Goal: Task Accomplishment & Management: Manage account settings

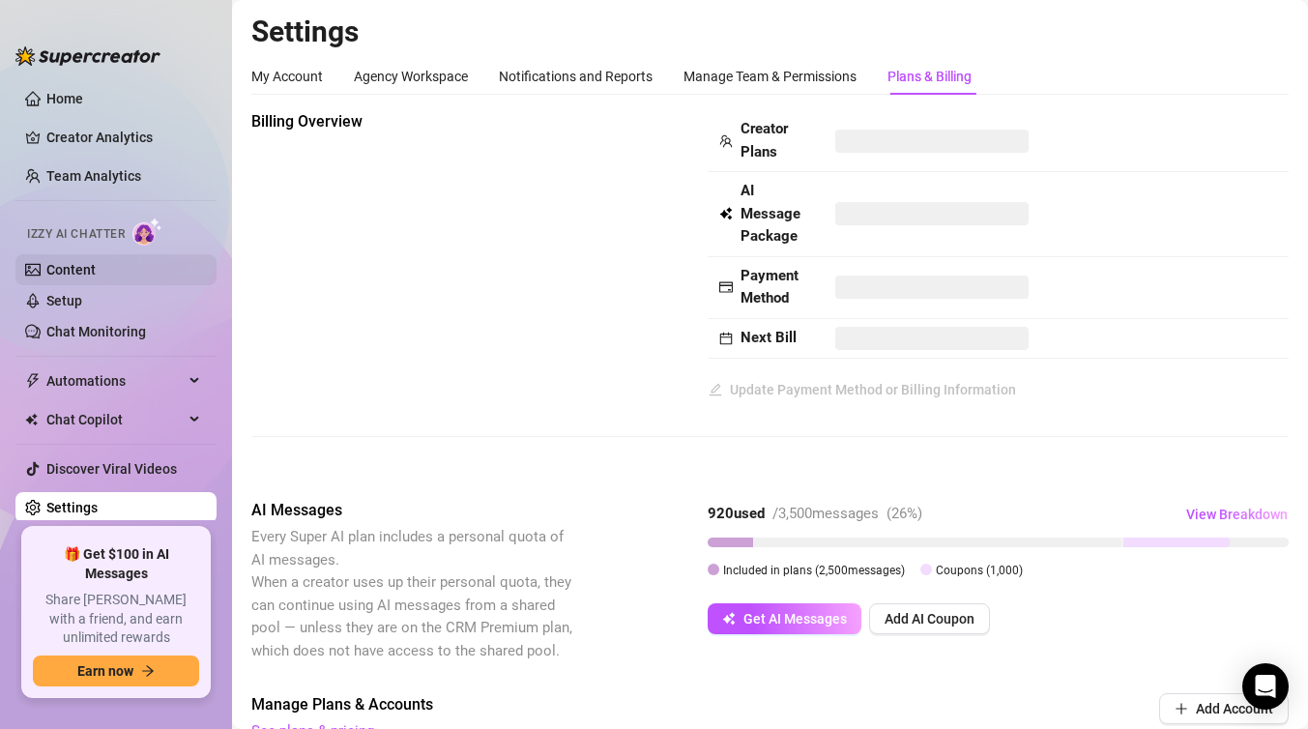
click at [96, 273] on link "Content" at bounding box center [70, 269] width 49 height 15
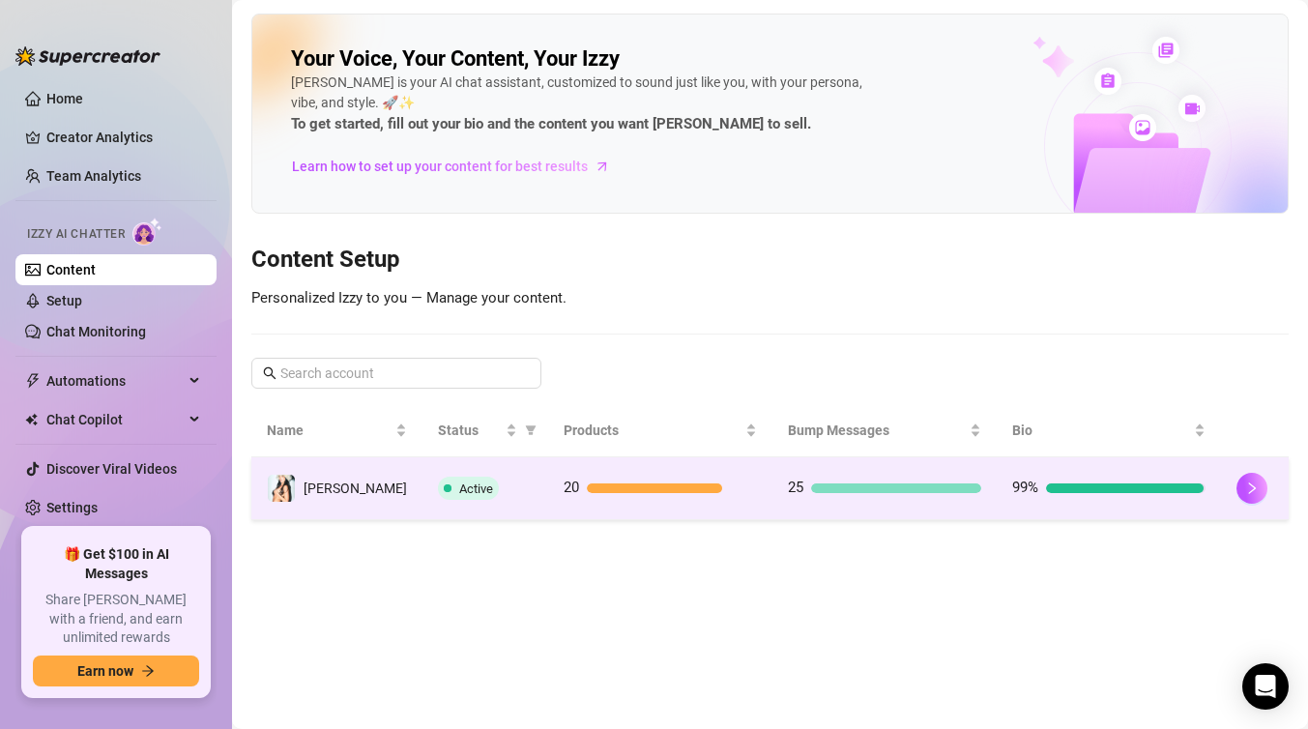
click at [510, 478] on div "Active" at bounding box center [485, 488] width 95 height 23
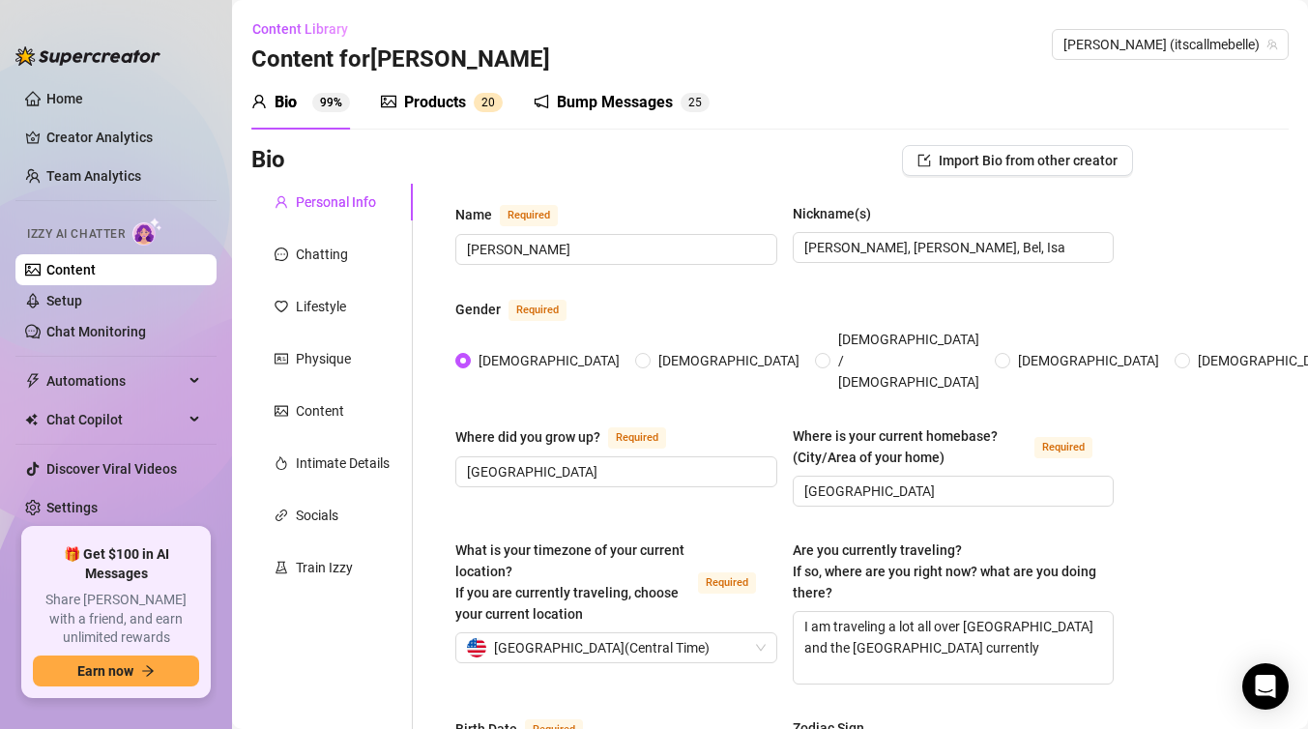
radio input "true"
type input "[DATE]"
click at [454, 105] on div "Products" at bounding box center [435, 102] width 62 height 23
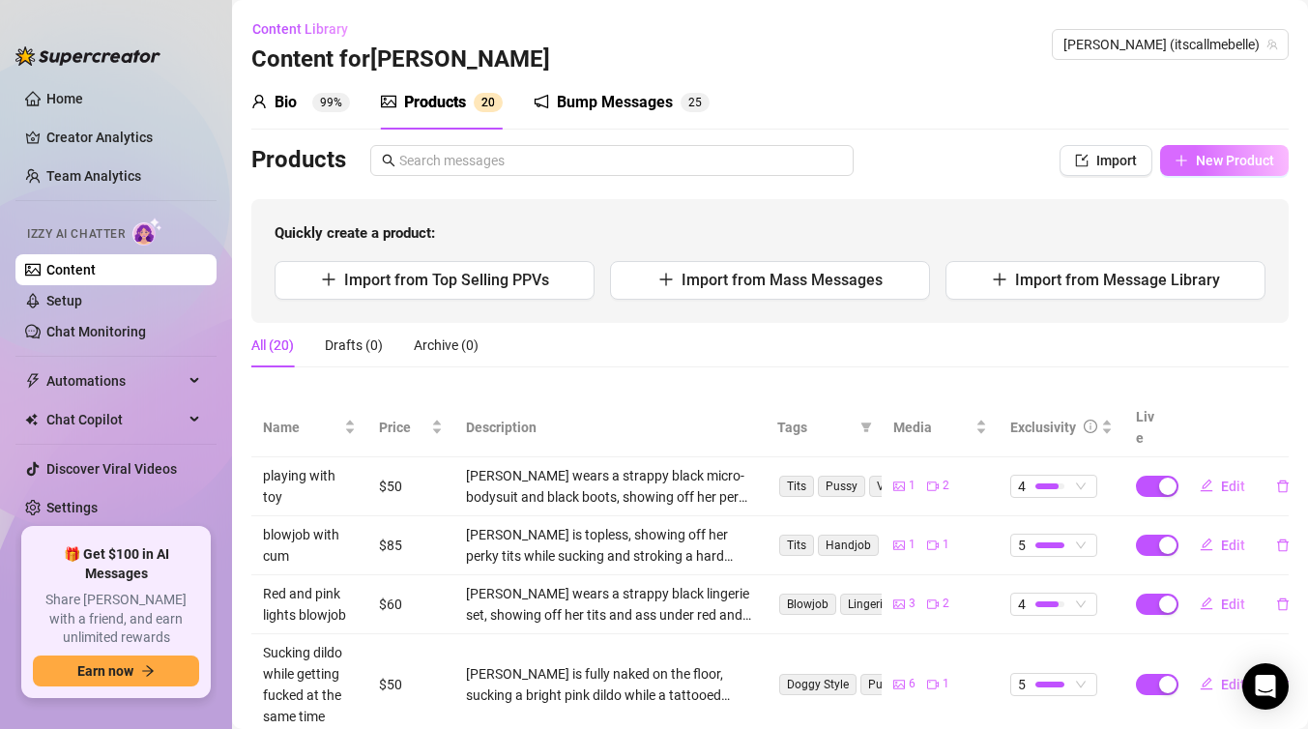
click at [1229, 163] on span "New Product" at bounding box center [1235, 160] width 78 height 15
type textarea "Type your message here..."
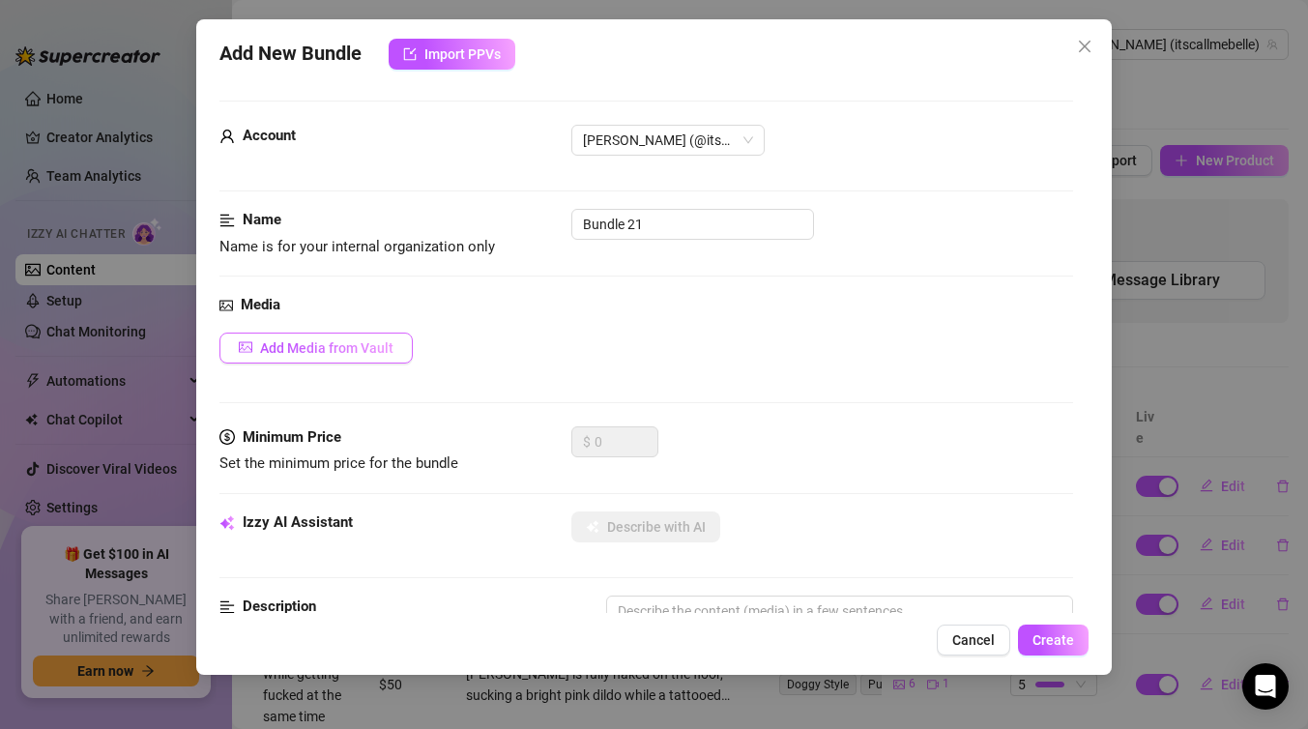
click at [359, 349] on span "Add Media from Vault" at bounding box center [326, 347] width 133 height 15
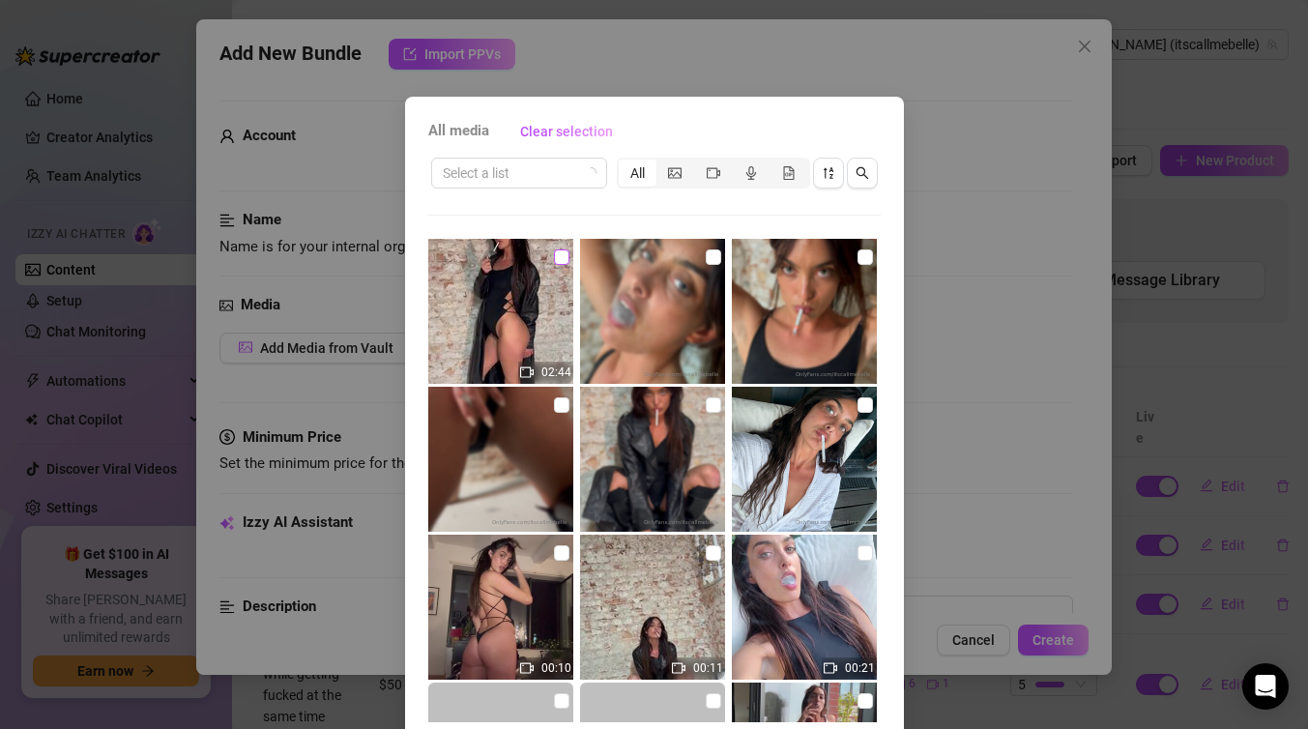
click at [564, 256] on input "checkbox" at bounding box center [561, 256] width 15 height 15
checkbox input "true"
click at [563, 405] on input "checkbox" at bounding box center [561, 404] width 15 height 15
checkbox input "true"
click at [712, 407] on input "checkbox" at bounding box center [713, 404] width 15 height 15
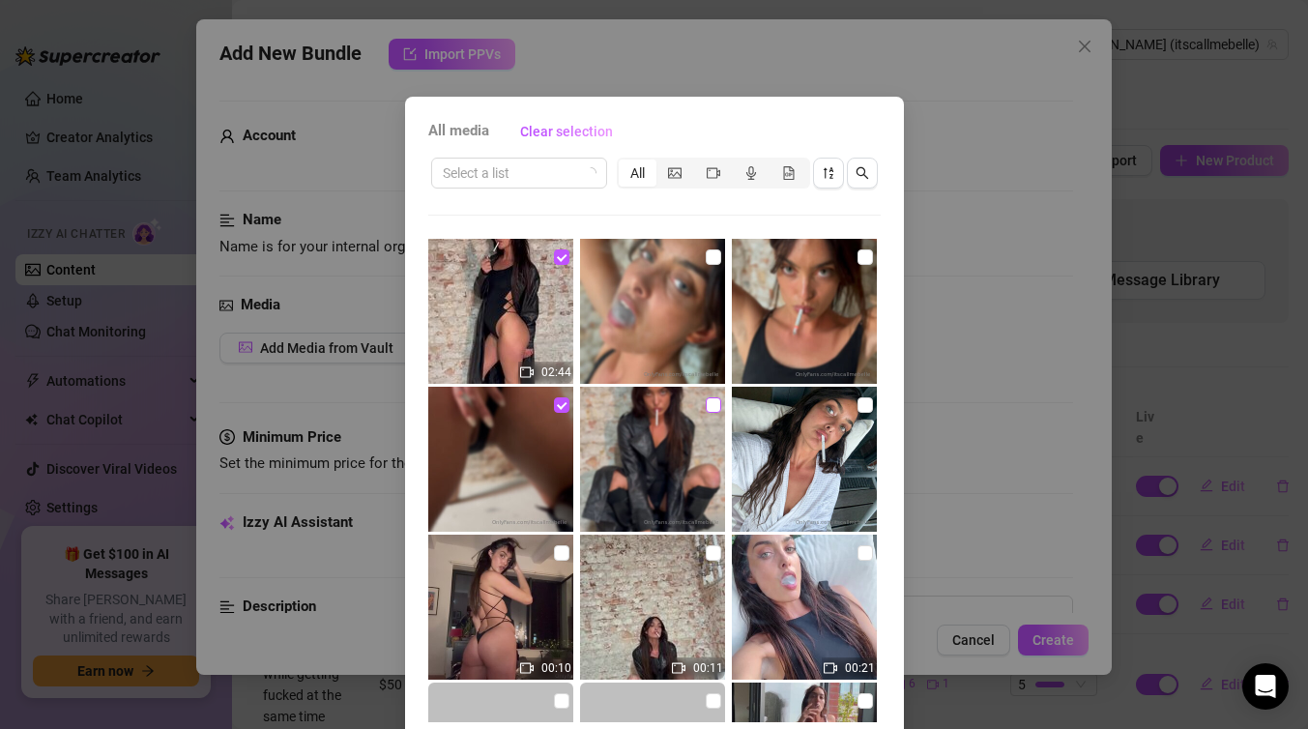
checkbox input "true"
click at [869, 253] on input "checkbox" at bounding box center [865, 256] width 15 height 15
checkbox input "true"
click at [718, 252] on input "checkbox" at bounding box center [713, 256] width 15 height 15
checkbox input "true"
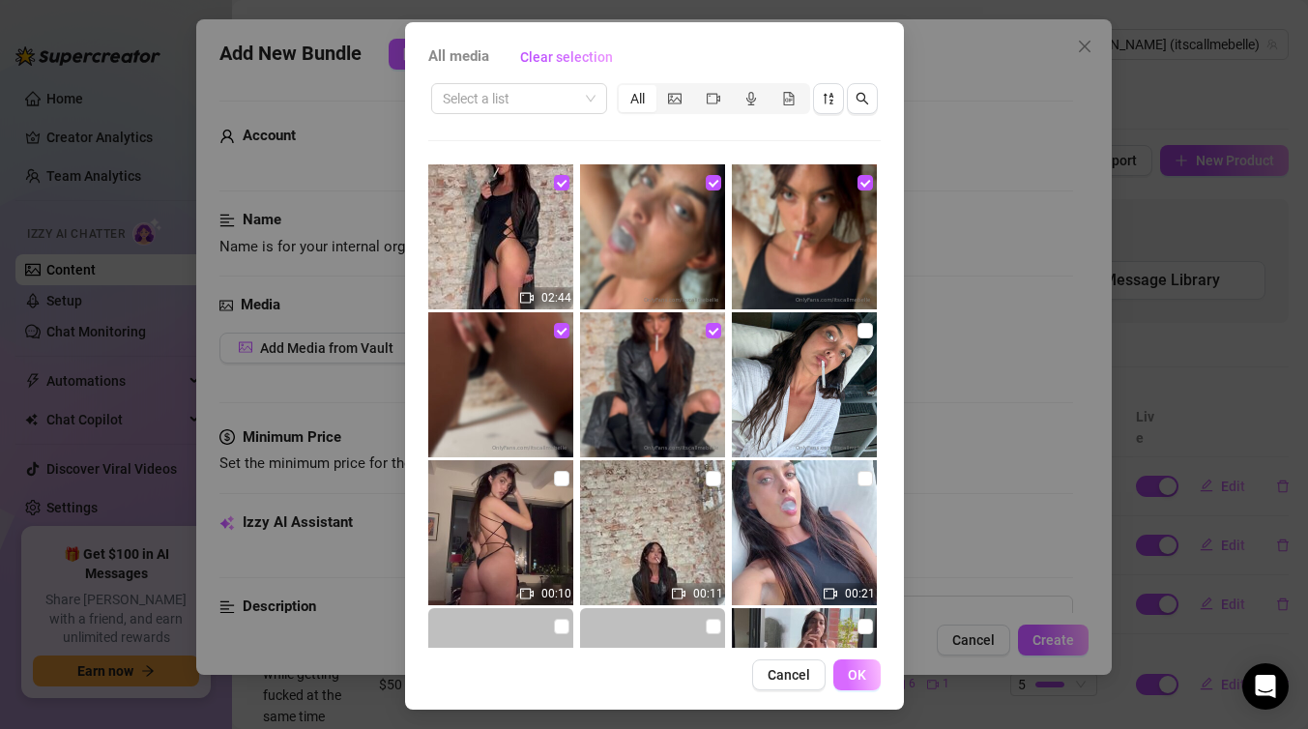
click at [852, 681] on span "OK" at bounding box center [857, 674] width 18 height 15
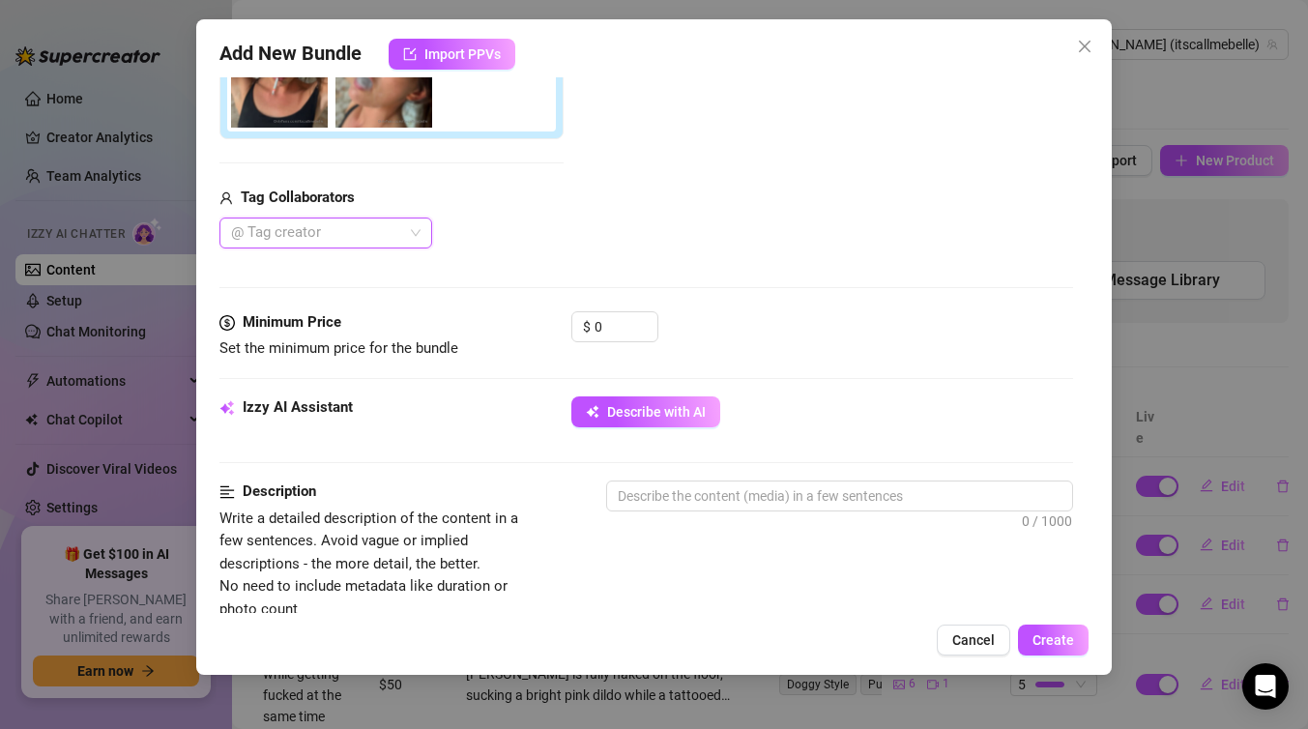
scroll to position [507, 0]
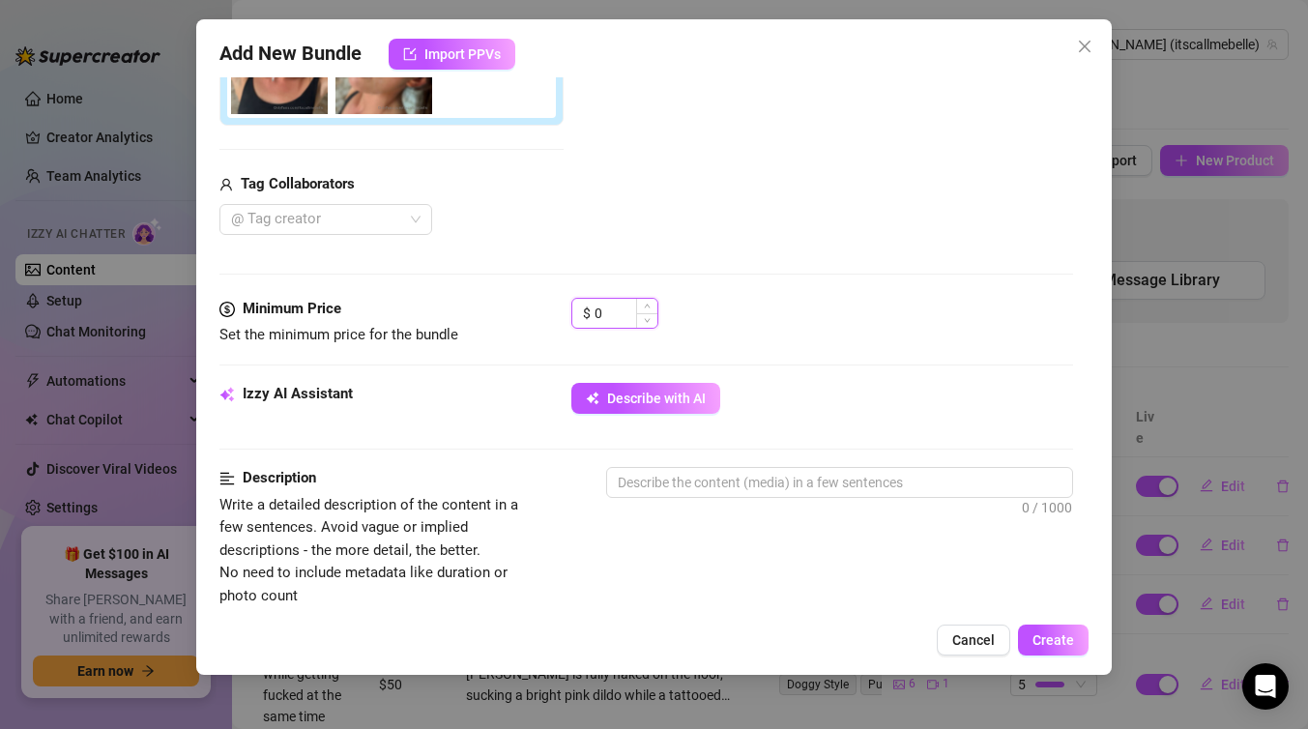
click at [625, 301] on input "0" at bounding box center [626, 313] width 63 height 29
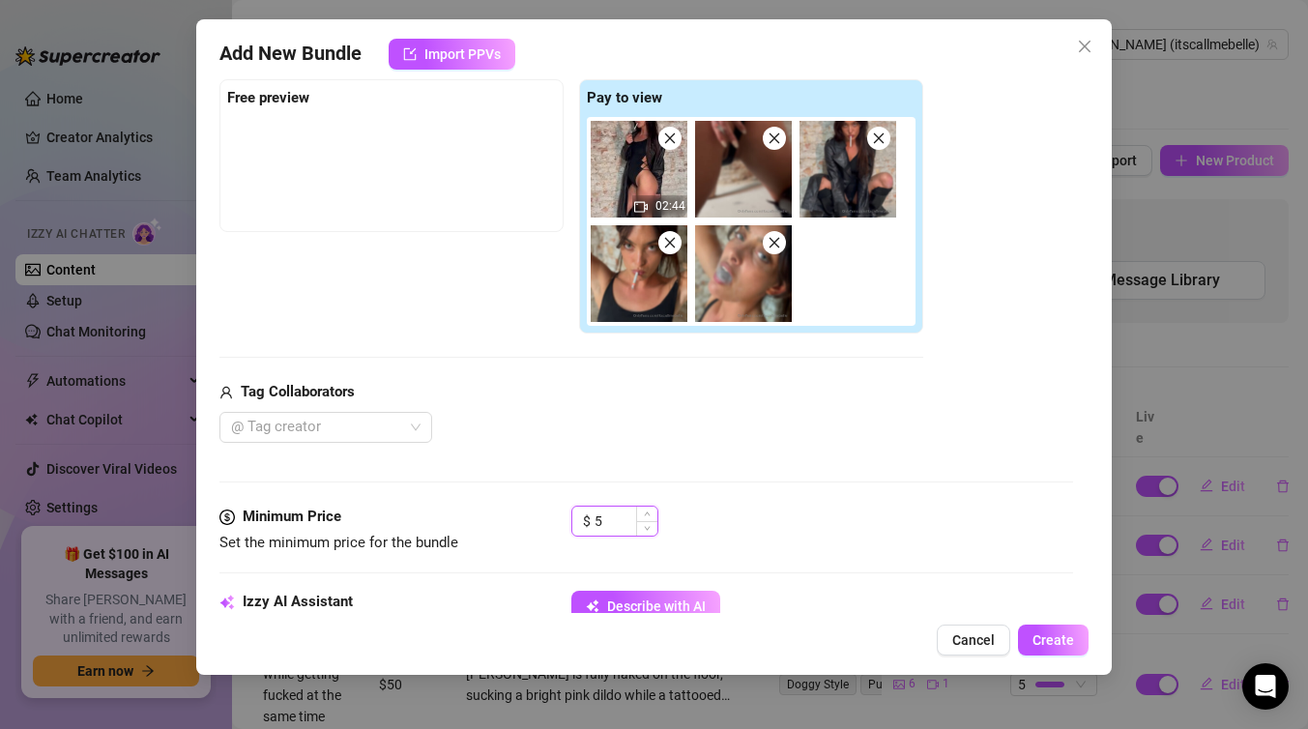
type input "5"
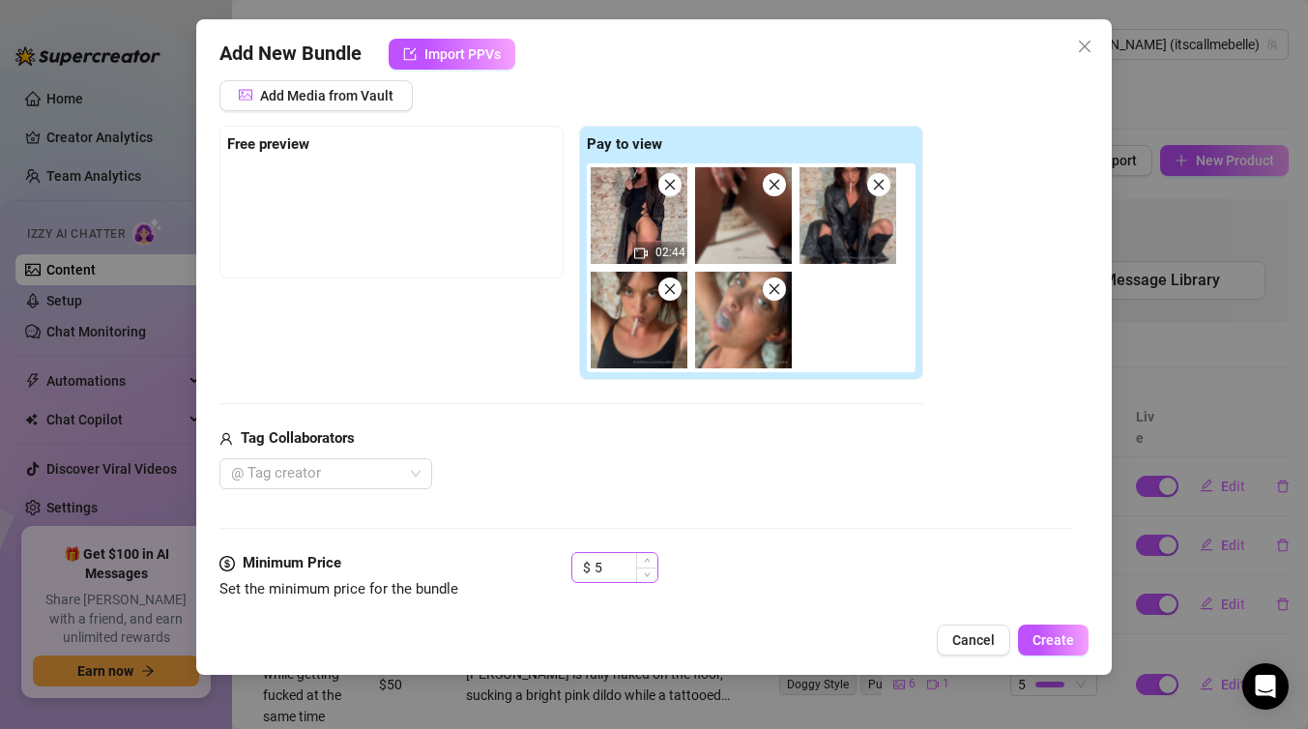
scroll to position [210, 0]
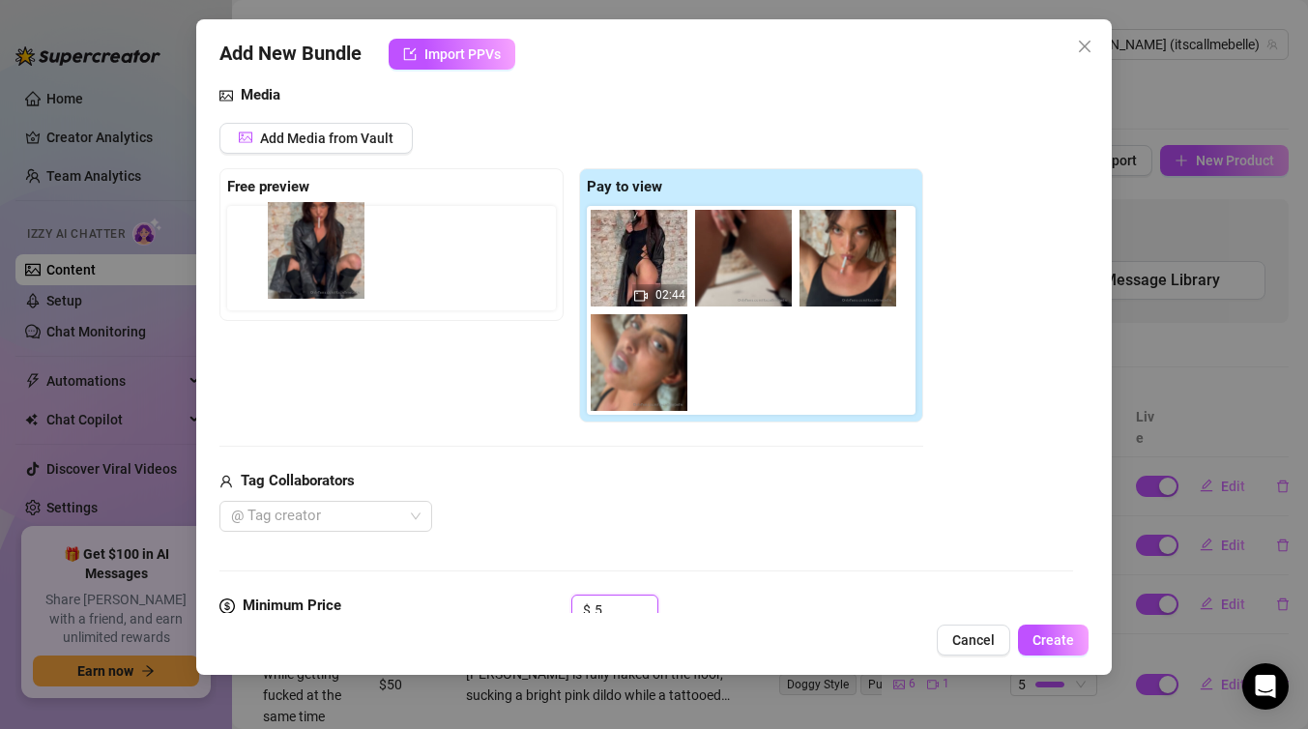
drag, startPoint x: 851, startPoint y: 260, endPoint x: 293, endPoint y: 251, distance: 558.0
click at [292, 251] on div "Free preview Pay to view 02:44" at bounding box center [572, 295] width 704 height 255
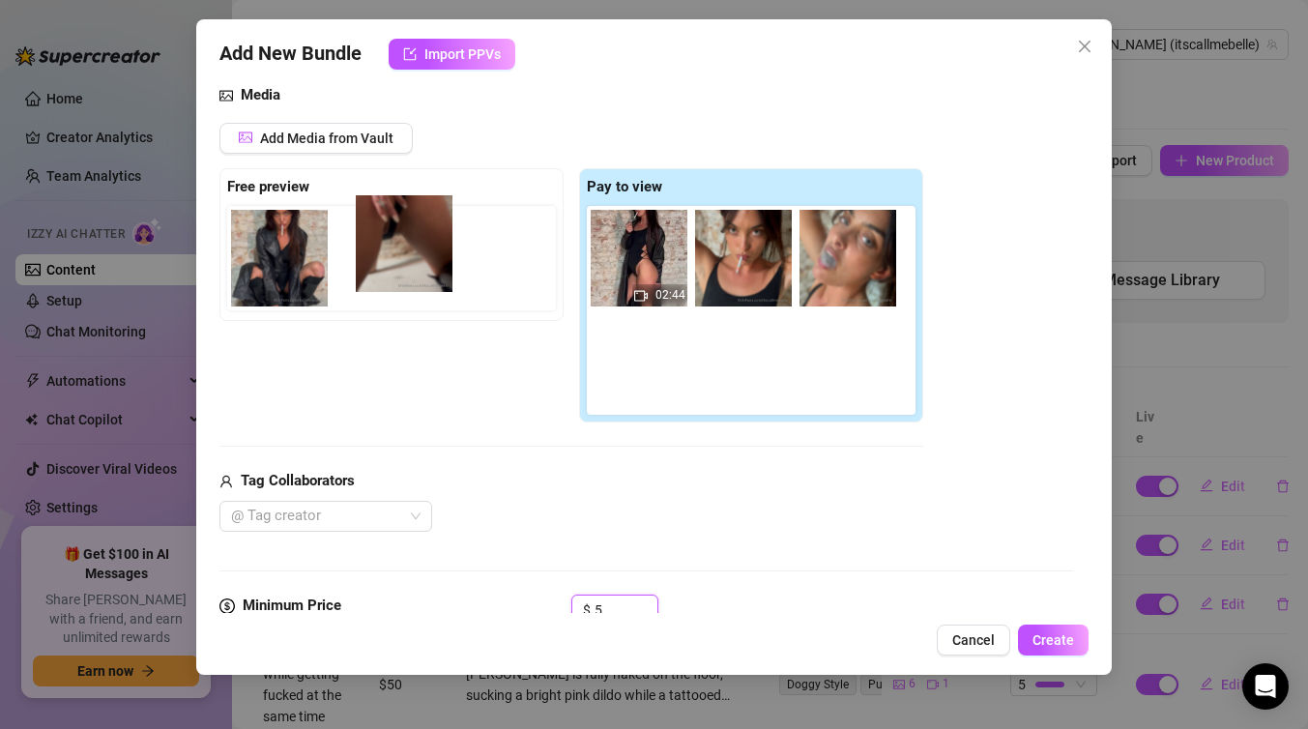
drag, startPoint x: 740, startPoint y: 280, endPoint x: 395, endPoint y: 265, distance: 345.6
click at [395, 265] on div "Free preview Pay to view 02:44" at bounding box center [572, 295] width 704 height 255
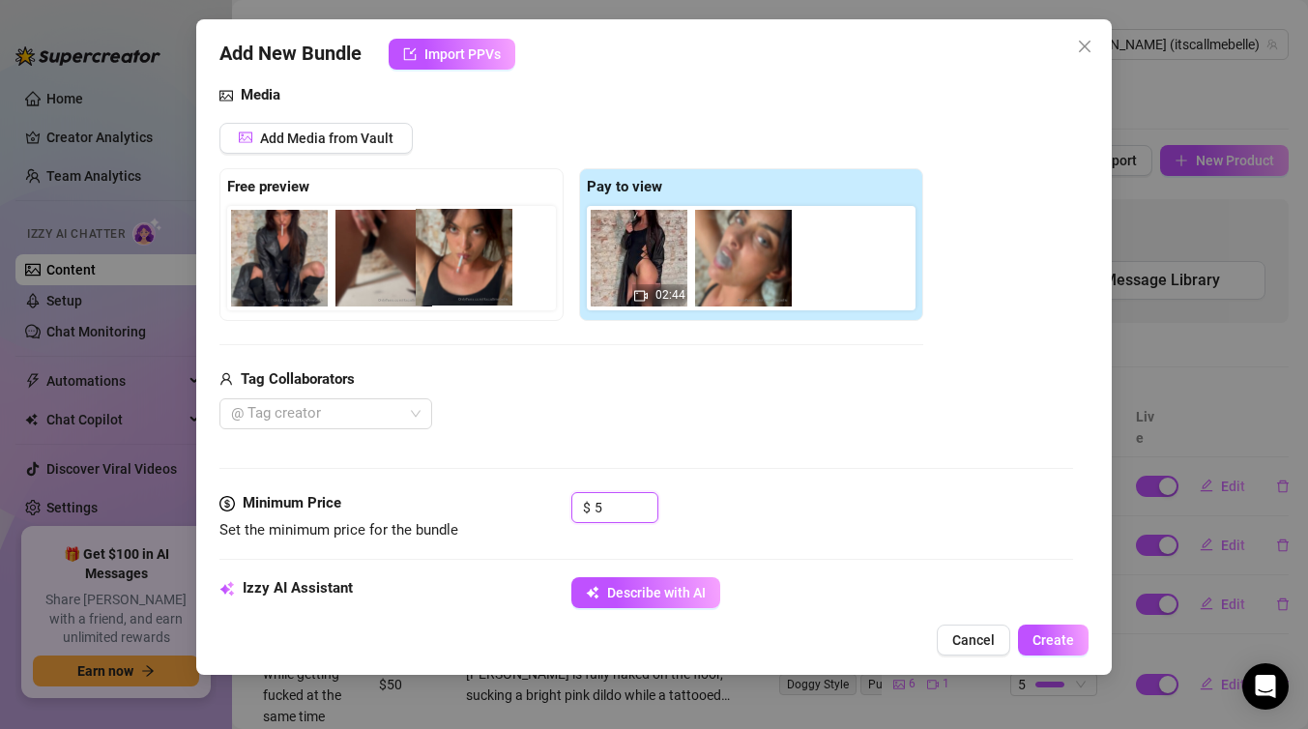
drag, startPoint x: 756, startPoint y: 252, endPoint x: 469, endPoint y: 251, distance: 287.2
click at [469, 251] on div "Free preview Pay to view 02:44" at bounding box center [572, 244] width 704 height 153
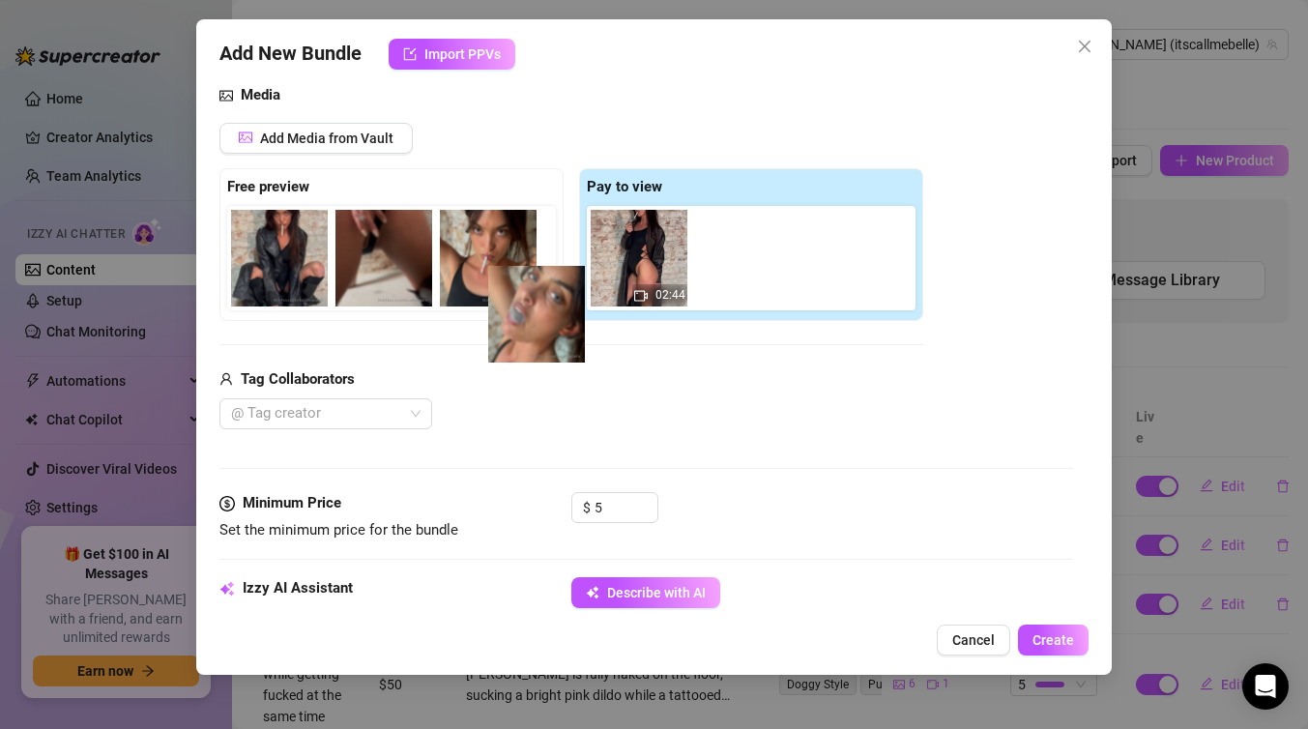
scroll to position [0, 0]
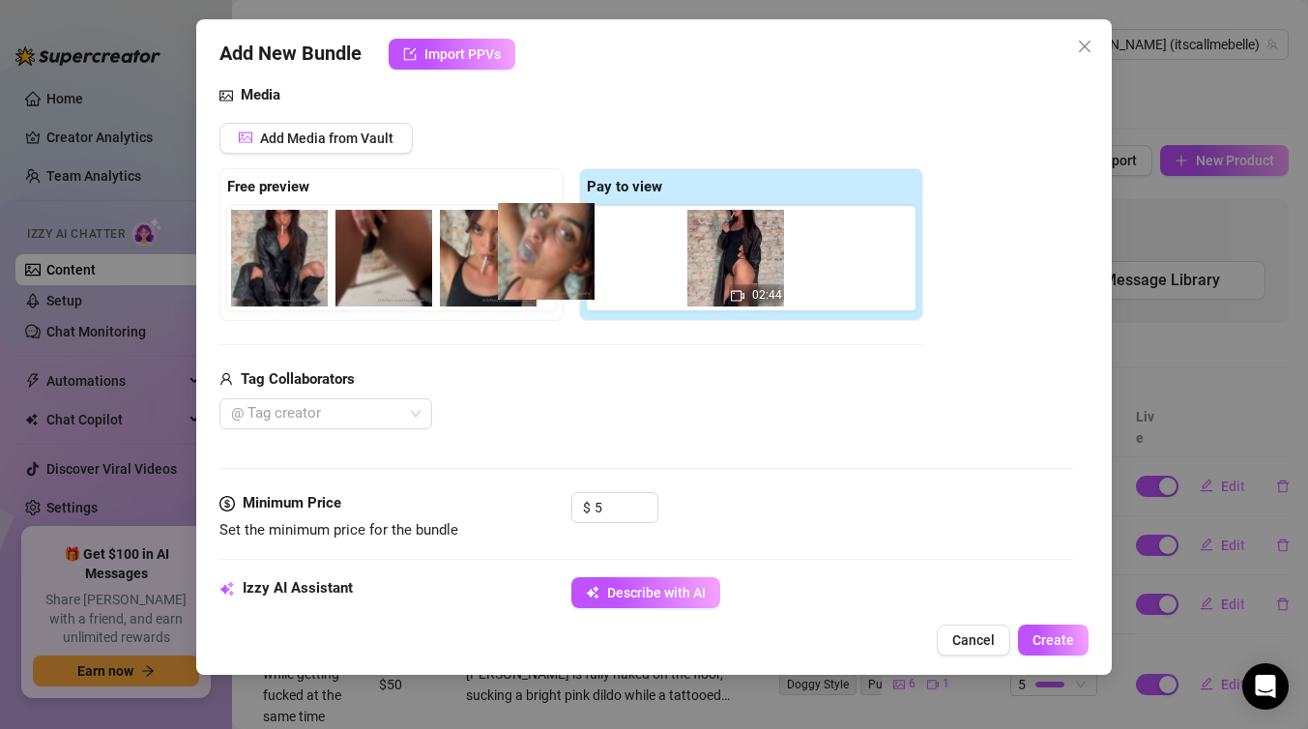
drag, startPoint x: 753, startPoint y: 262, endPoint x: 542, endPoint y: 255, distance: 211.9
click at [542, 255] on div "Free preview Pay to view 02:44" at bounding box center [572, 244] width 704 height 153
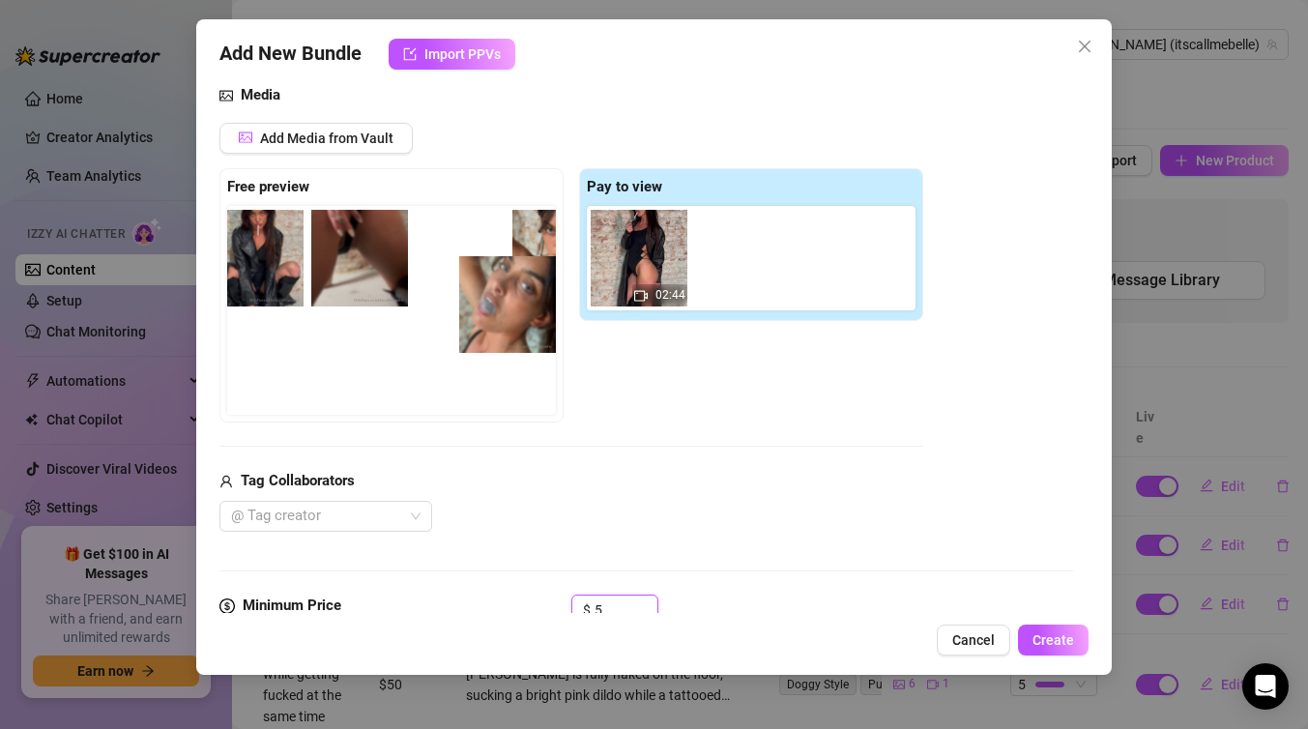
drag, startPoint x: 729, startPoint y: 266, endPoint x: 483, endPoint y: 311, distance: 249.8
click at [483, 311] on div "Free preview Pay to view 02:44" at bounding box center [572, 295] width 704 height 255
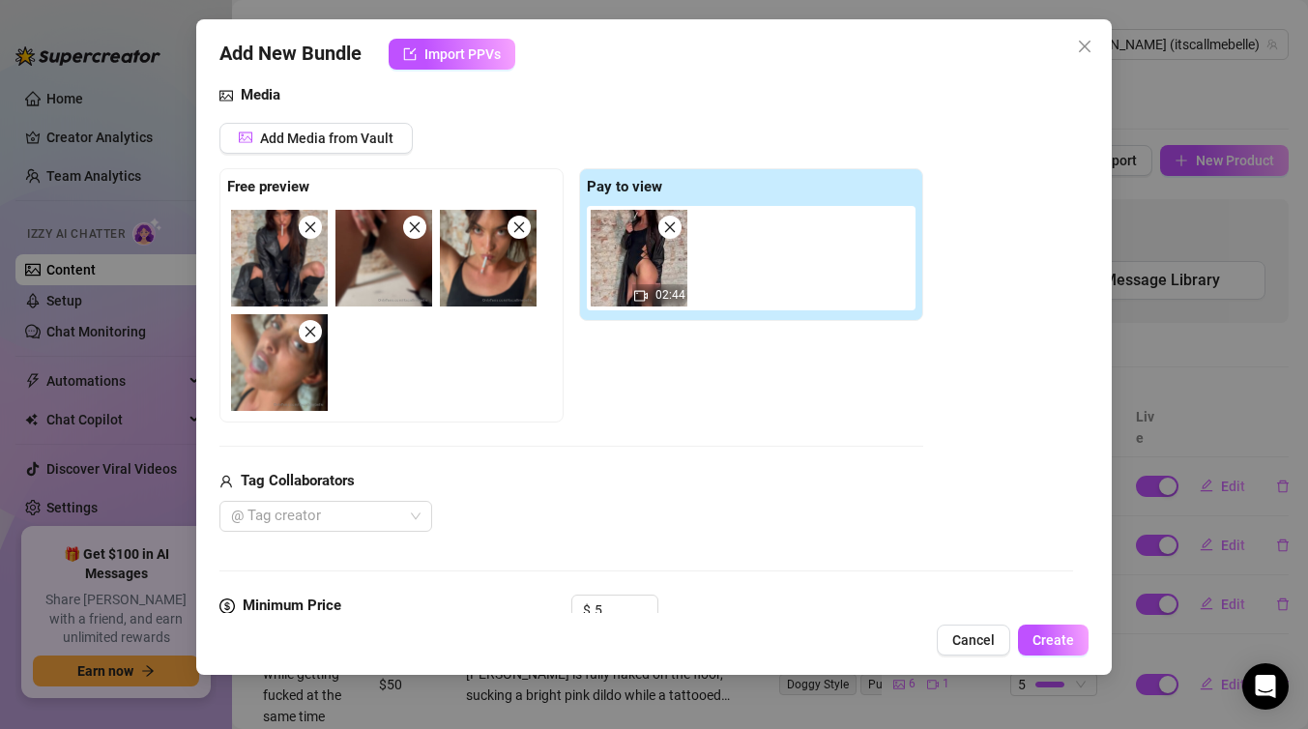
click at [712, 443] on div "Add Media from Vault Free preview Pay to view 02:44 Tag Collaborators @ Tag cre…" at bounding box center [572, 327] width 704 height 409
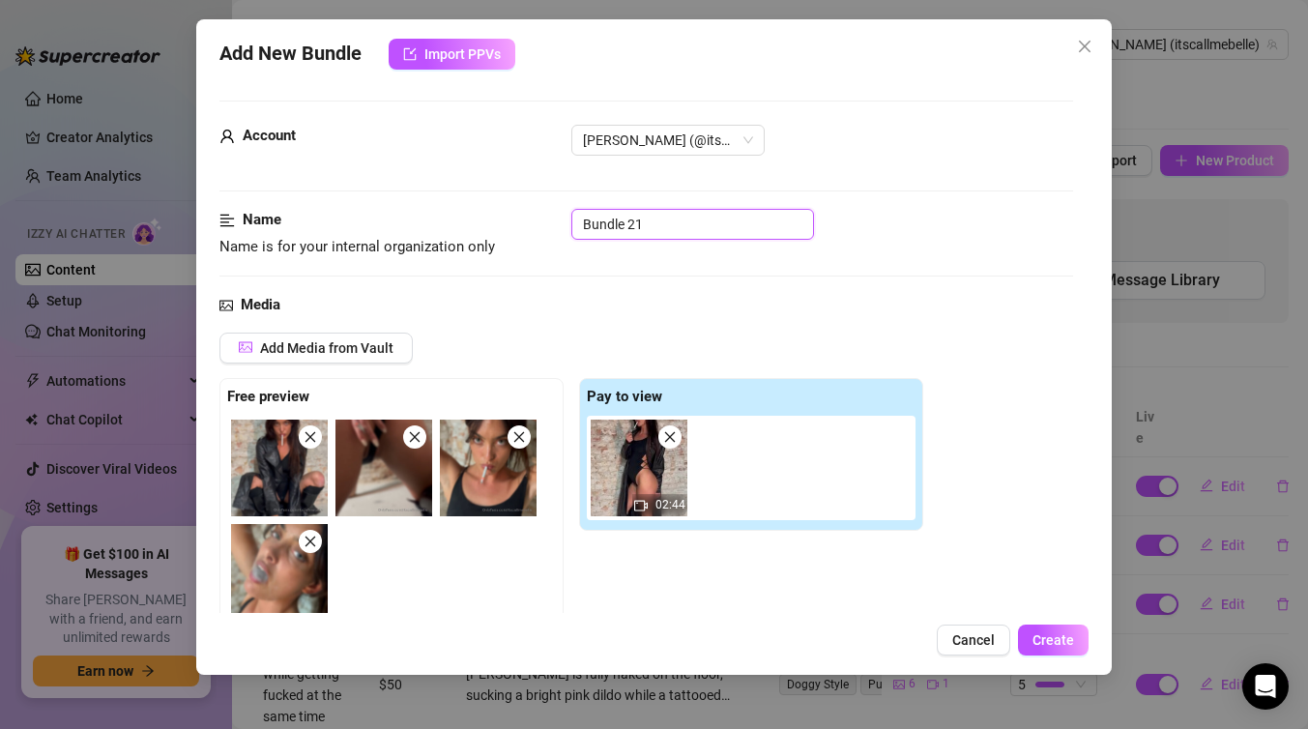
drag, startPoint x: 687, startPoint y: 215, endPoint x: 469, endPoint y: 218, distance: 217.6
click at [470, 222] on div "Name Name is for your internal organization only Bundle 21" at bounding box center [647, 233] width 854 height 49
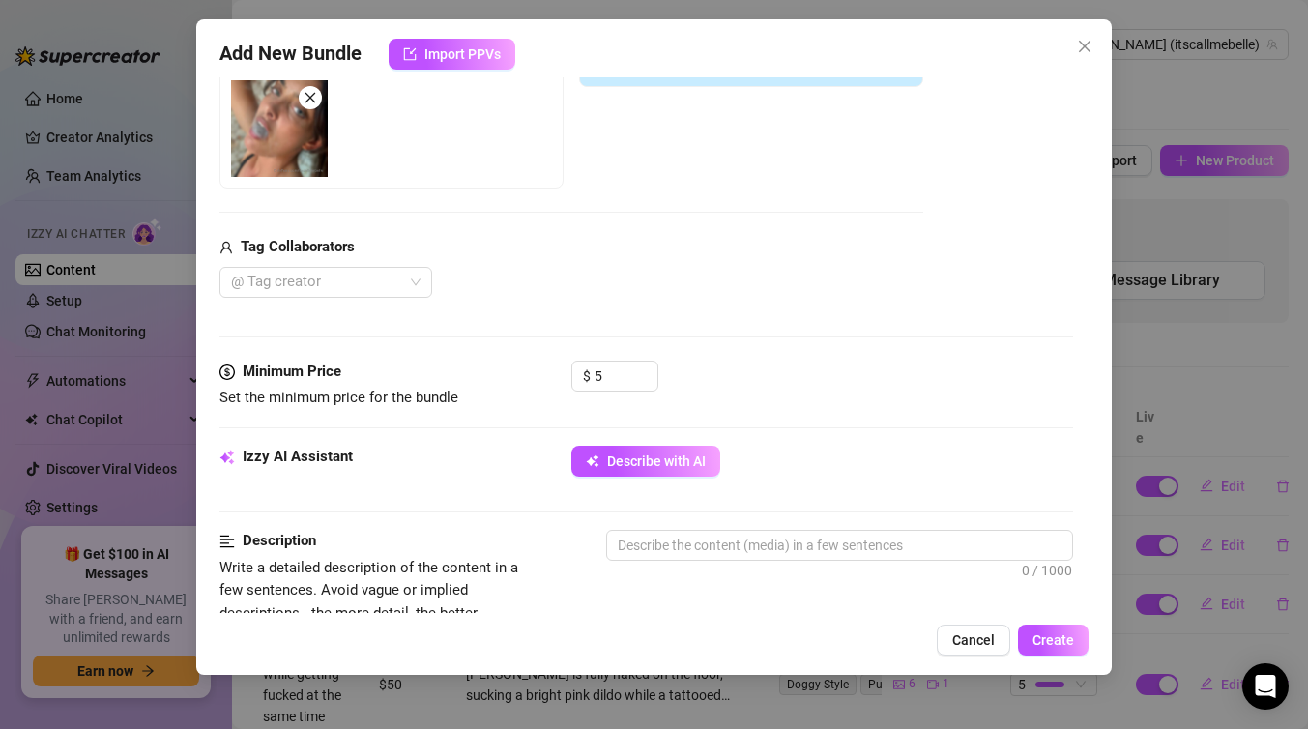
scroll to position [464, 0]
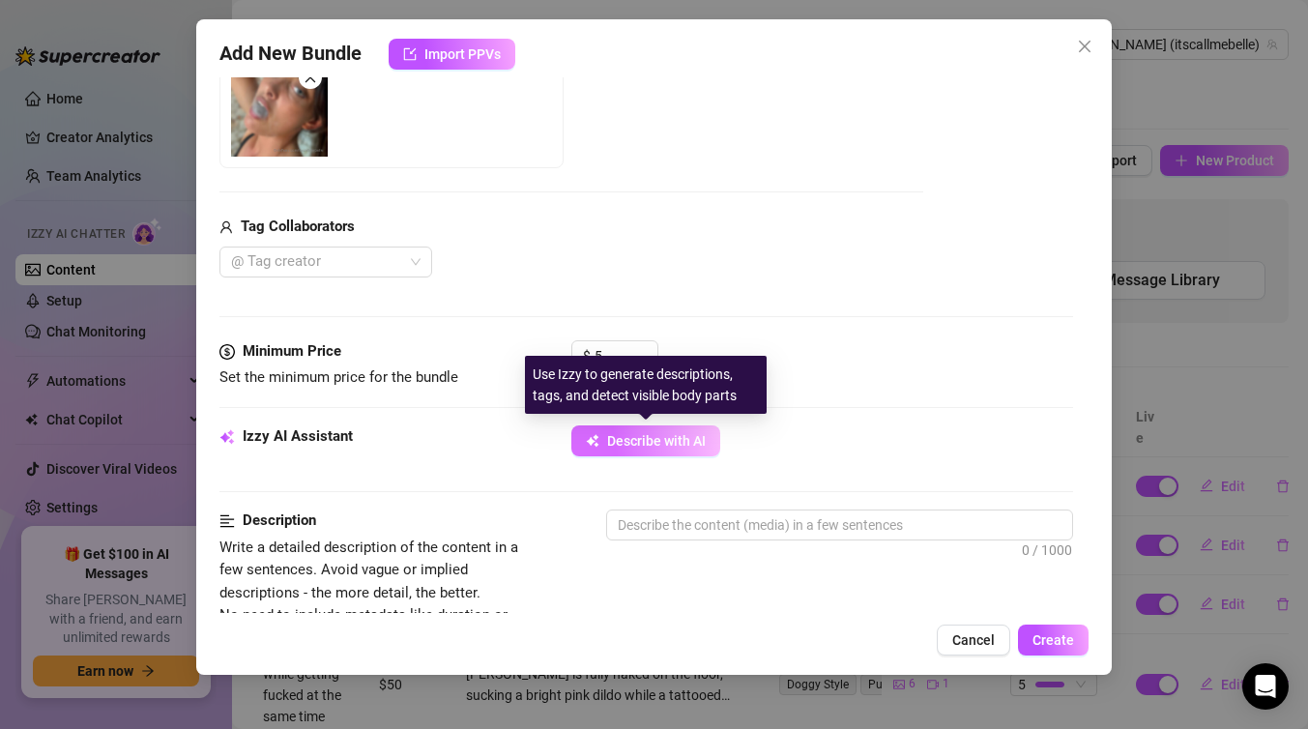
type input "smoking teaser leather jacket"
click at [659, 447] on span "Describe with AI" at bounding box center [656, 440] width 99 height 15
type textarea "[PERSON_NAME]"
type textarea "[PERSON_NAME] teases"
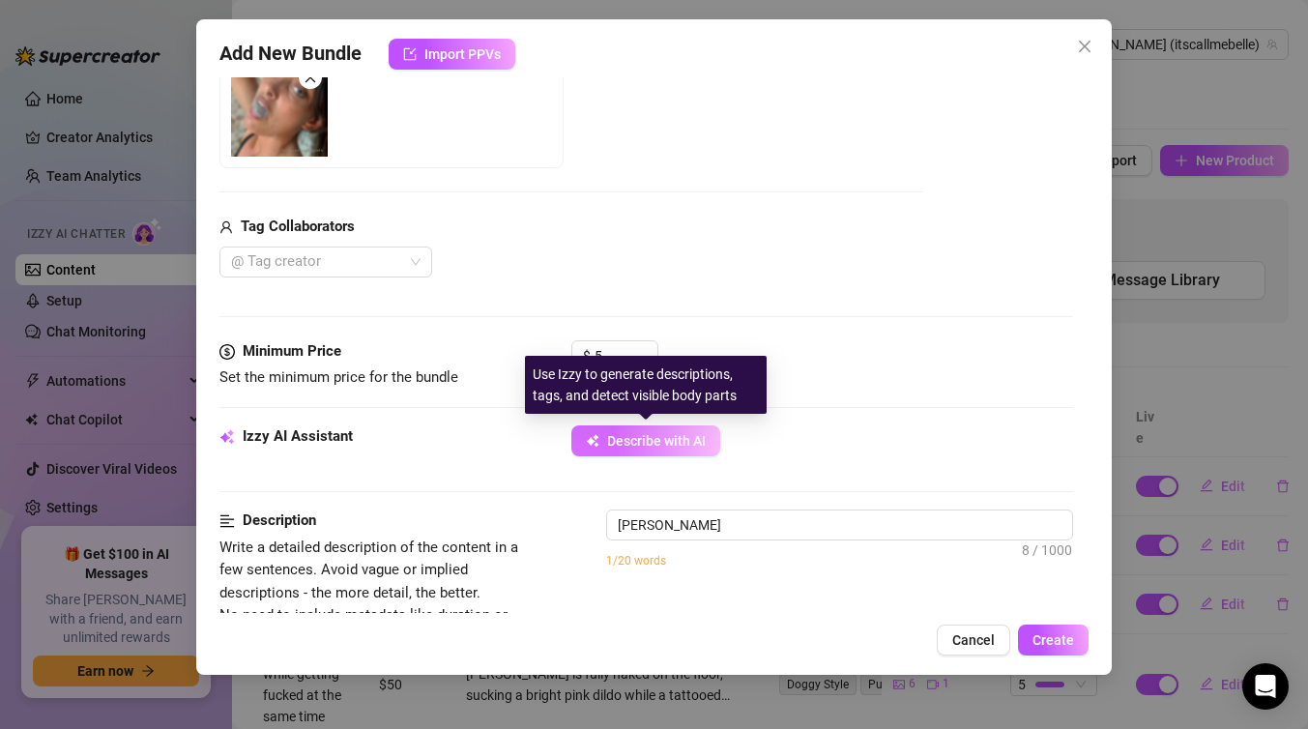
type textarea "[PERSON_NAME] teases"
type textarea "[PERSON_NAME] teases in"
type textarea "[PERSON_NAME] teases in a"
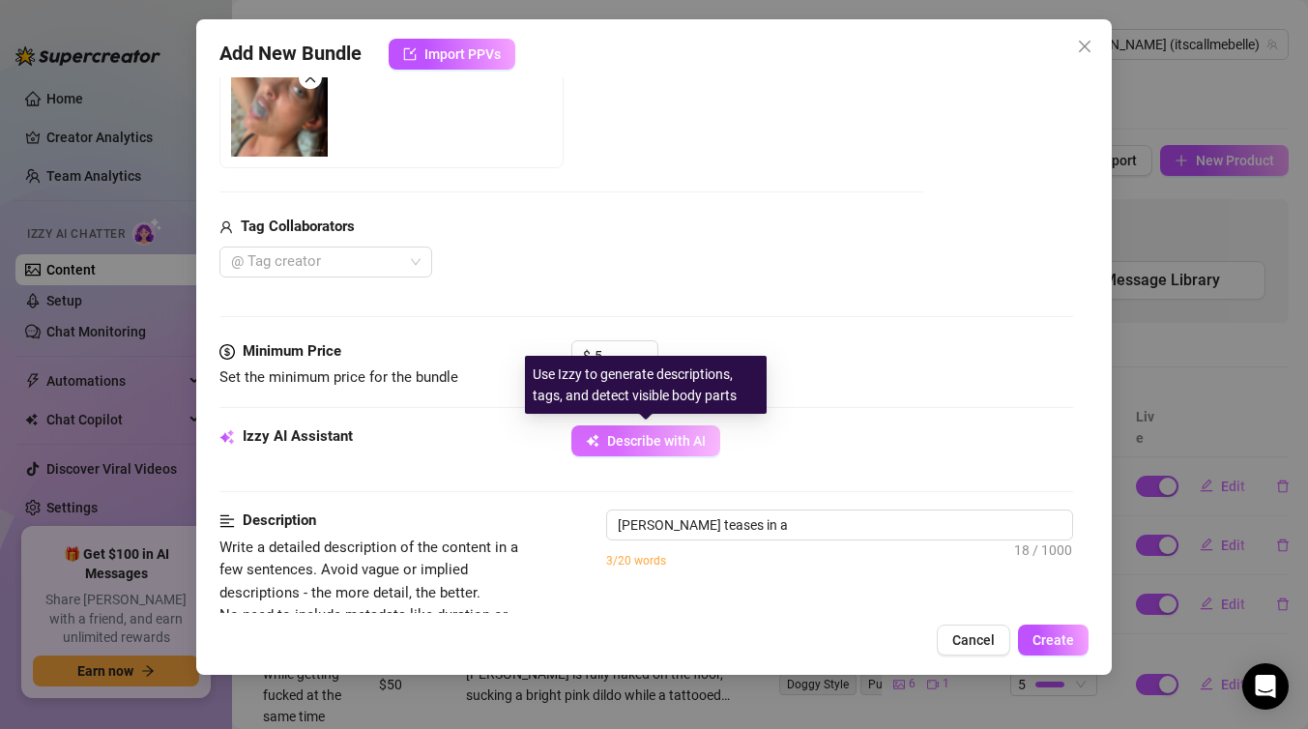
type textarea "[PERSON_NAME] teases in a high-cut"
type textarea "[PERSON_NAME] teases in a high-cut black"
type textarea "[PERSON_NAME] teases in a high-cut black bodysuit"
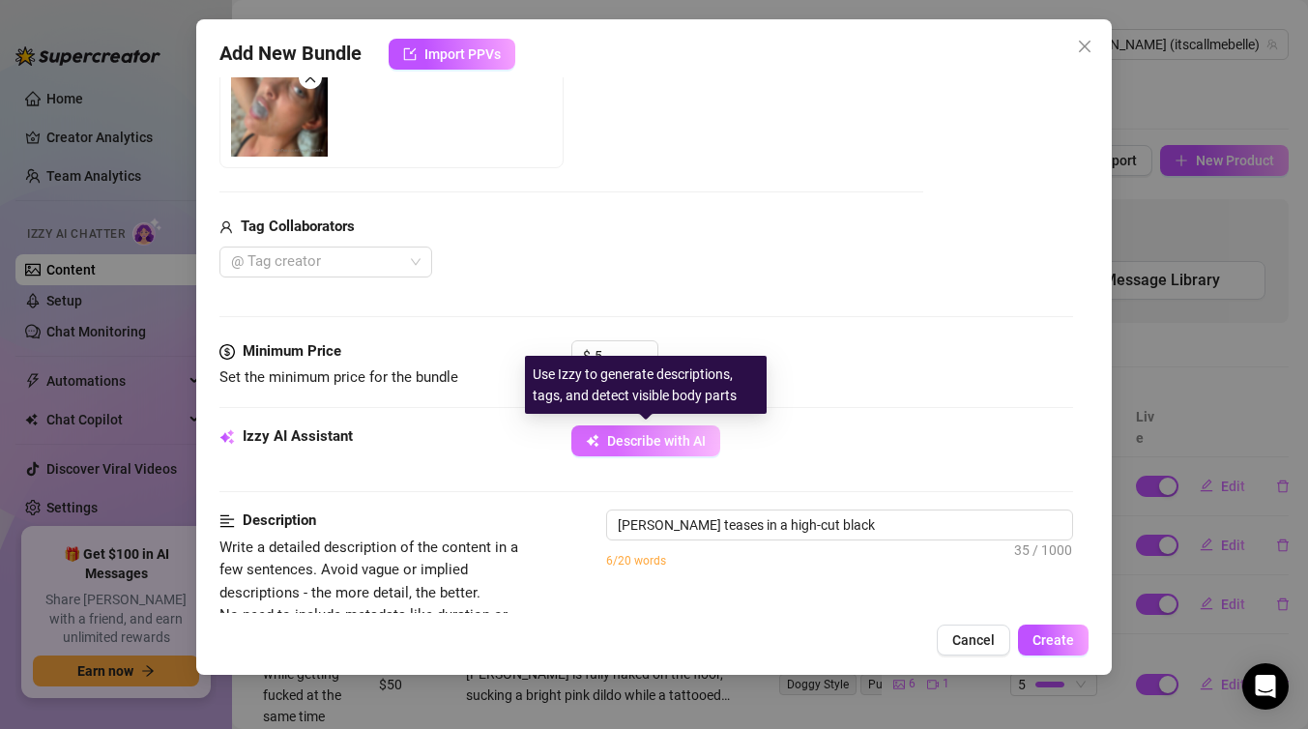
type textarea "[PERSON_NAME] teases in a high-cut black bodysuit"
type textarea "[PERSON_NAME] teases in a high-cut black bodysuit and"
type textarea "[PERSON_NAME] teases in a high-cut black bodysuit and black"
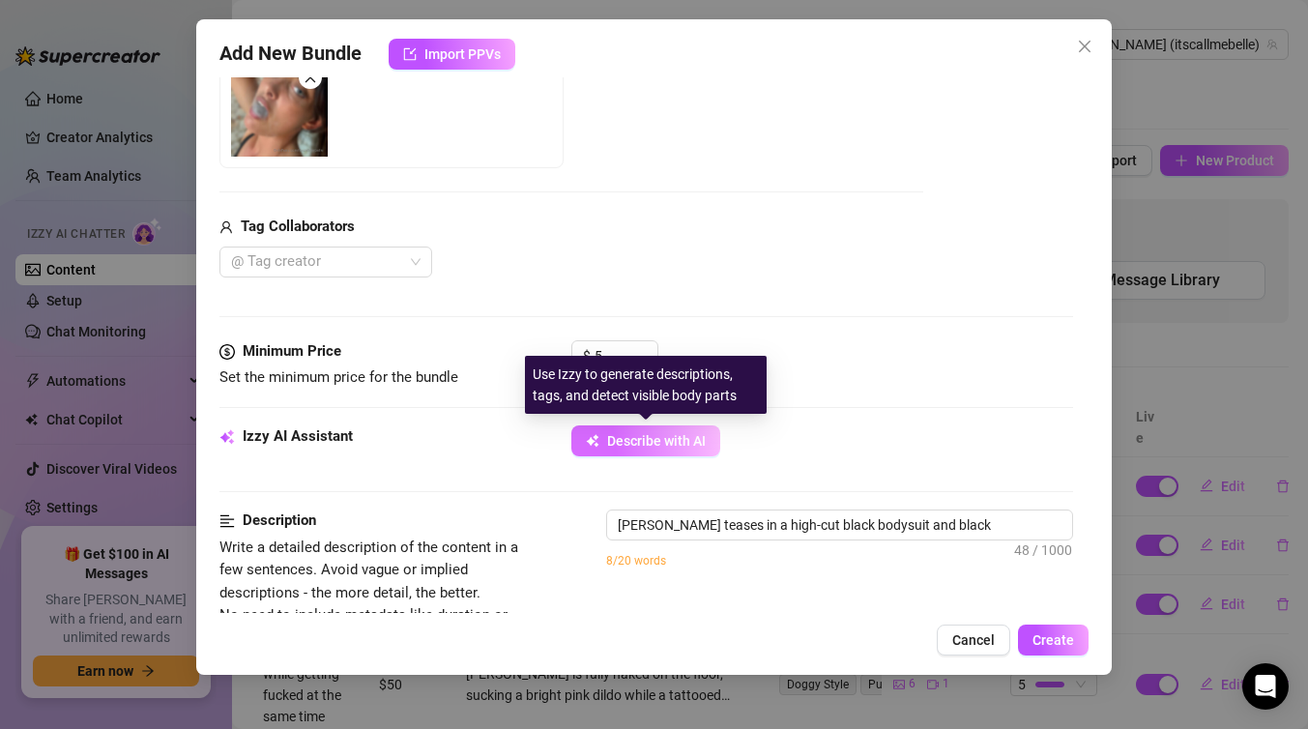
type textarea "[PERSON_NAME] teases in a high-cut black bodysuit and black leather"
type textarea "[PERSON_NAME] teases in a high-cut black bodysuit and black leather jacket,"
type textarea "[PERSON_NAME] teases in a high-cut black bodysuit and black leather jacket, sho…"
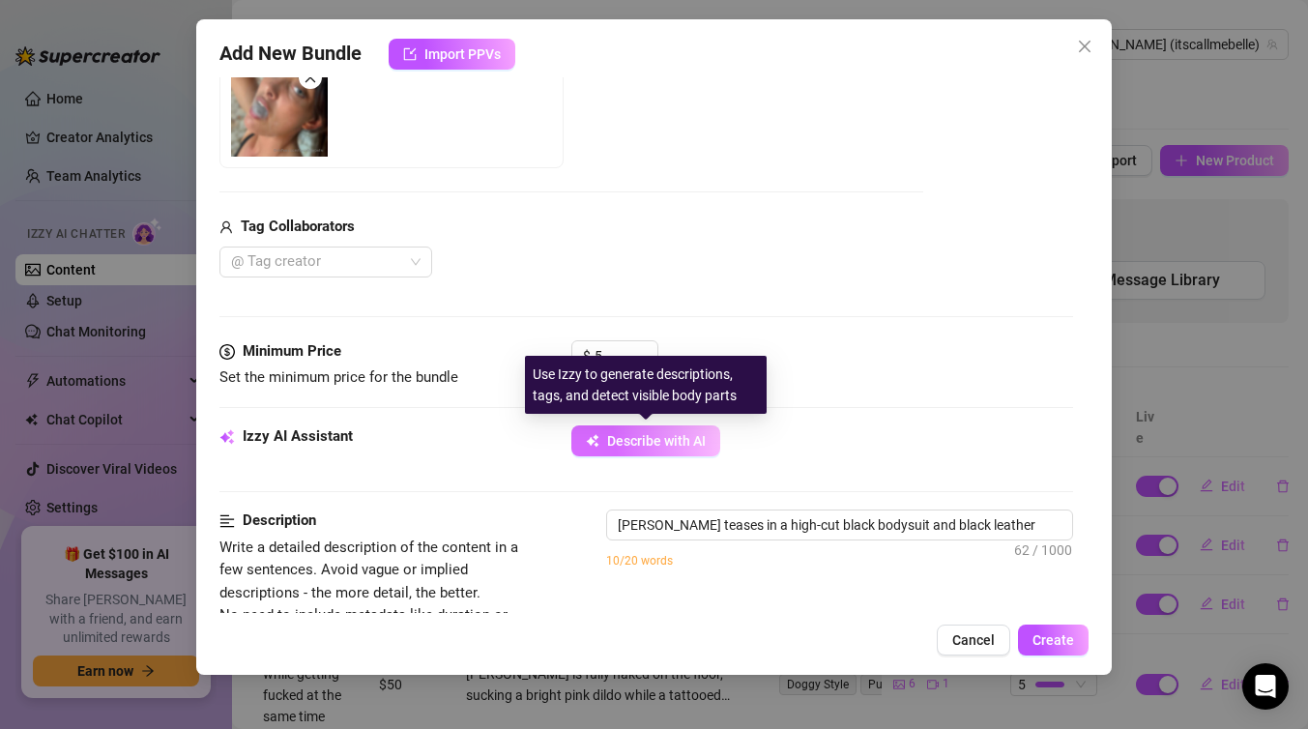
type textarea "[PERSON_NAME] teases in a high-cut black bodysuit and black leather jacket, sho…"
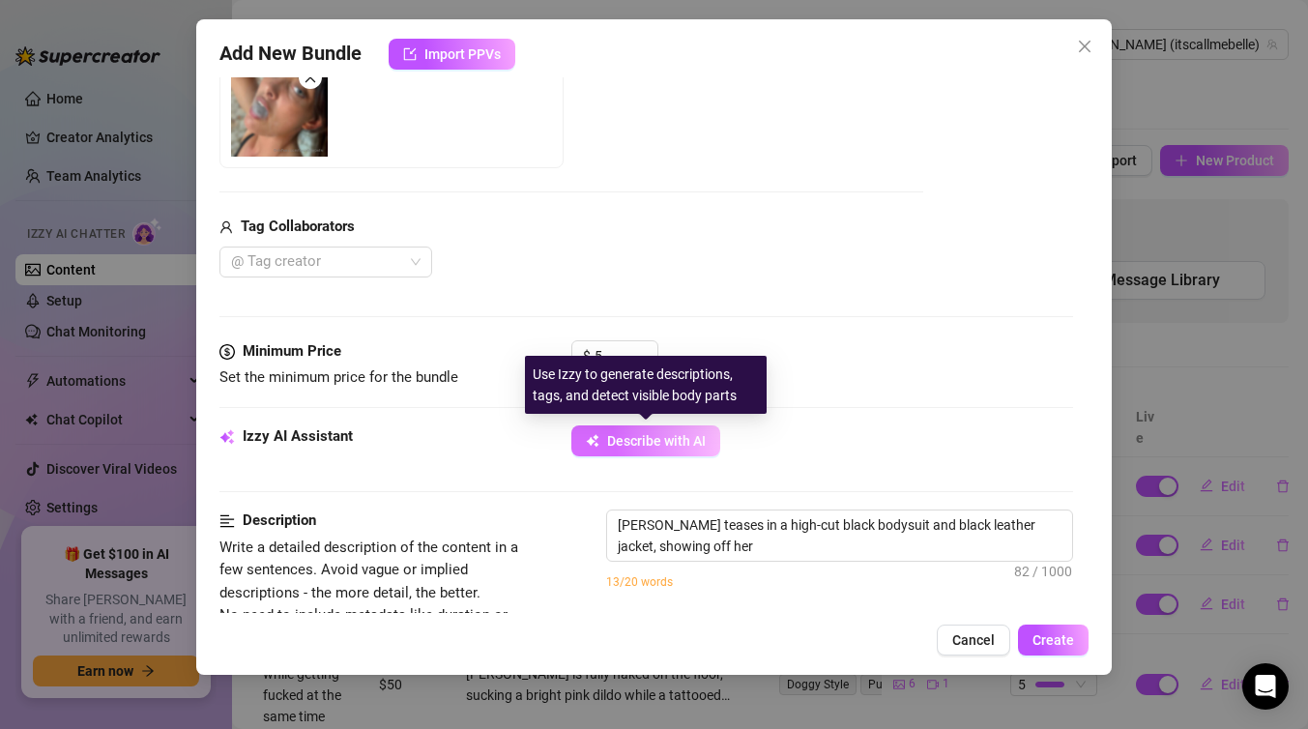
type textarea "[PERSON_NAME] teases in a high-cut black bodysuit and black leather jacket, sho…"
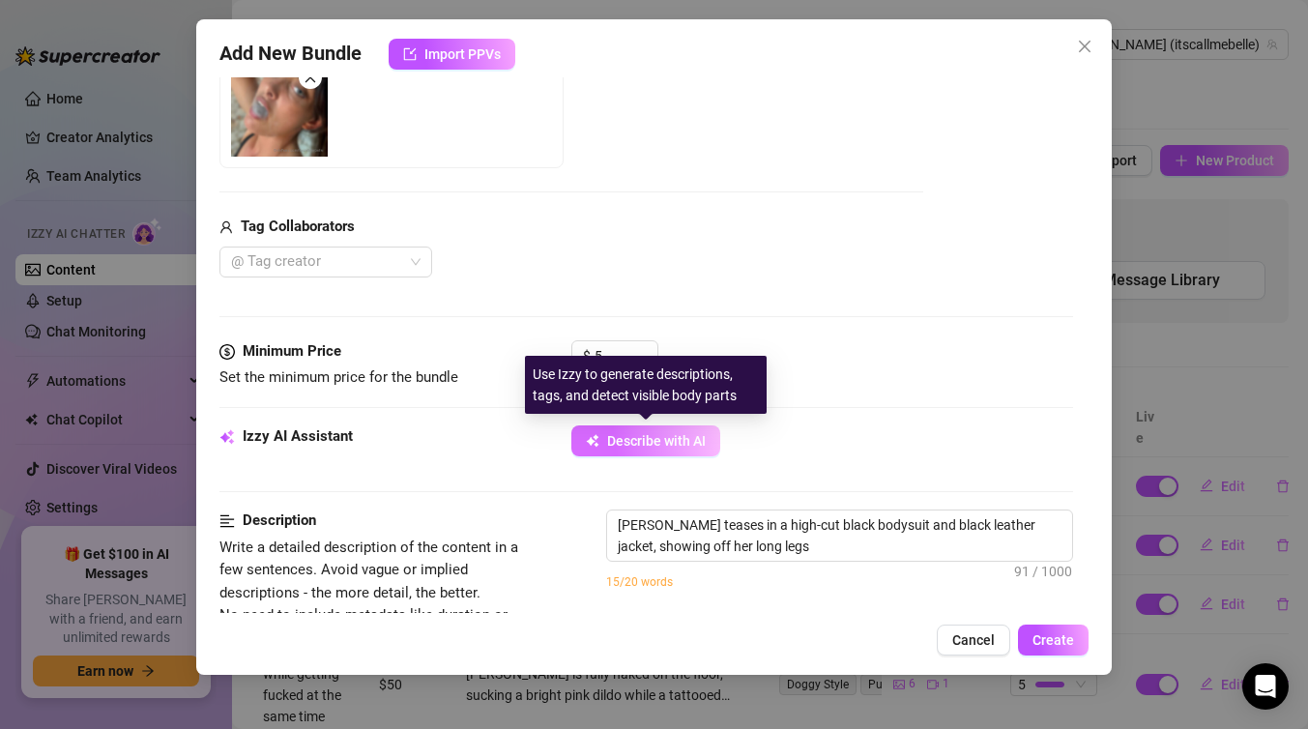
type textarea "[PERSON_NAME] teases in a high-cut black bodysuit and black leather jacket, sho…"
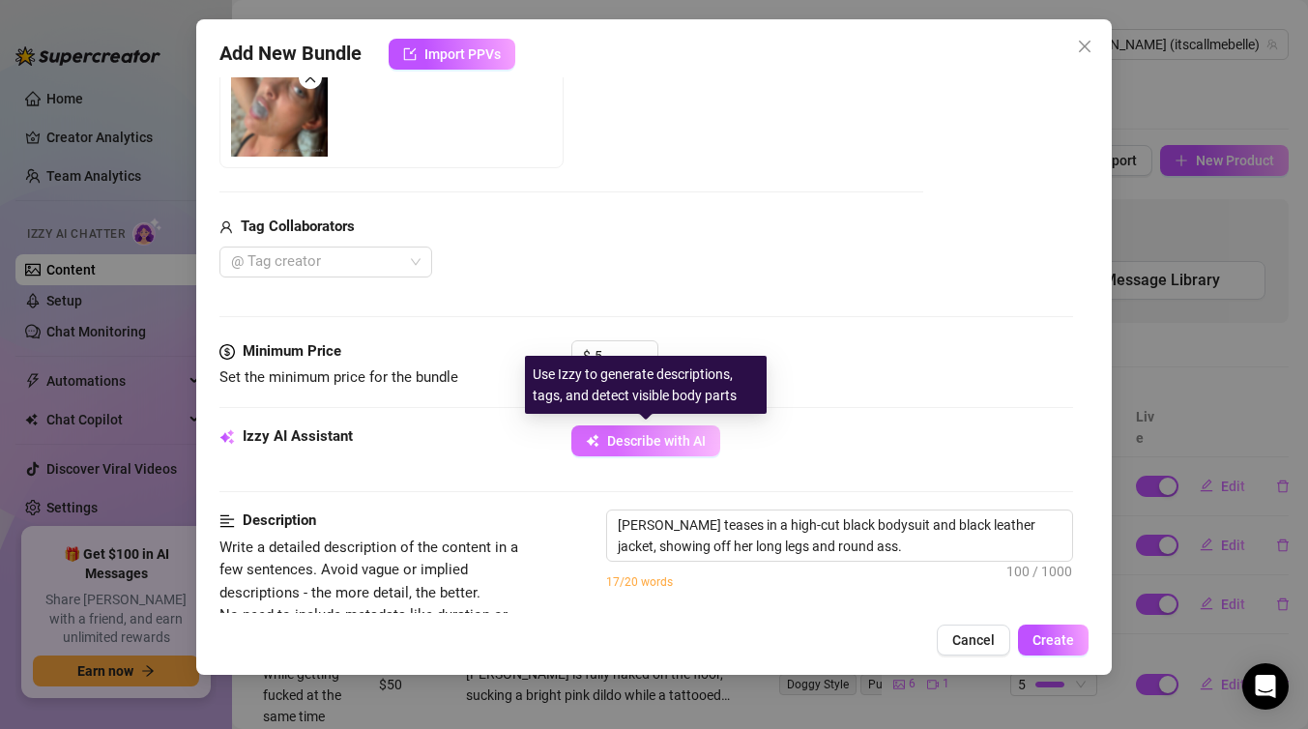
type textarea "[PERSON_NAME] teases in a high-cut black bodysuit and black leather jacket, sho…"
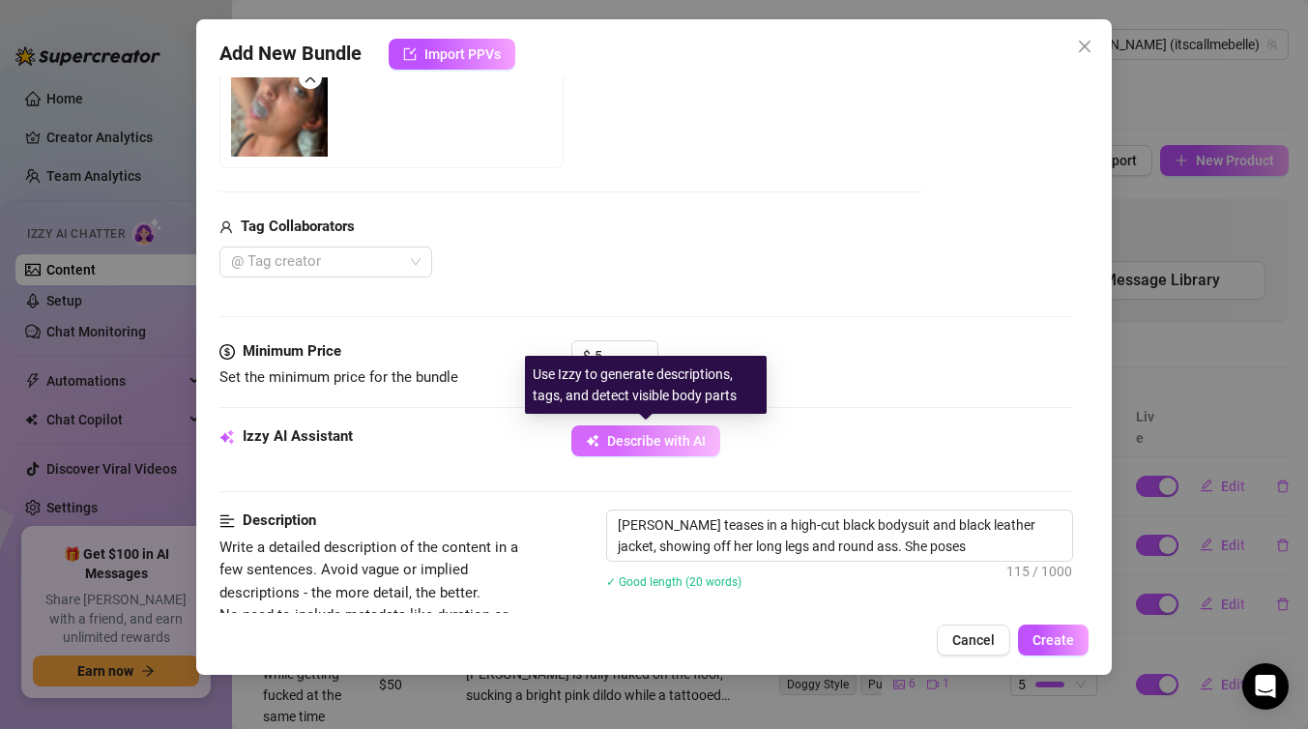
type textarea "[PERSON_NAME] teases in a high-cut black bodysuit and black leather jacket, sho…"
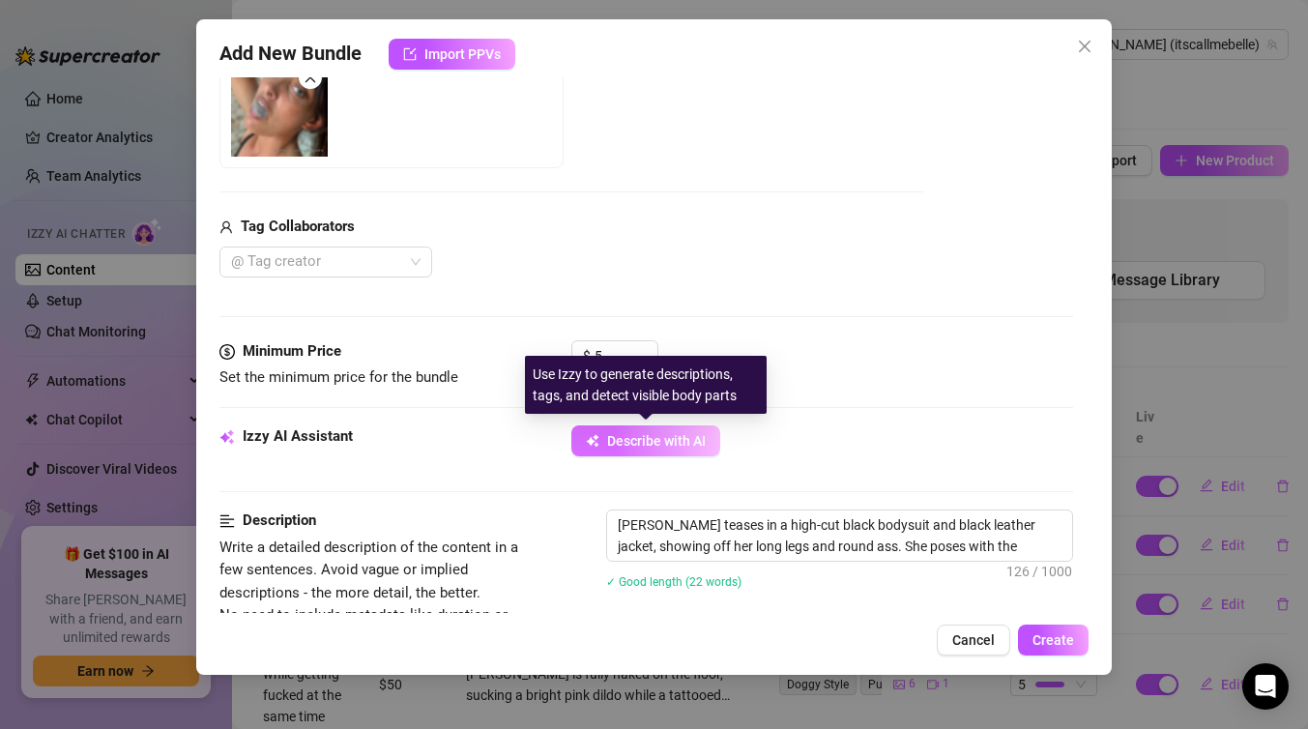
type textarea "[PERSON_NAME] teases in a high-cut black bodysuit and black leather jacket, sho…"
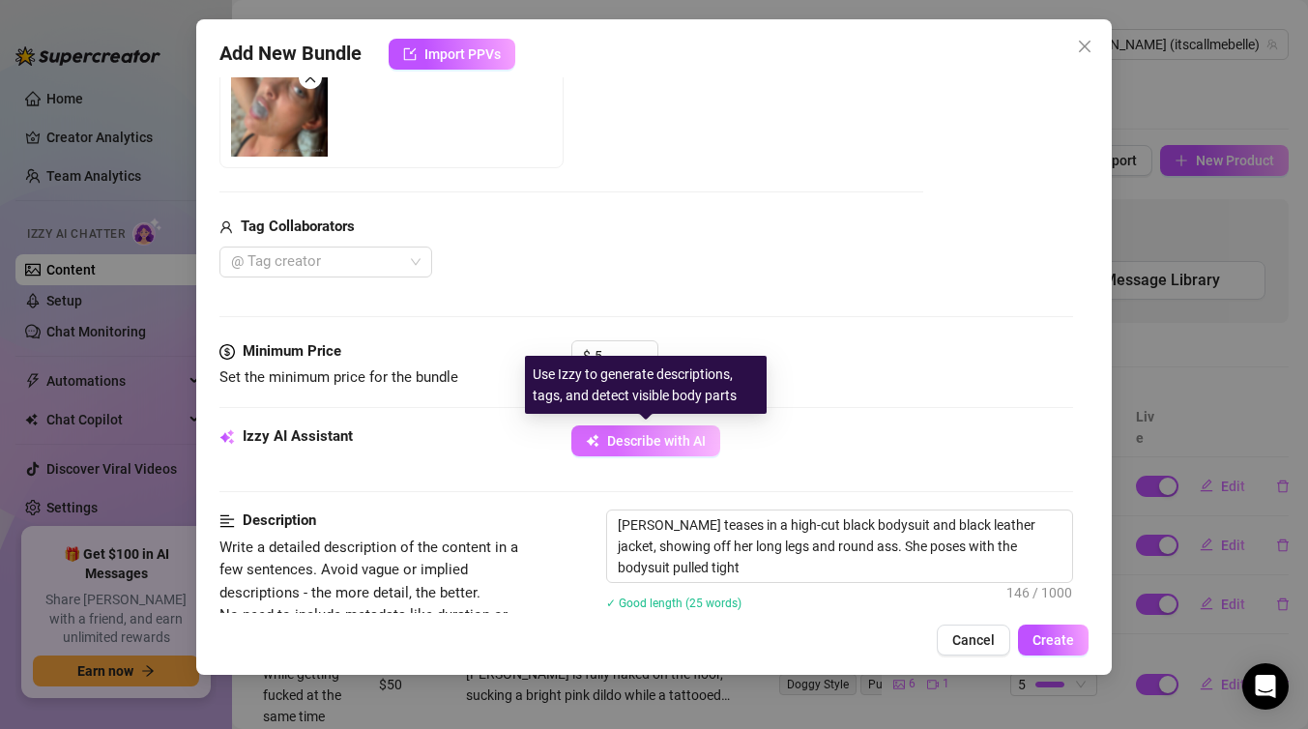
type textarea "[PERSON_NAME] teases in a high-cut black bodysuit and black leather jacket, sho…"
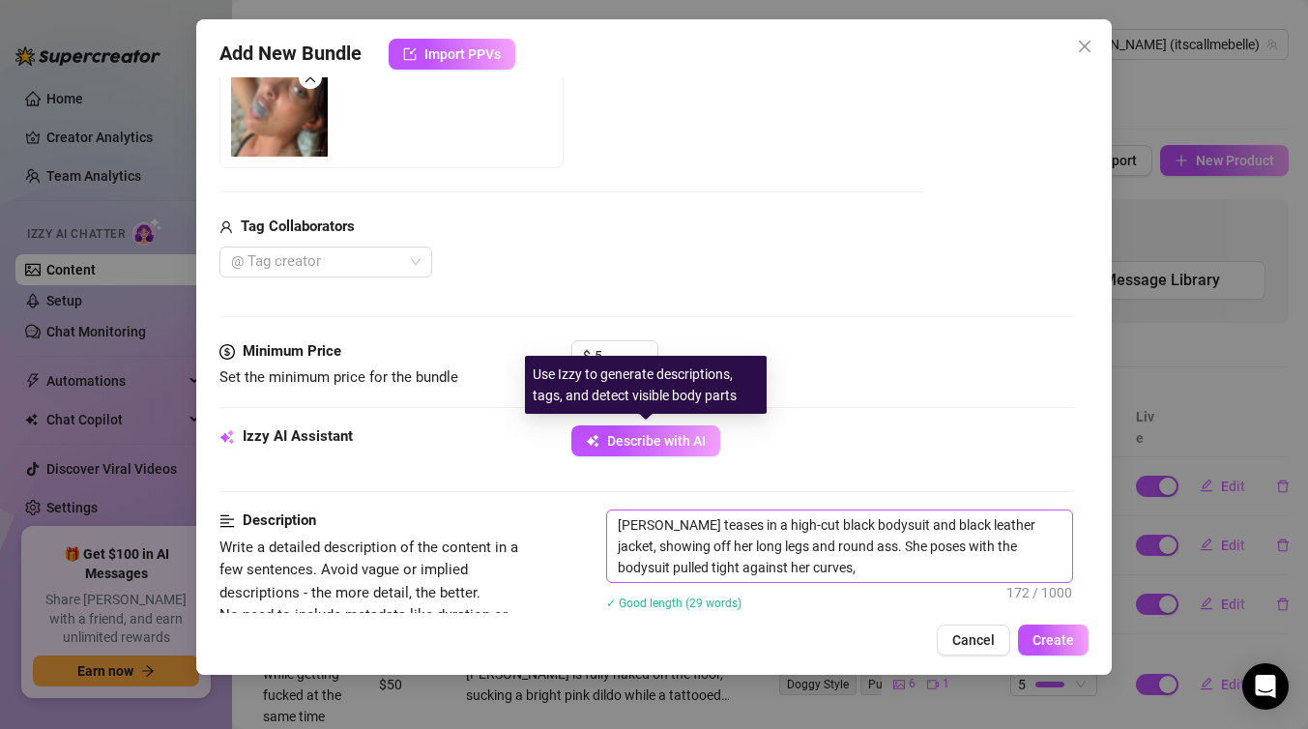
type textarea "[PERSON_NAME] teases in a high-cut black bodysuit and black leather jacket, sho…"
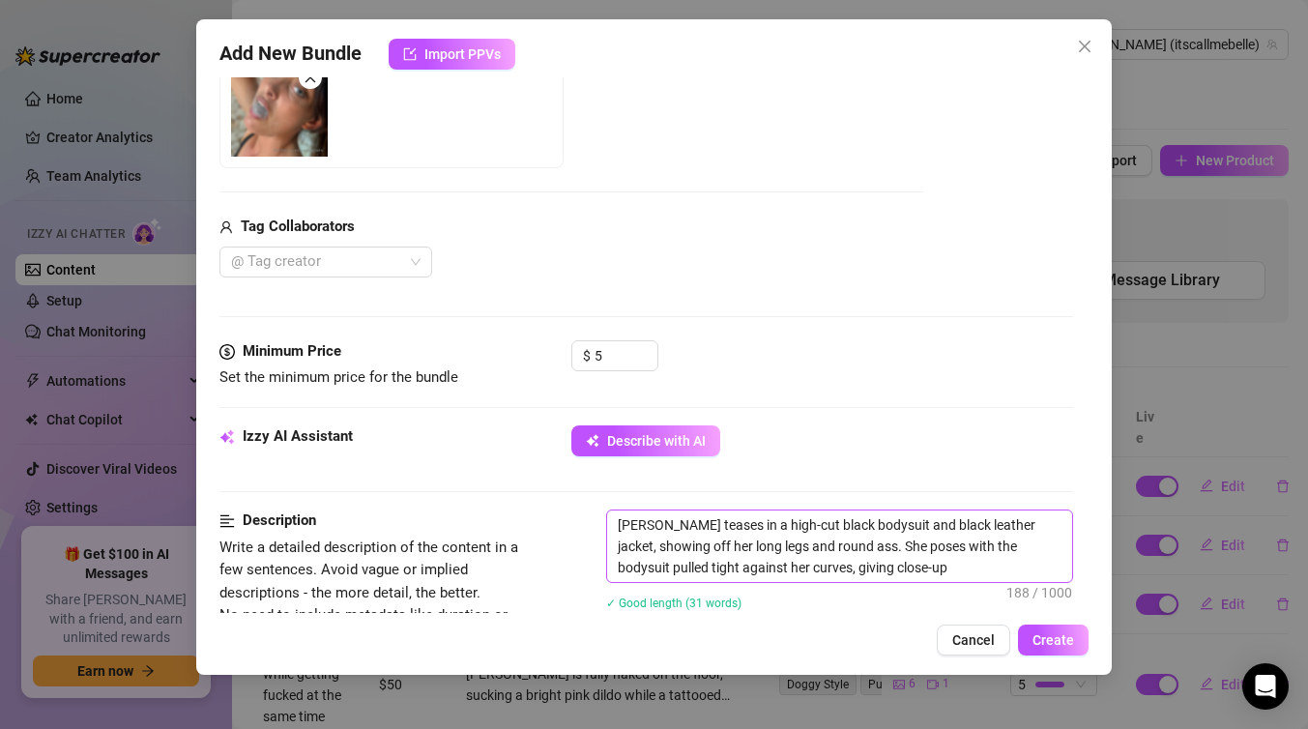
type textarea "[PERSON_NAME] teases in a high-cut black bodysuit and black leather jacket, sho…"
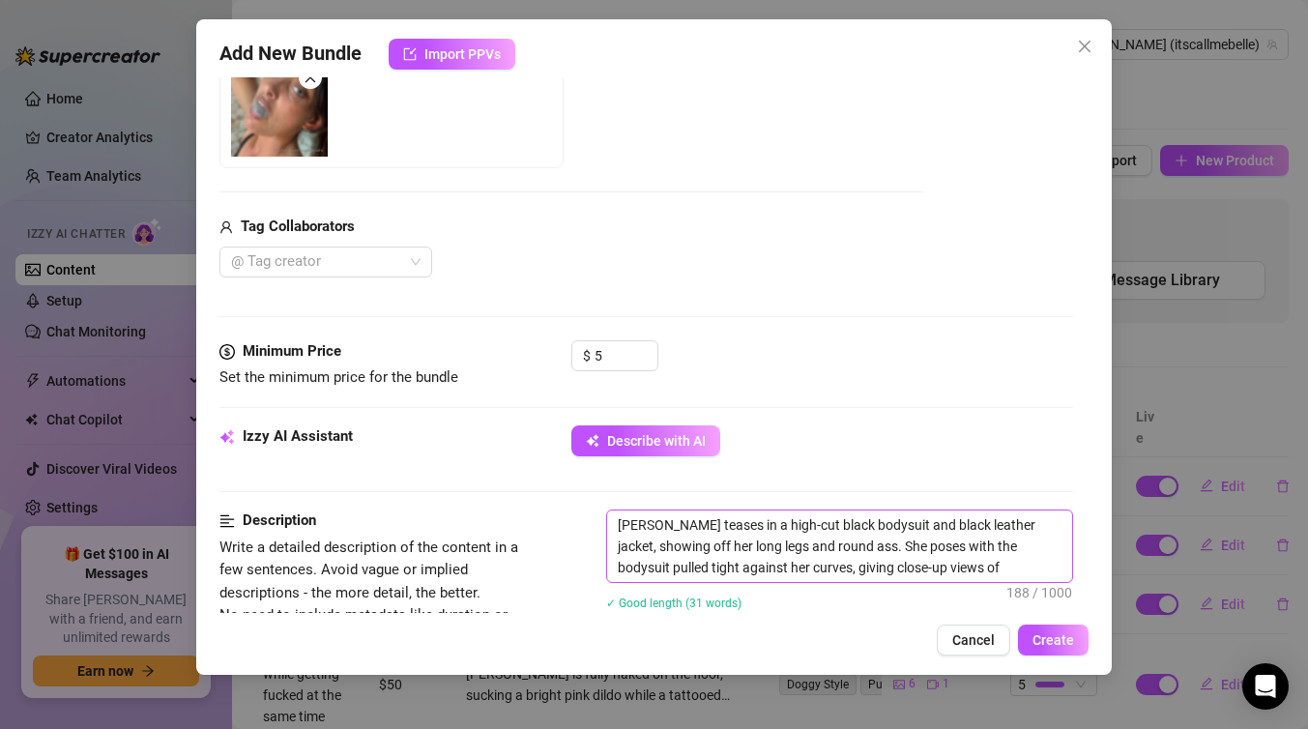
type textarea "[PERSON_NAME] teases in a high-cut black bodysuit and black leather jacket, sho…"
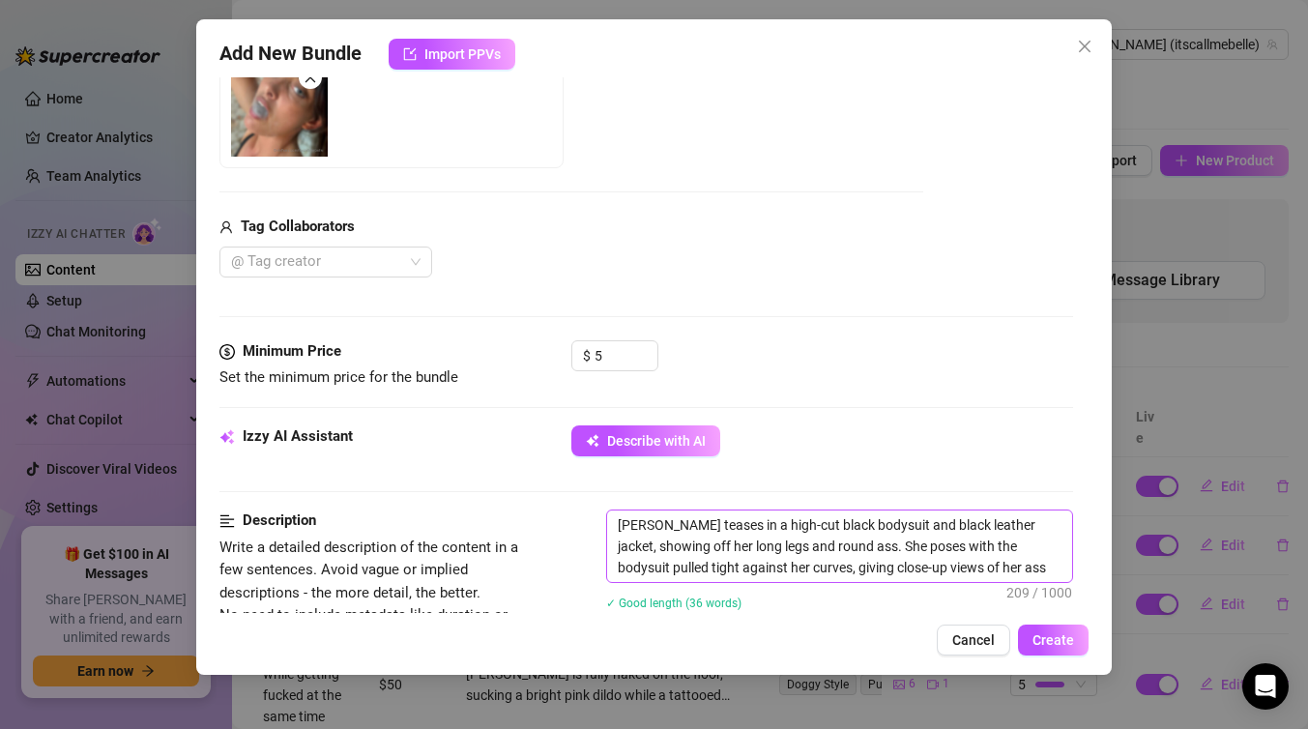
type textarea "[PERSON_NAME] teases in a high-cut black bodysuit and black leather jacket, sho…"
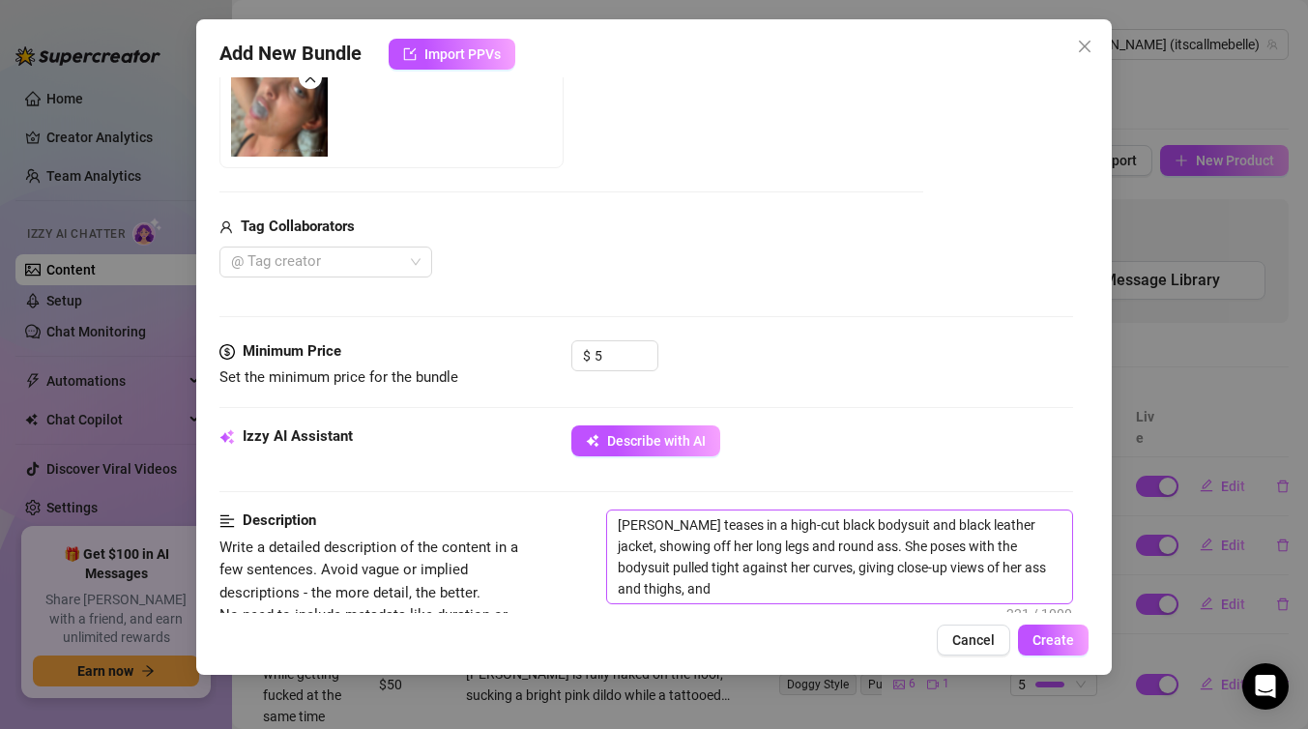
type textarea "[PERSON_NAME] teases in a high-cut black bodysuit and black leather jacket, sho…"
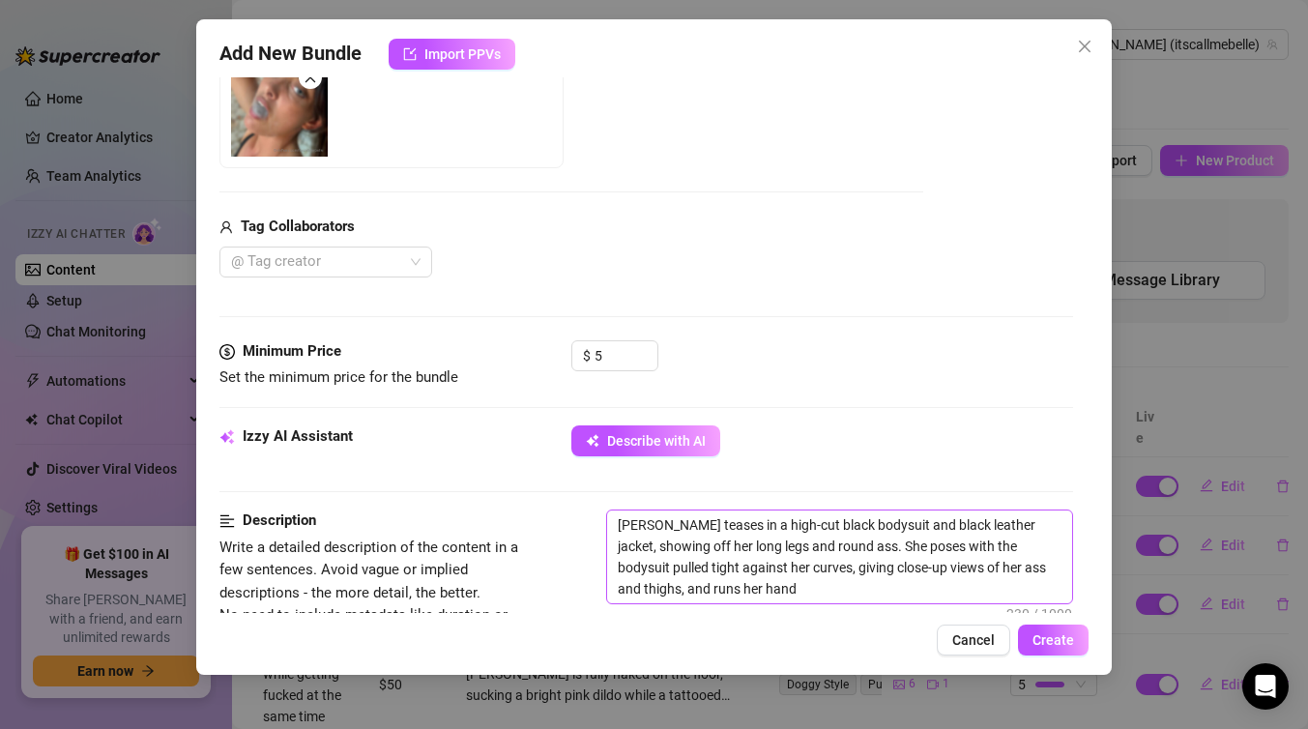
type textarea "[PERSON_NAME] teases in a high-cut black bodysuit and black leather jacket, sho…"
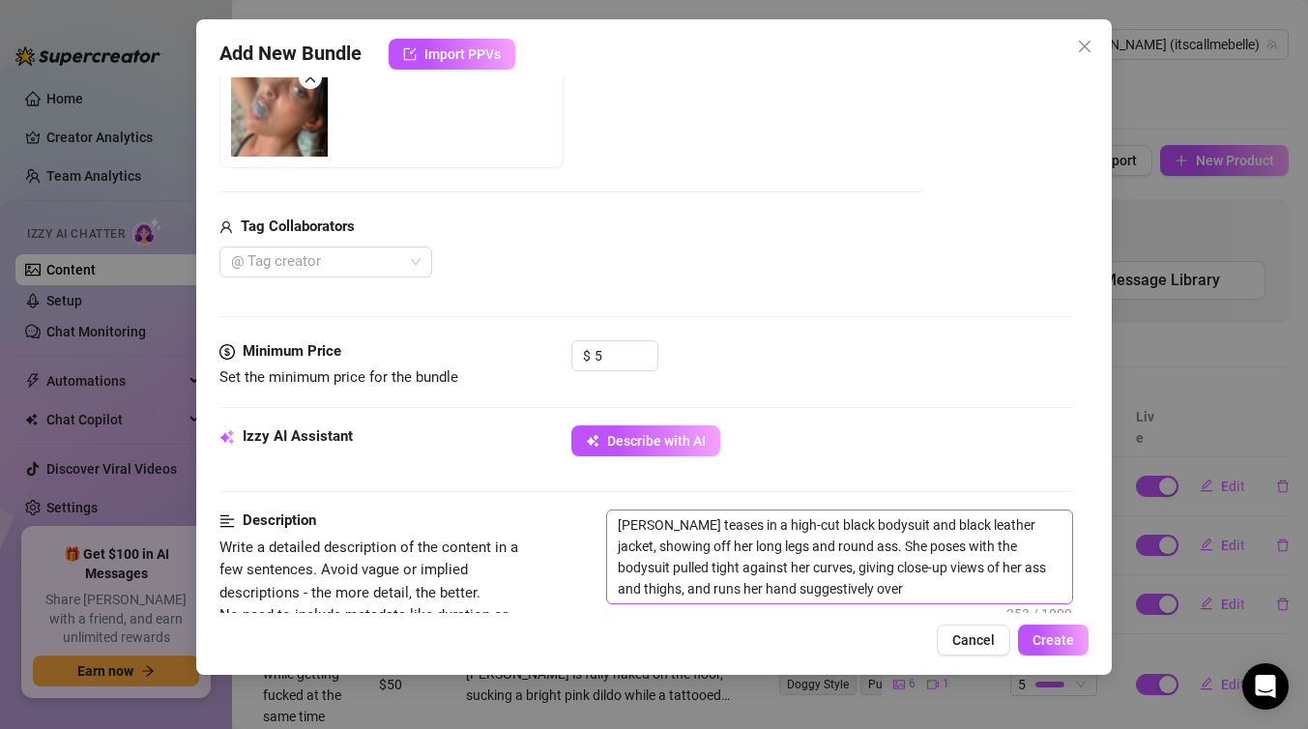
type textarea "[PERSON_NAME] teases in a high-cut black bodysuit and black leather jacket, sho…"
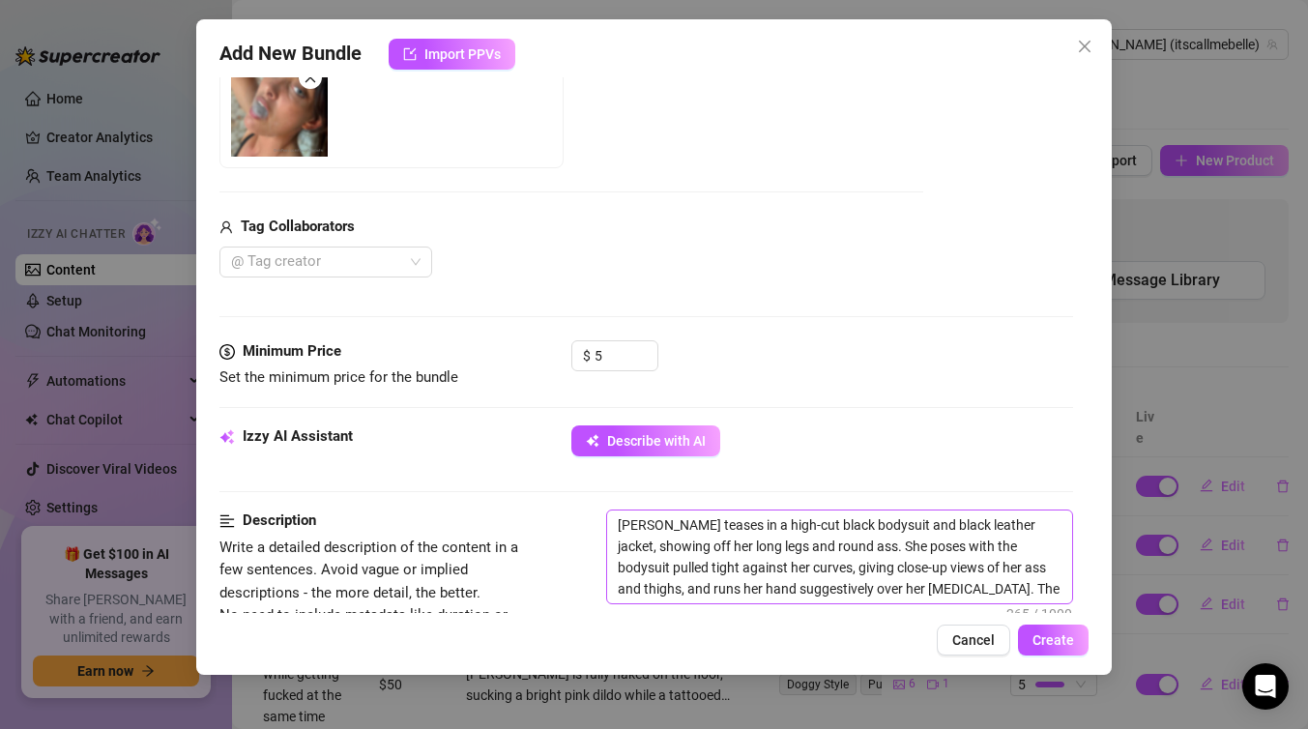
type textarea "[PERSON_NAME] teases in a high-cut black bodysuit and black leather jacket, sho…"
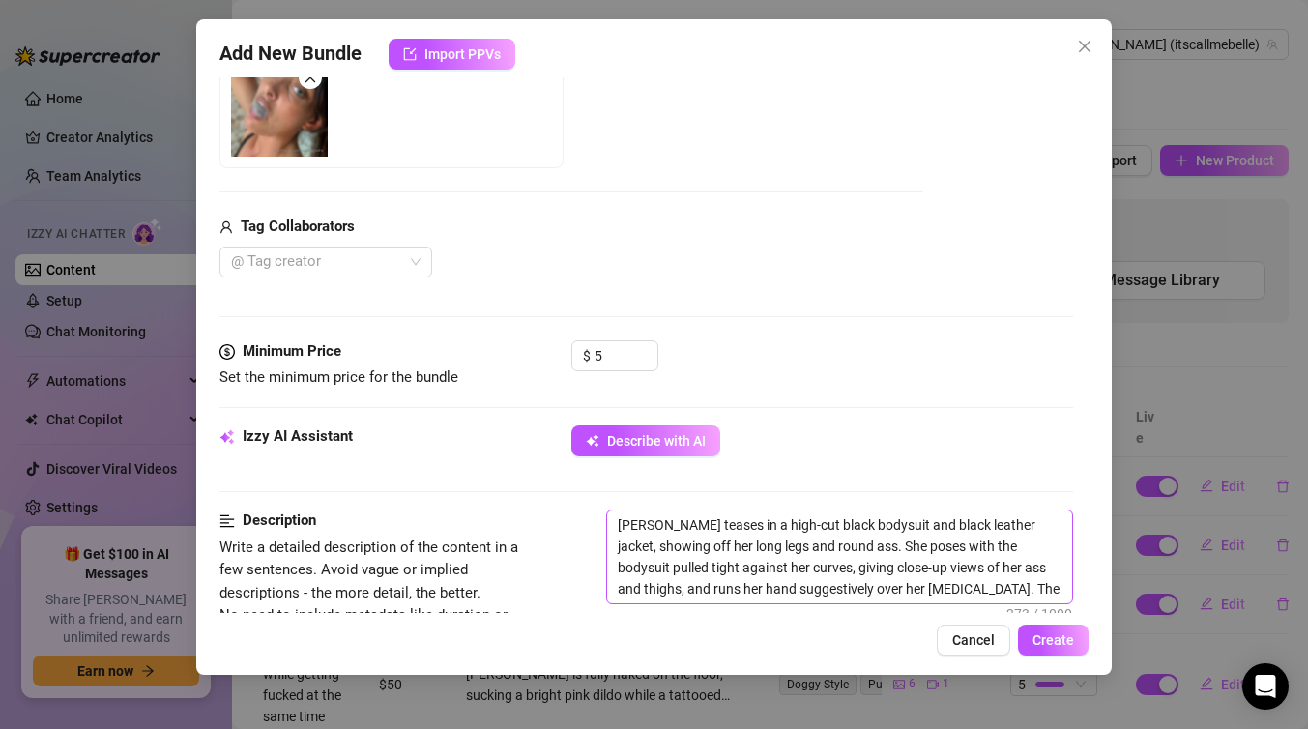
type textarea "[PERSON_NAME] teases in a high-cut black bodysuit and black leather jacket, sho…"
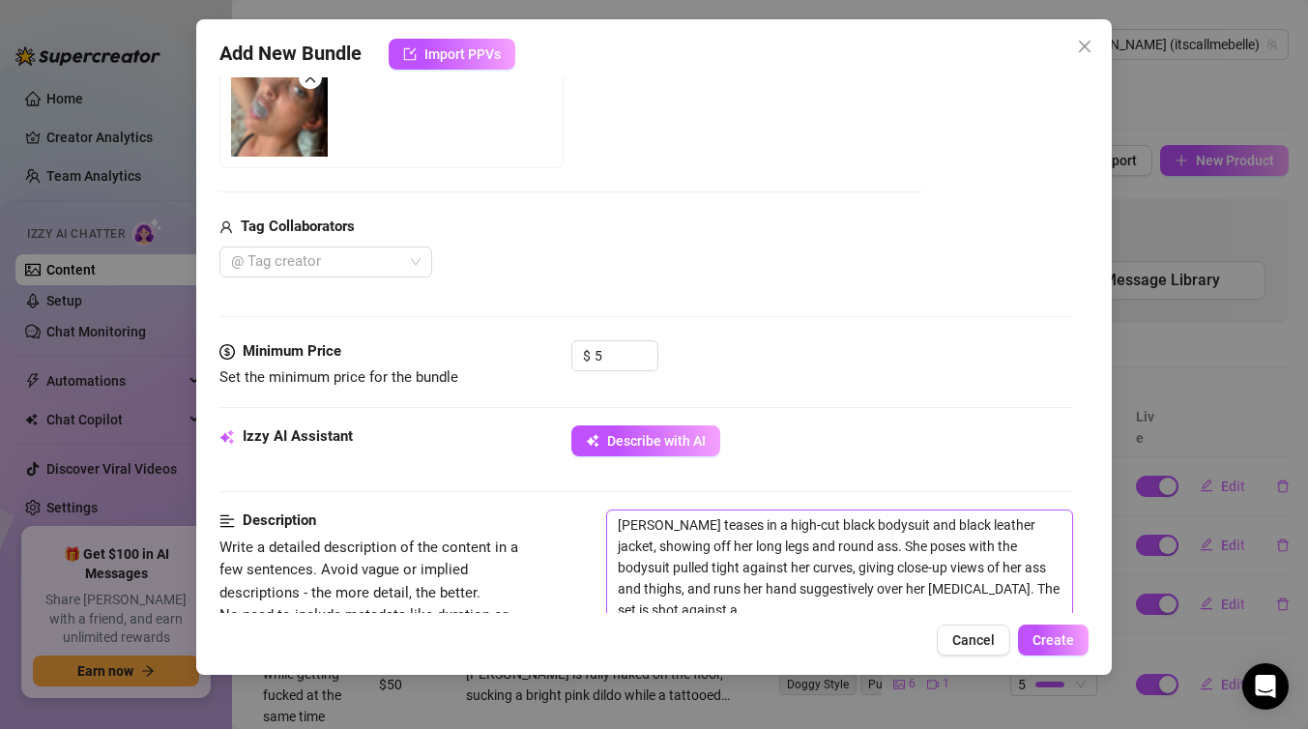
type textarea "[PERSON_NAME] teases in a high-cut black bodysuit and black leather jacket, sho…"
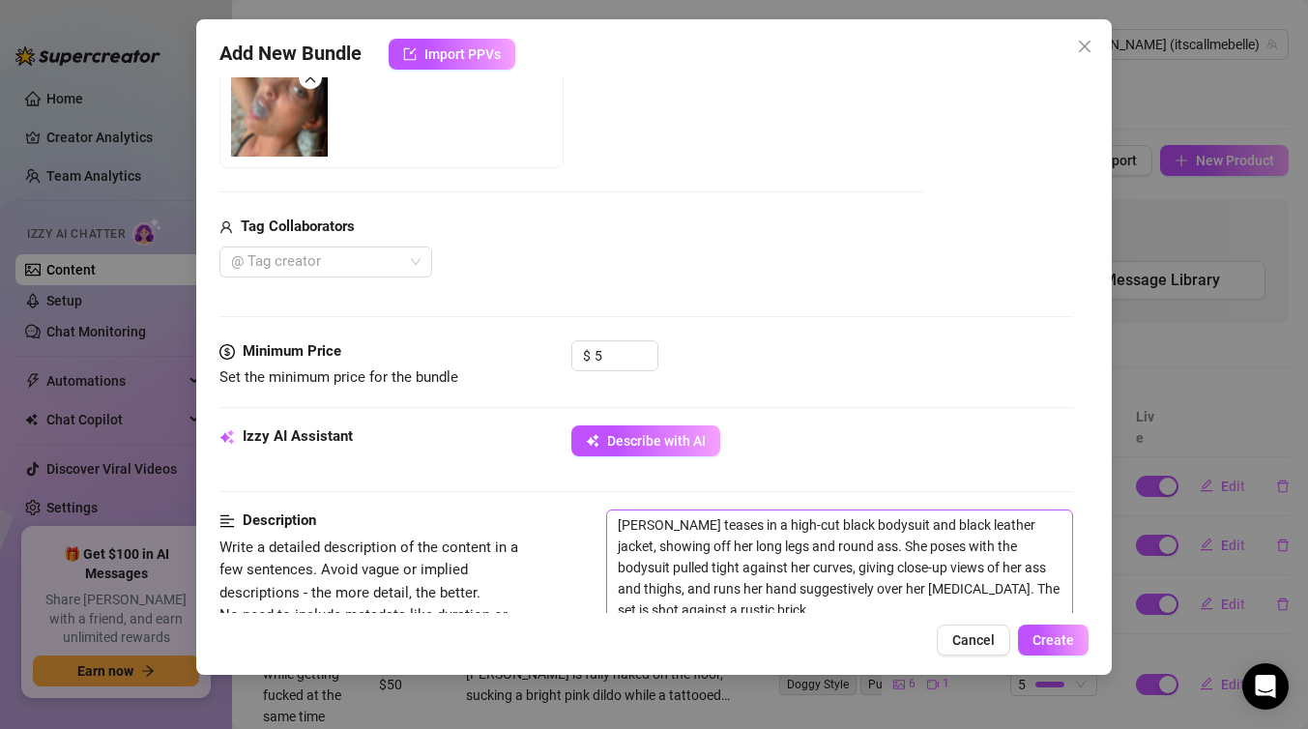
type textarea "[PERSON_NAME] teases in a high-cut black bodysuit and black leather jacket, sho…"
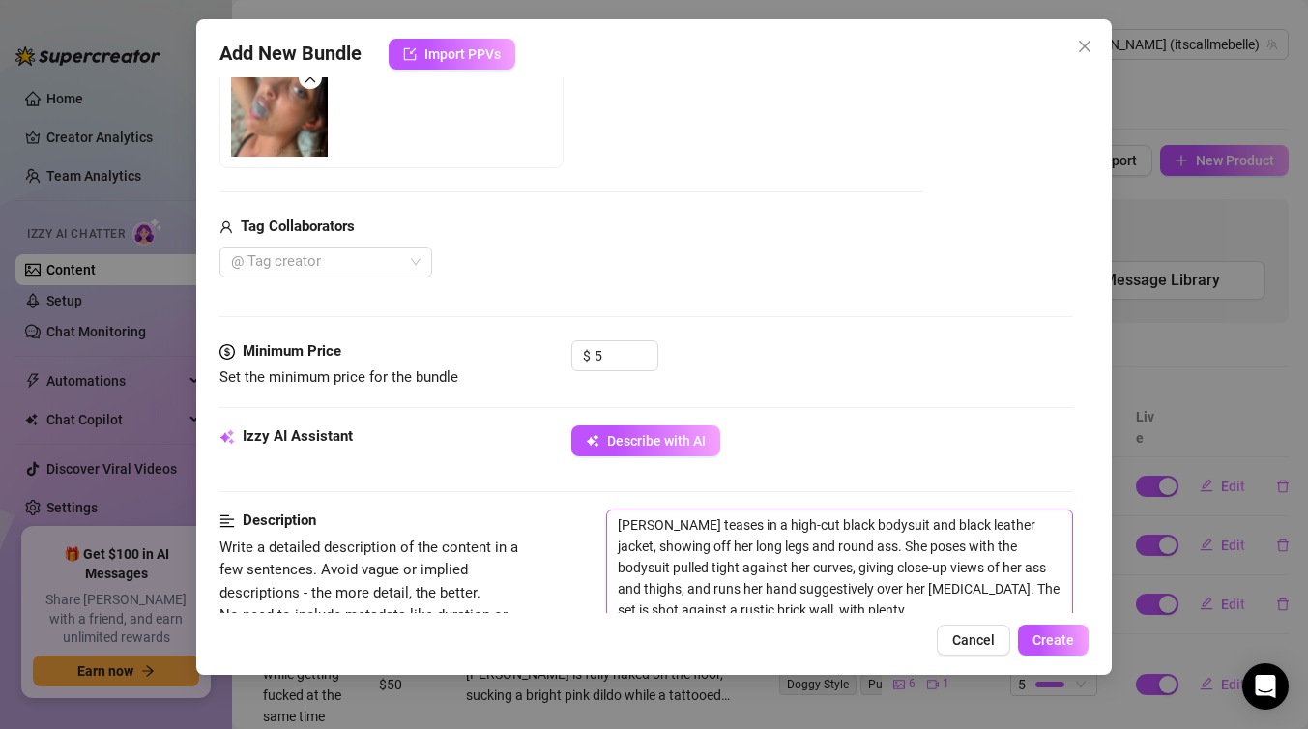
type textarea "[PERSON_NAME] teases in a high-cut black bodysuit and black leather jacket, sho…"
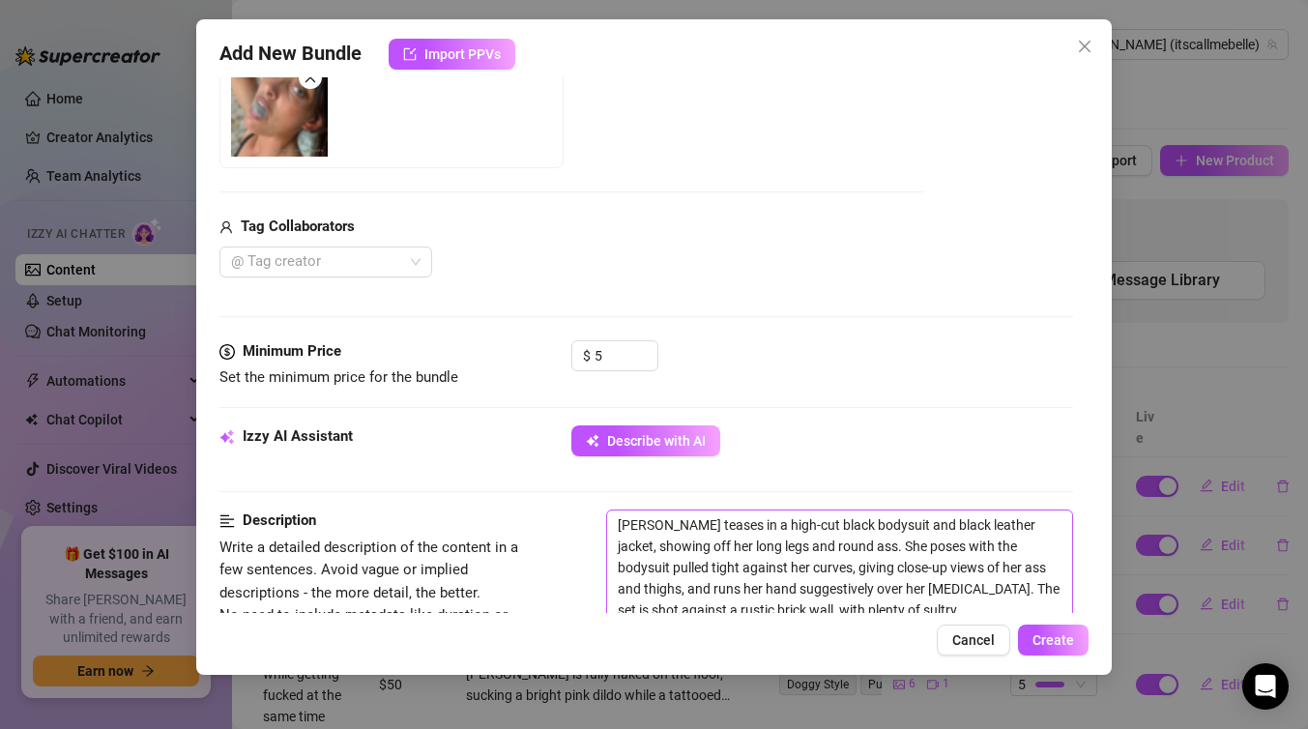
type textarea "[PERSON_NAME] teases in a high-cut black bodysuit and black leather jacket, sho…"
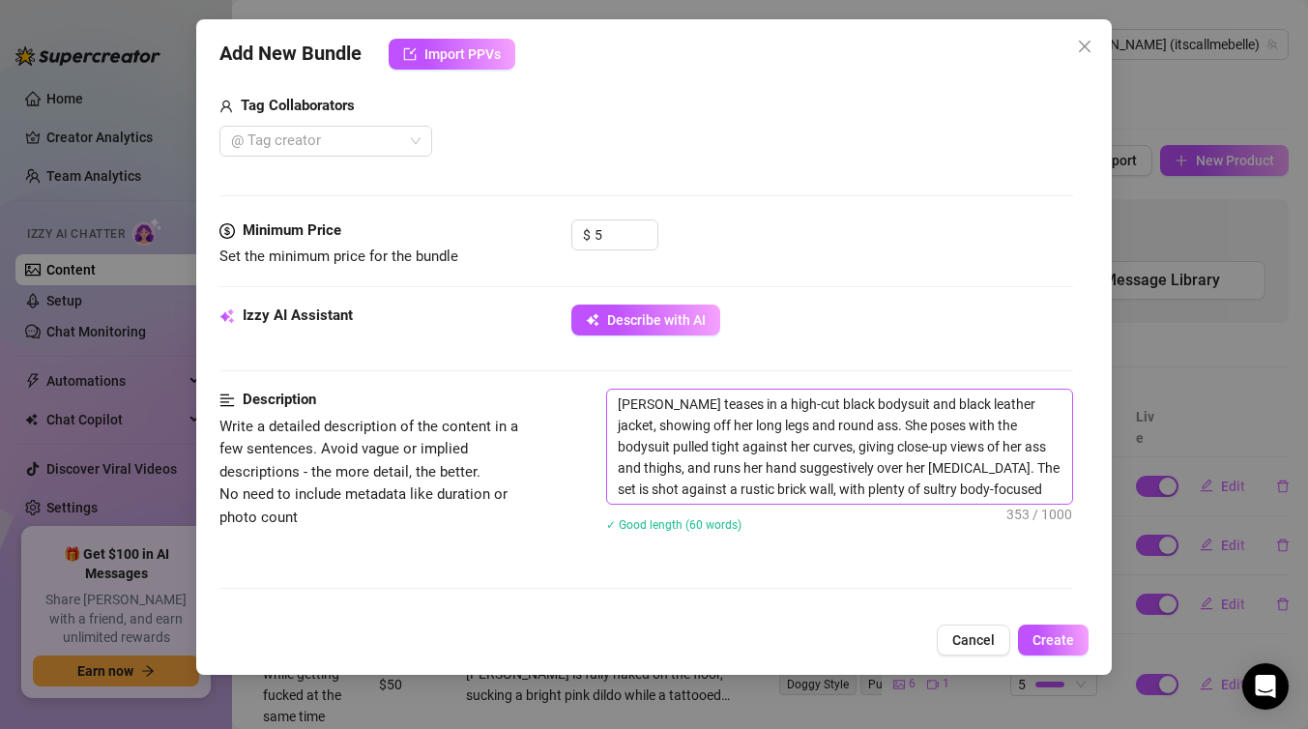
scroll to position [581, 0]
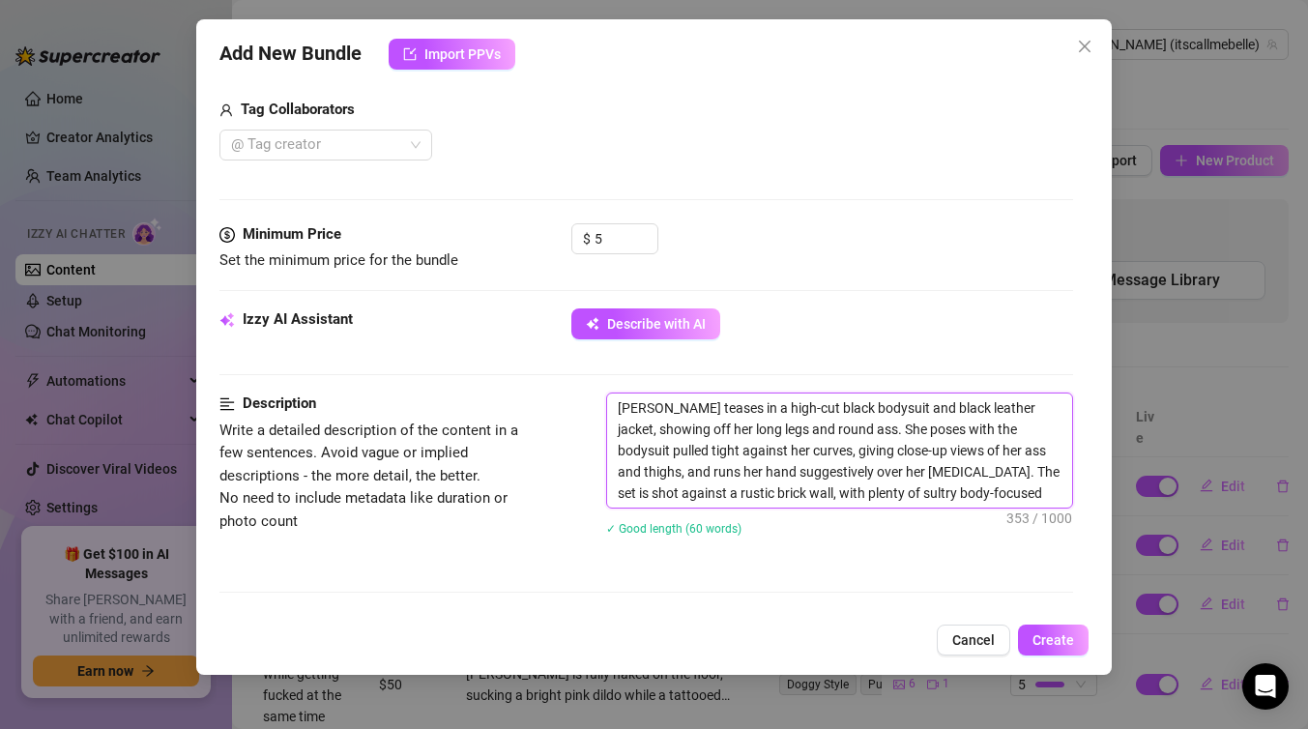
click at [711, 408] on textarea "[PERSON_NAME] teases in a high-cut black bodysuit and black leather jacket, sho…" at bounding box center [839, 451] width 465 height 114
type textarea "[PERSON_NAME] teases win a high-cut black bodysuit and black leather jacket, sh…"
type textarea "[PERSON_NAME] teases whin a high-cut black bodysuit and black leather jacket, s…"
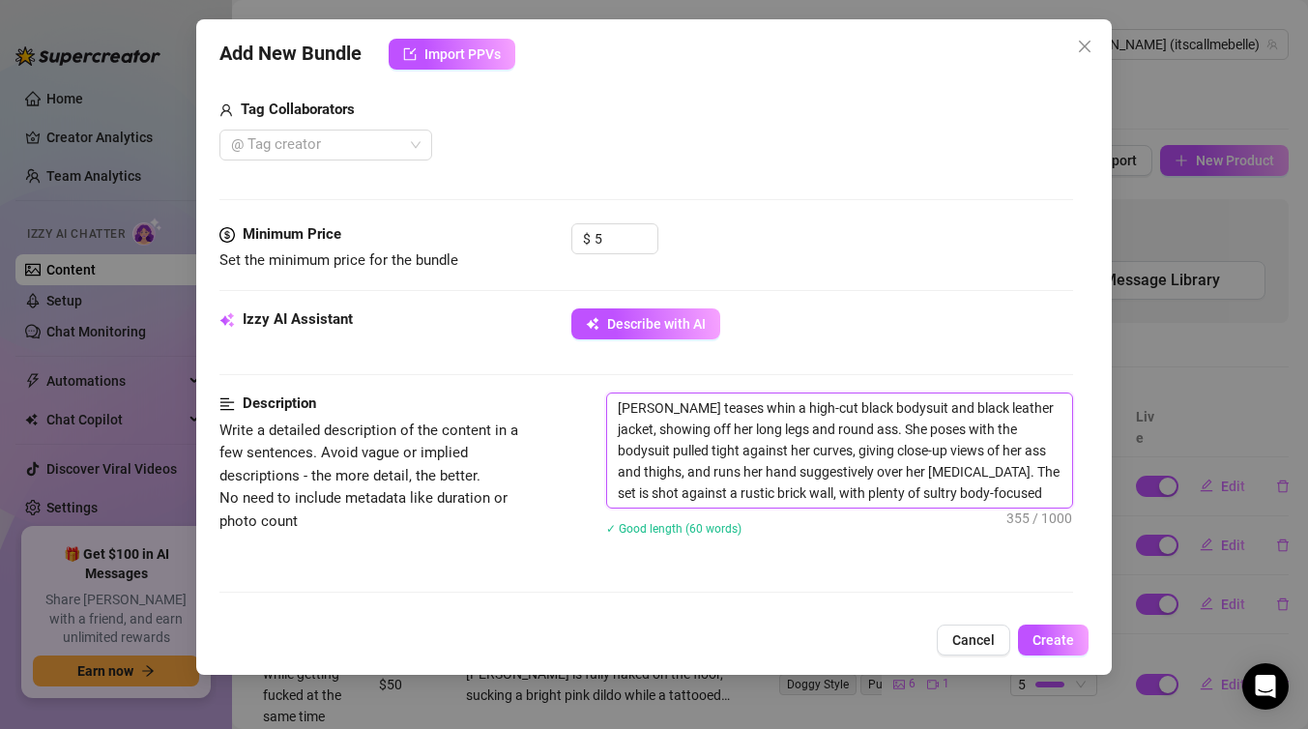
type textarea "[PERSON_NAME] teases [PERSON_NAME] a high-cut black bodysuit and black leather …"
type textarea "[PERSON_NAME] teases whin a high-cut black bodysuit and black leather jacket, s…"
type textarea "[PERSON_NAME] teases [PERSON_NAME] a high-cut black bodysuit and black leather …"
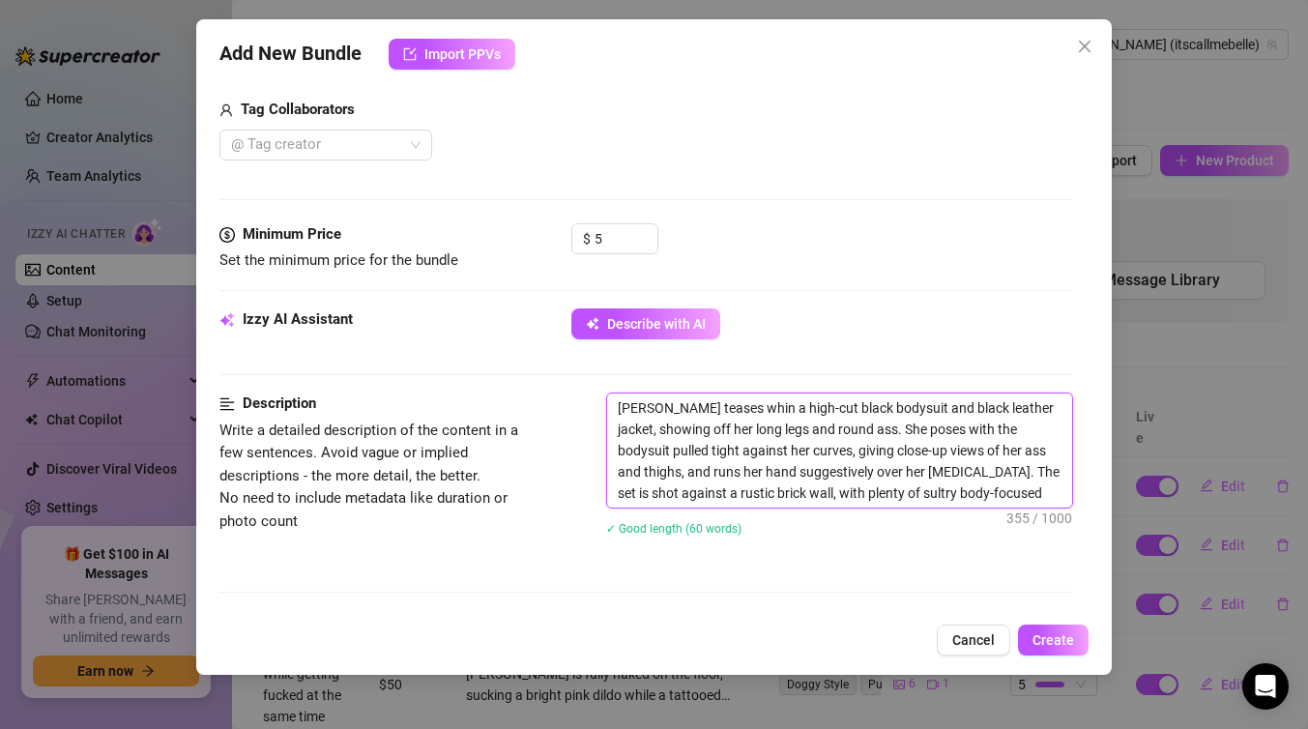
type textarea "[PERSON_NAME] teases [PERSON_NAME] a high-cut black bodysuit and black leather …"
type textarea "[PERSON_NAME] teases whilin a high-cut black bodysuit and black leather jacket,…"
type textarea "[PERSON_NAME] teases whilein a high-cut black bodysuit and black leather jacket…"
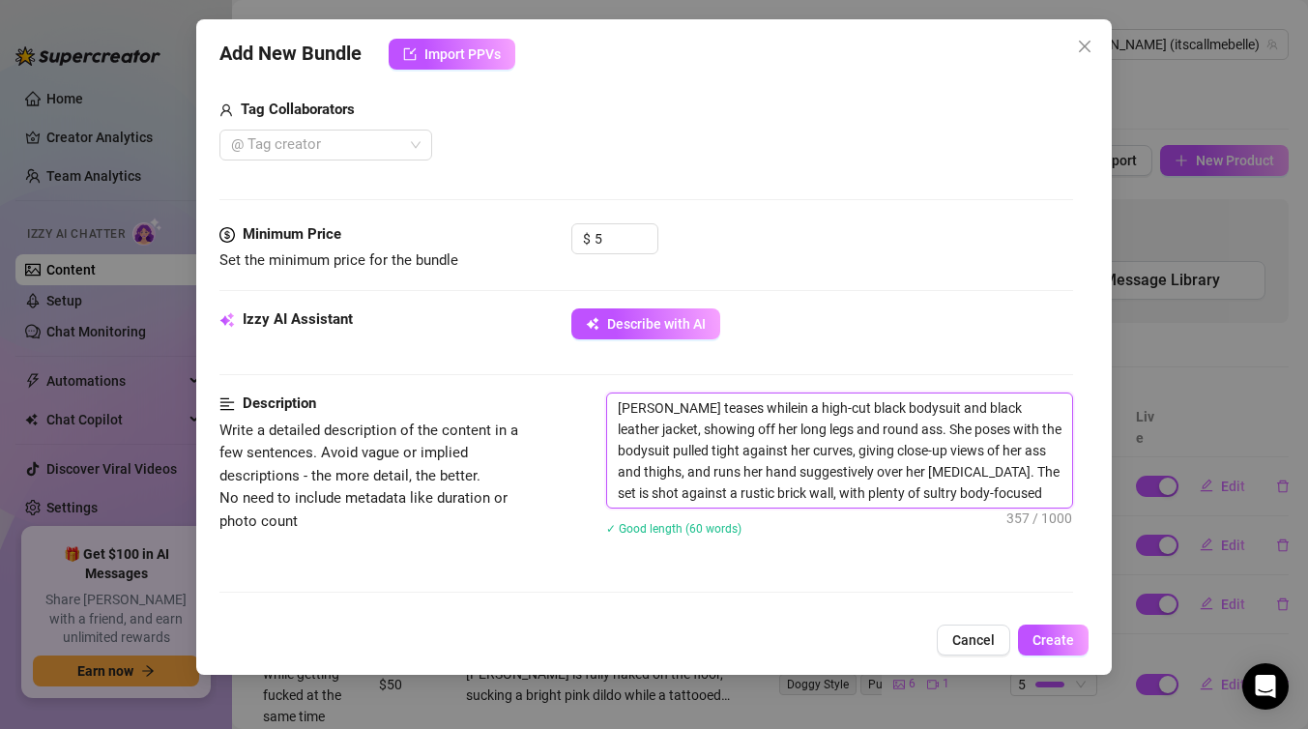
type textarea "[PERSON_NAME] teases while in a high-cut black bodysuit and black leather jacke…"
type textarea "[PERSON_NAME] teases while sin a high-cut black bodysuit and black leather jack…"
type textarea "[PERSON_NAME] teases while smin a high-cut black bodysuit and black leather jac…"
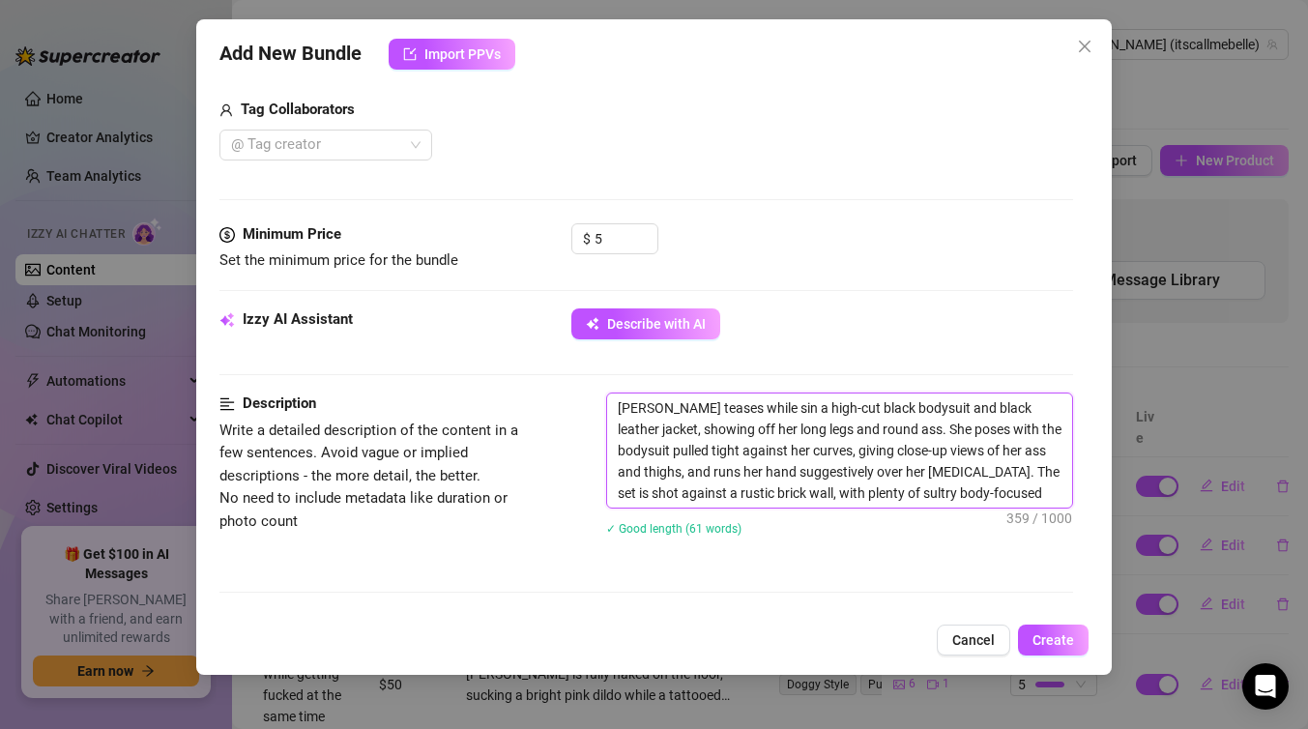
type textarea "[PERSON_NAME] teases while smin a high-cut black bodysuit and black leather jac…"
type textarea "[PERSON_NAME] teases while smoin a high-cut black bodysuit and black leather ja…"
type textarea "[PERSON_NAME] teases while smokin a high-cut black bodysuit and black leather j…"
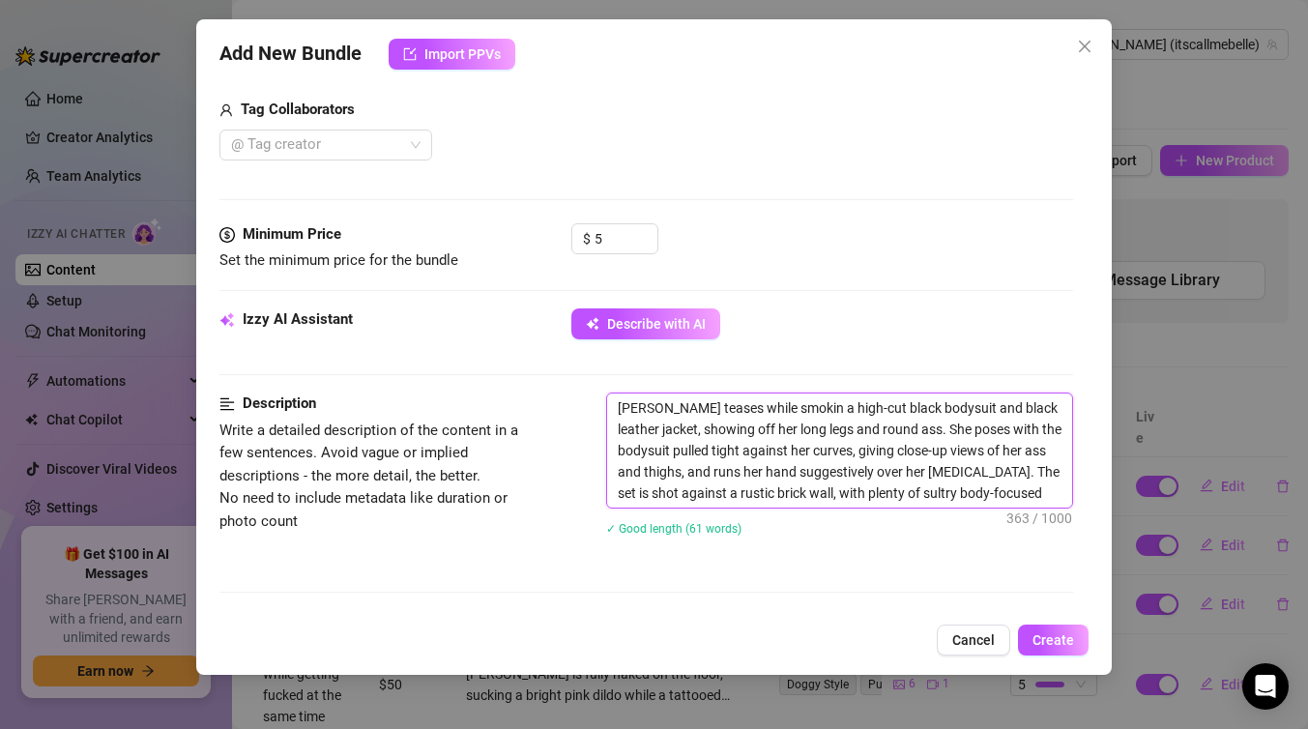
type textarea "[PERSON_NAME] teases while smokiin a high-cut black bodysuit and black leather …"
type textarea "[PERSON_NAME] teases while smokinin a high-cut black bodysuit and black leather…"
type textarea "[PERSON_NAME] teases while smokingin a high-cut black bodysuit and black leathe…"
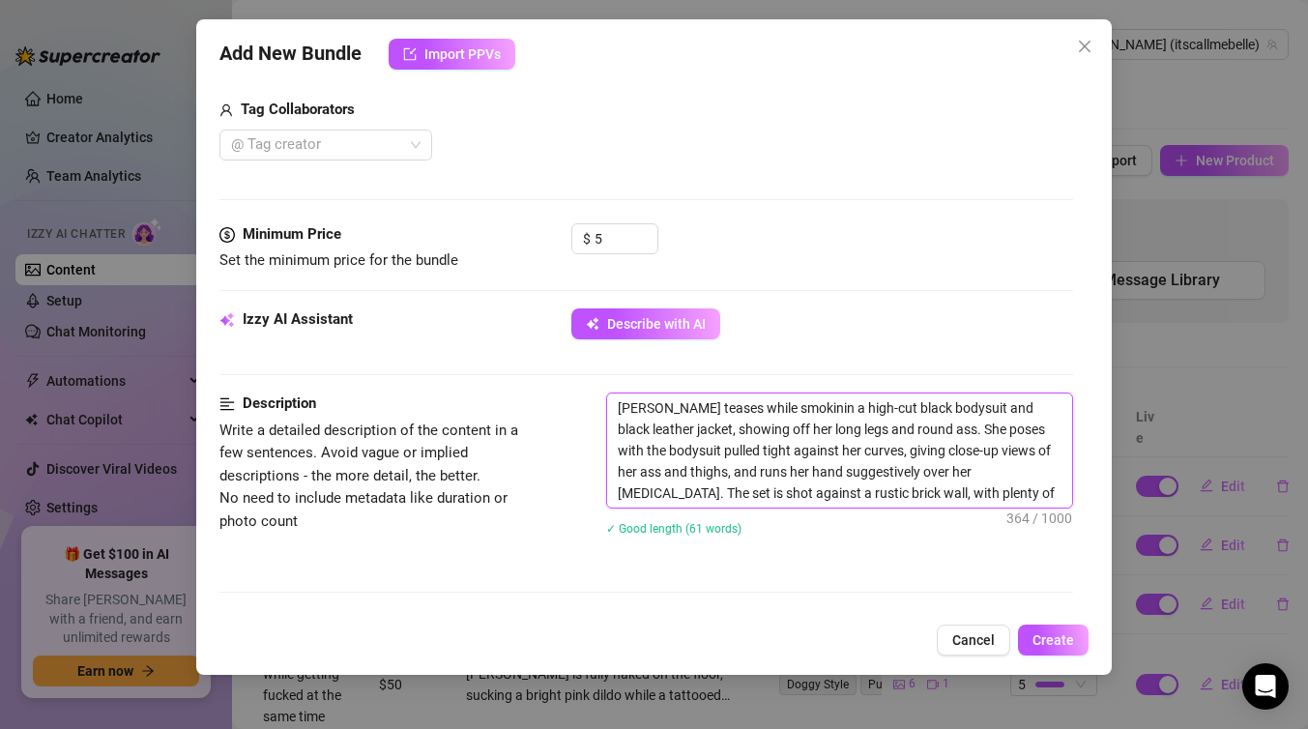
type textarea "[PERSON_NAME] teases while smokingin a high-cut black bodysuit and black leathe…"
type textarea "[PERSON_NAME] teases while smoking in a high-cut black bodysuit and black leath…"
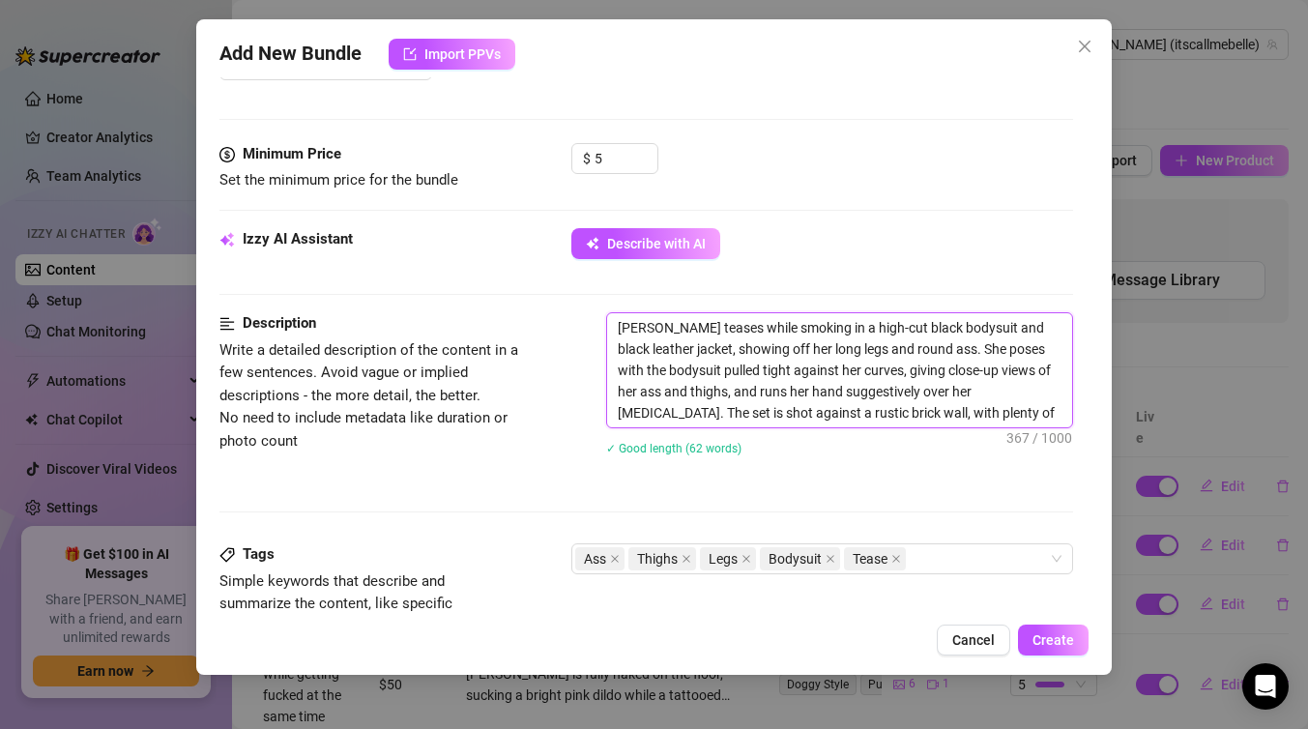
scroll to position [675, 0]
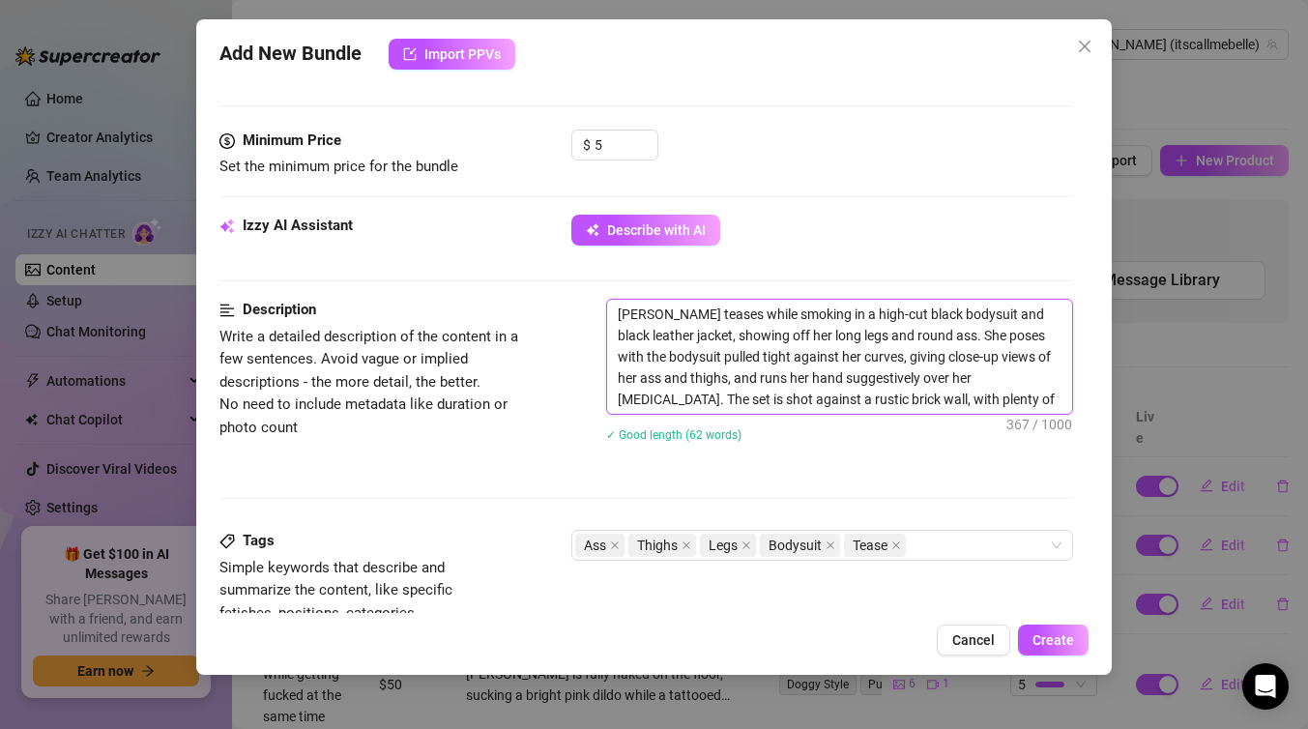
click at [640, 379] on textarea "[PERSON_NAME] teases while smoking in a high-cut black bodysuit and black leath…" at bounding box center [839, 357] width 465 height 114
type textarea "[PERSON_NAME] teases while smoking in a high-cut black bodysuit and black leath…"
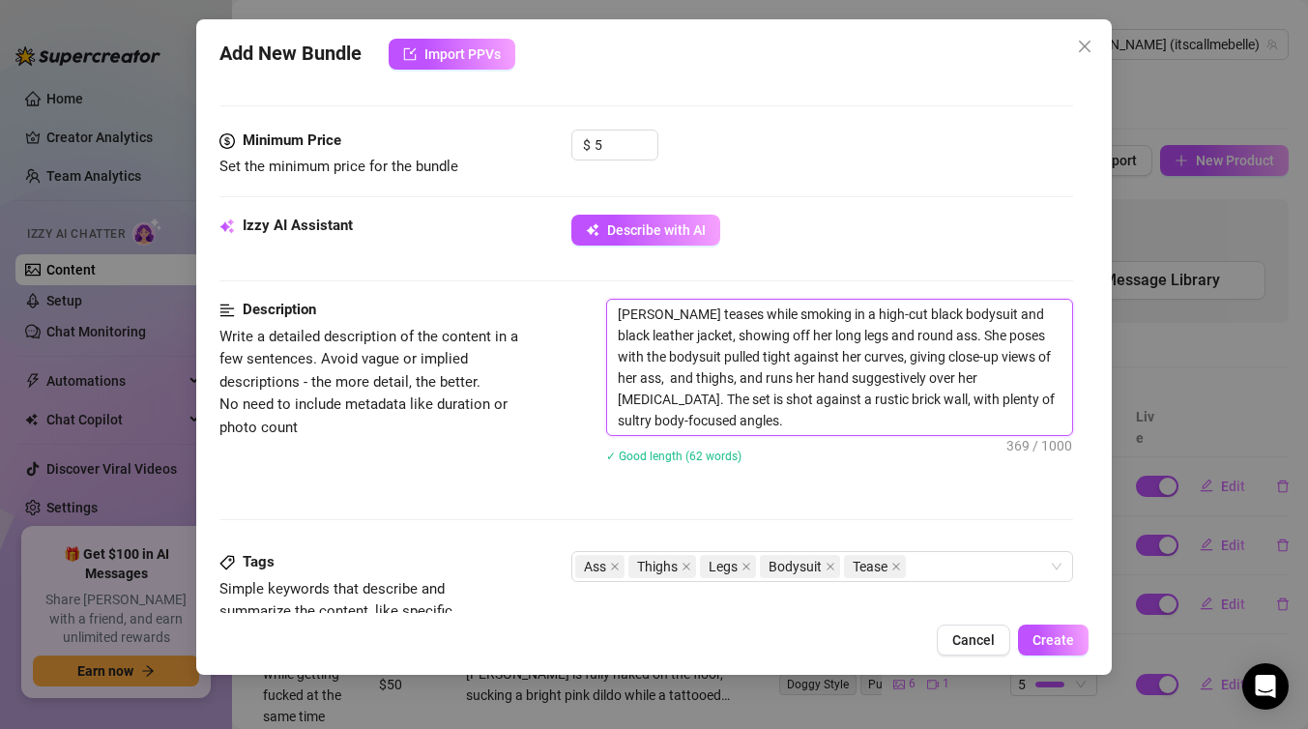
type textarea "[PERSON_NAME] teases while smoking in a high-cut black bodysuit and black leath…"
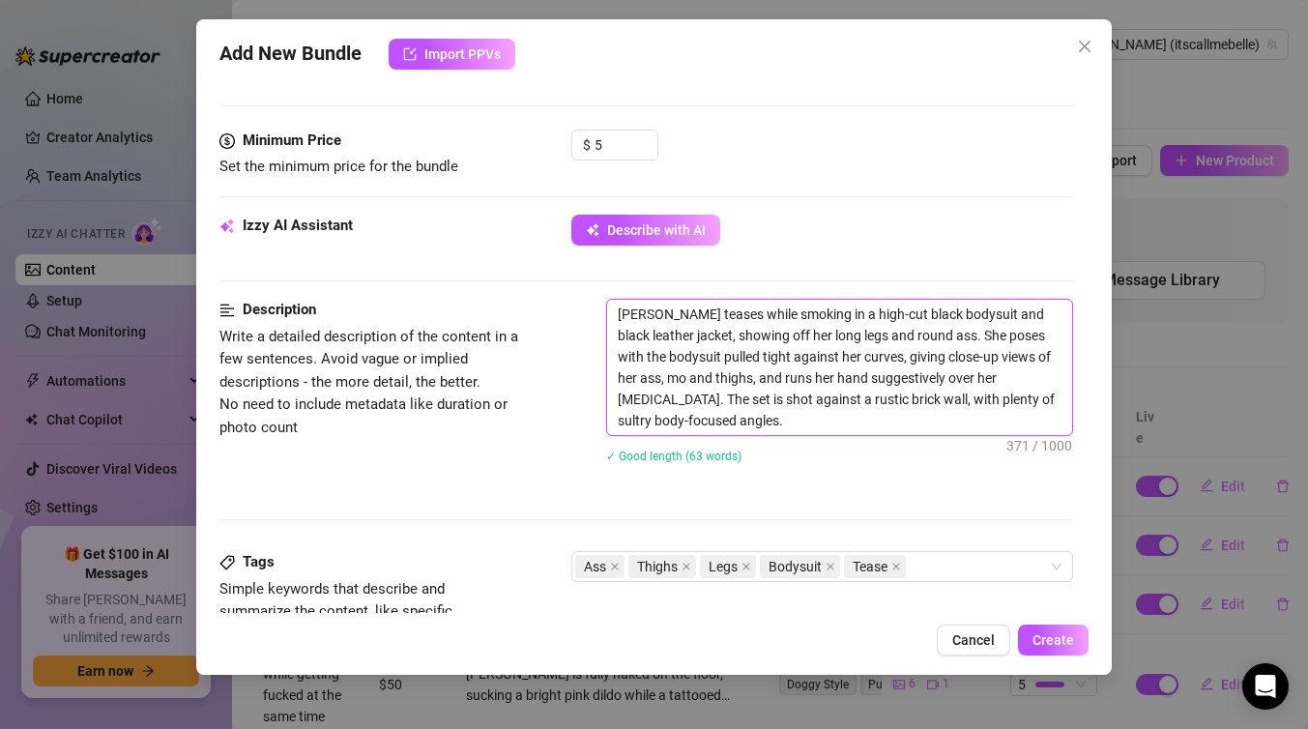
type textarea "[PERSON_NAME] teases while smoking in a high-cut black bodysuit and black leath…"
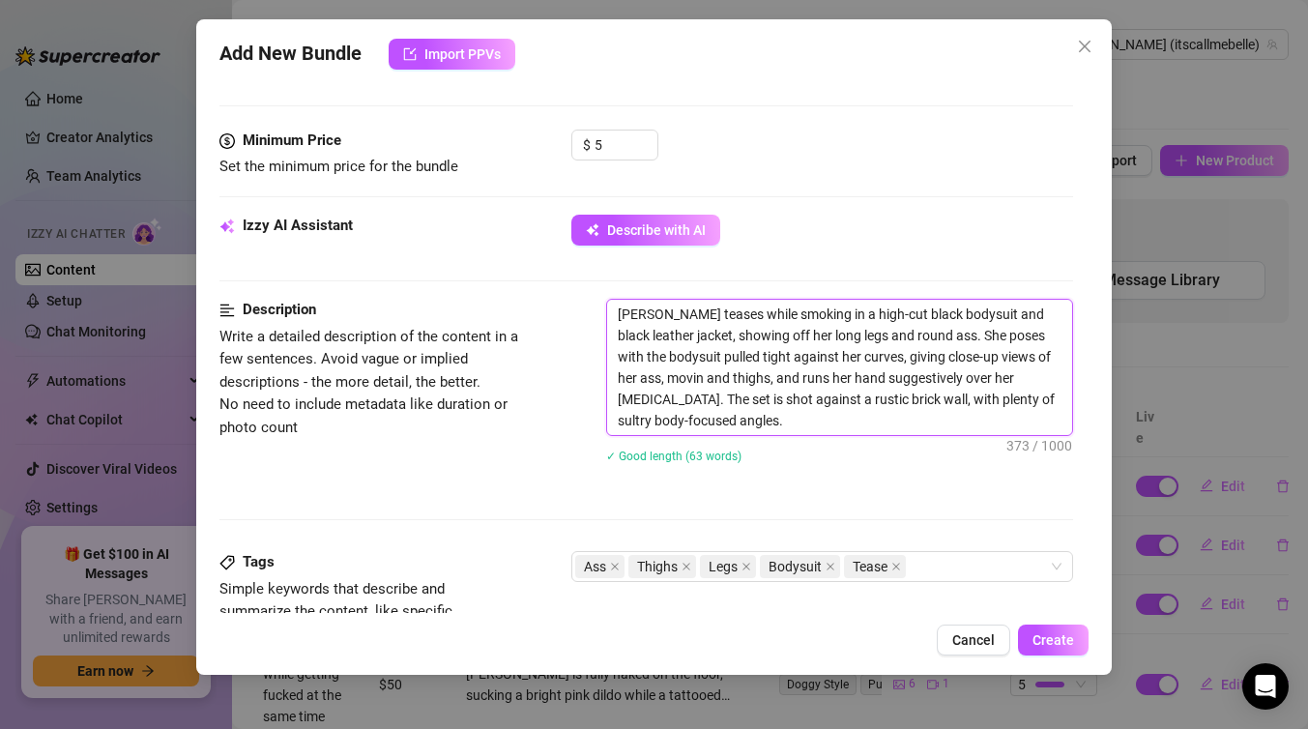
type textarea "[PERSON_NAME] teases while smoking in a high-cut black bodysuit and black leath…"
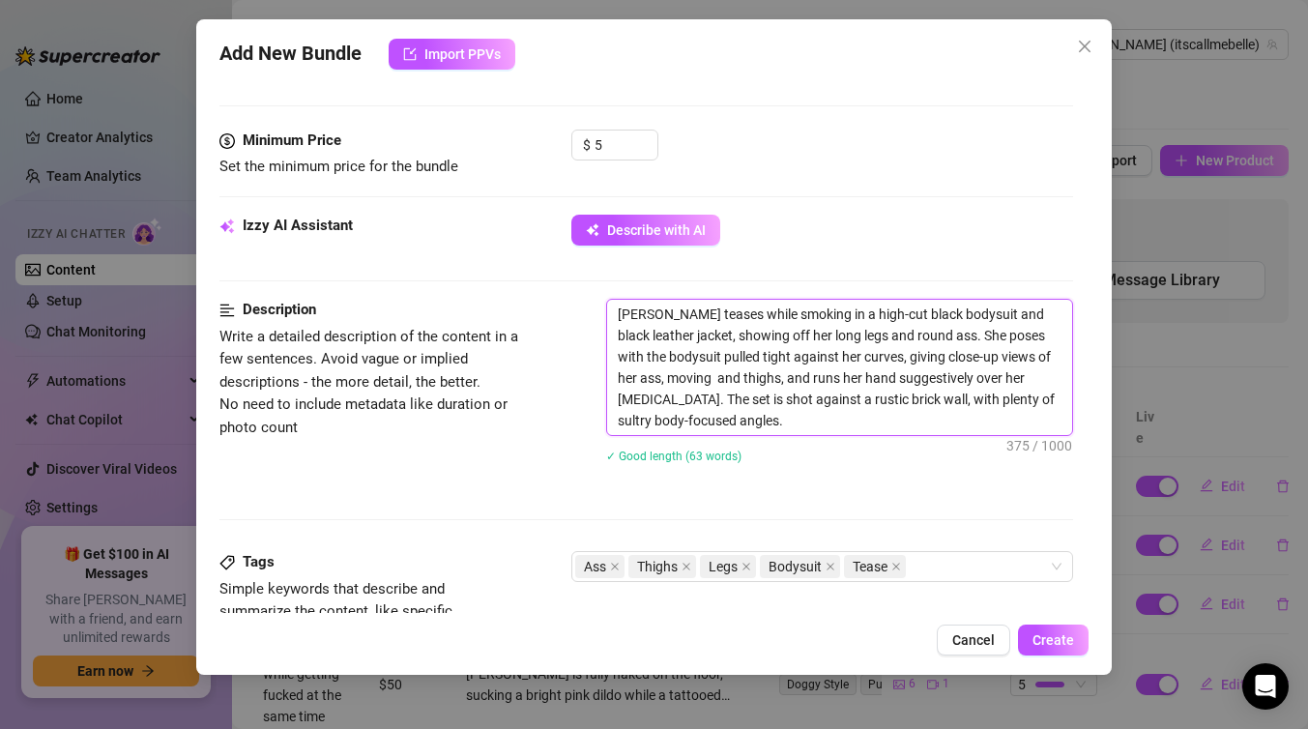
type textarea "[PERSON_NAME] teases while smoking in a high-cut black bodysuit and black leath…"
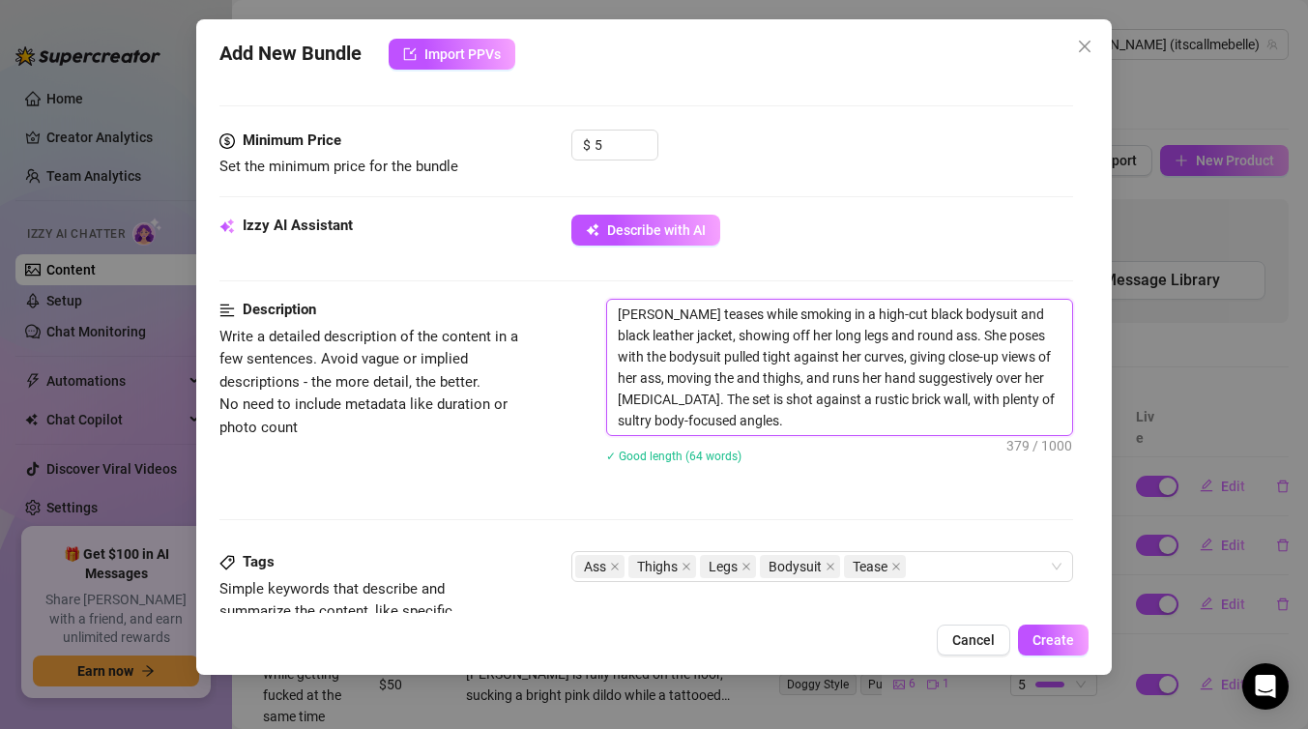
type textarea "[PERSON_NAME] teases while smoking in a high-cut black bodysuit and black leath…"
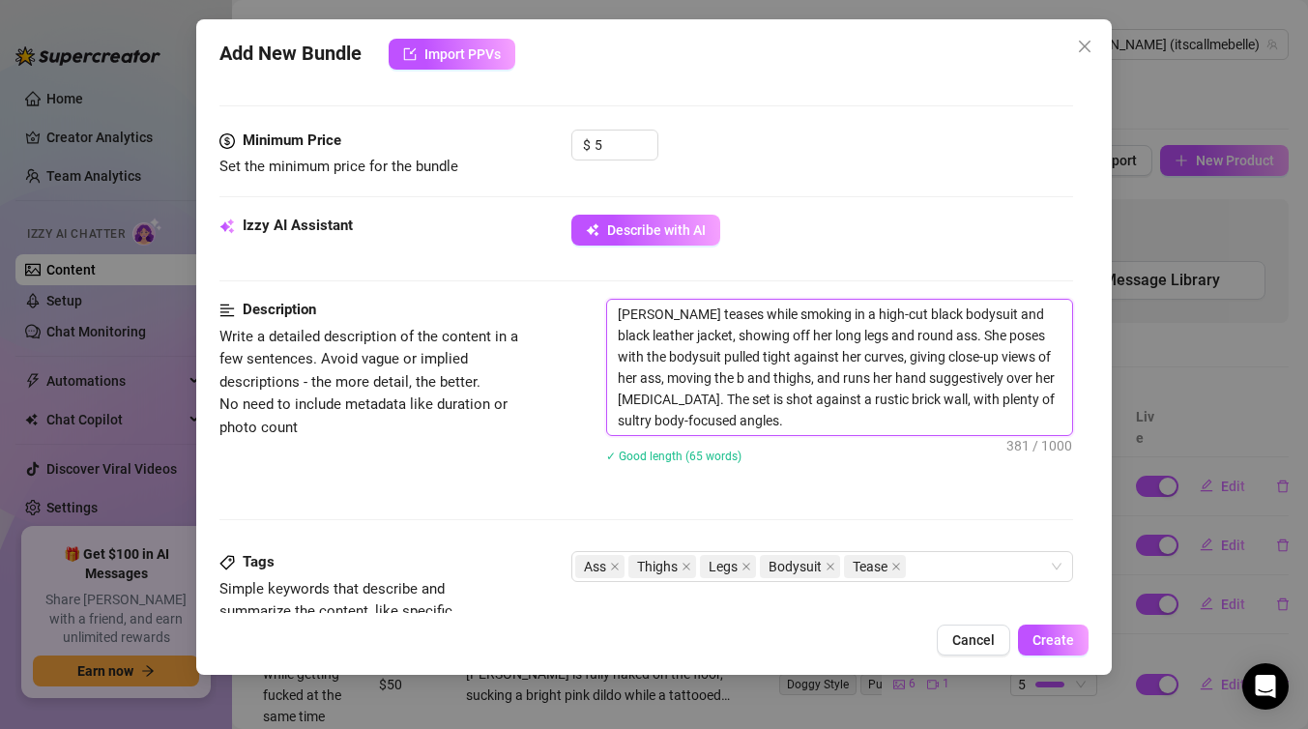
type textarea "[PERSON_NAME] teases while smoking in a high-cut black bodysuit and black leath…"
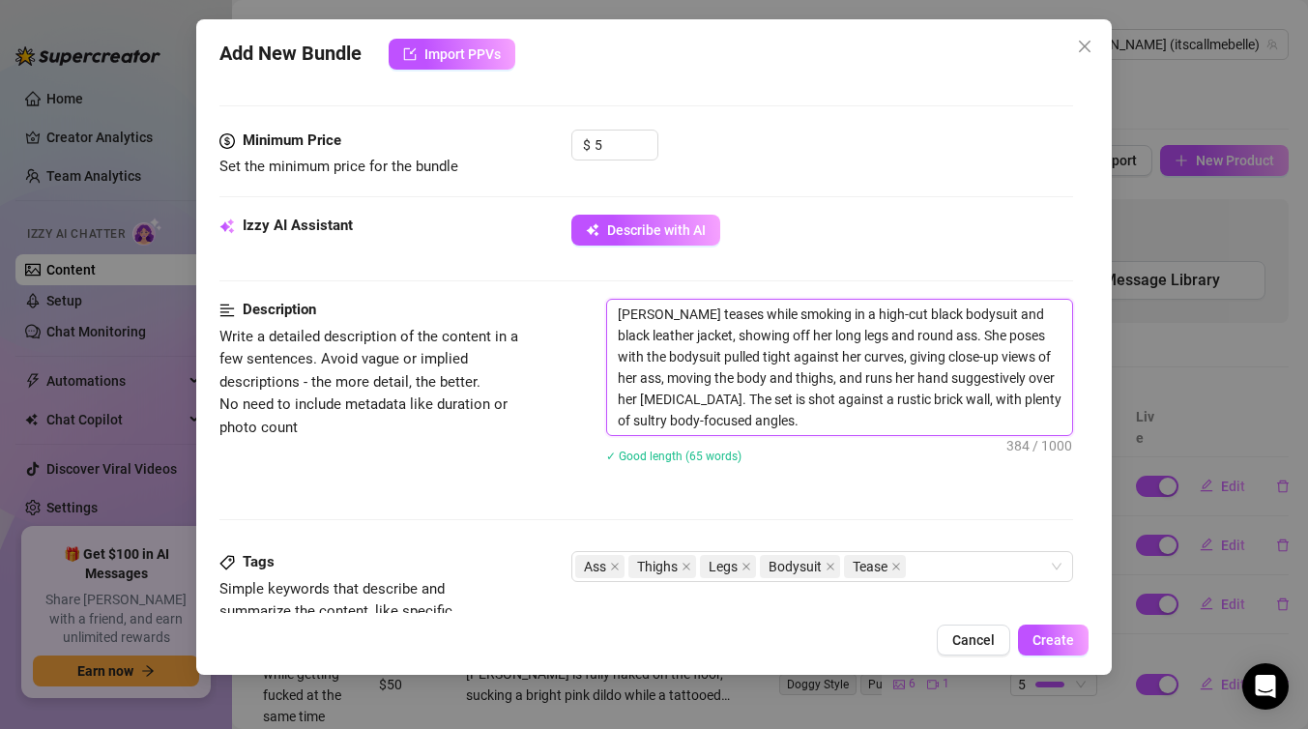
type textarea "[PERSON_NAME] teases while smoking in a high-cut black bodysuit and black leath…"
drag, startPoint x: 906, startPoint y: 379, endPoint x: 834, endPoint y: 378, distance: 72.5
click at [834, 378] on textarea "[PERSON_NAME] teases while smoking in a high-cut black bodysuit and black leath…" at bounding box center [839, 367] width 465 height 135
click at [892, 376] on textarea "[PERSON_NAME] teases while smoking in a high-cut black bodysuit and black leath…" at bounding box center [839, 367] width 465 height 135
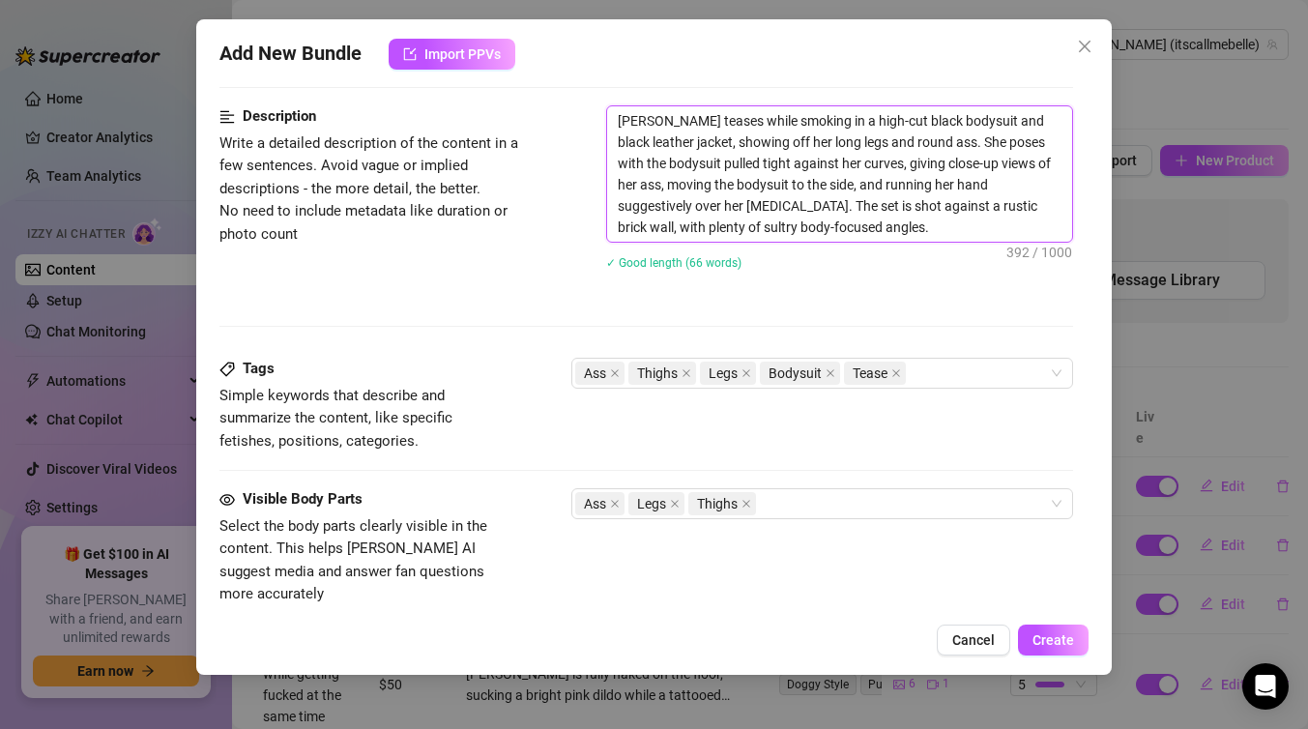
scroll to position [870, 0]
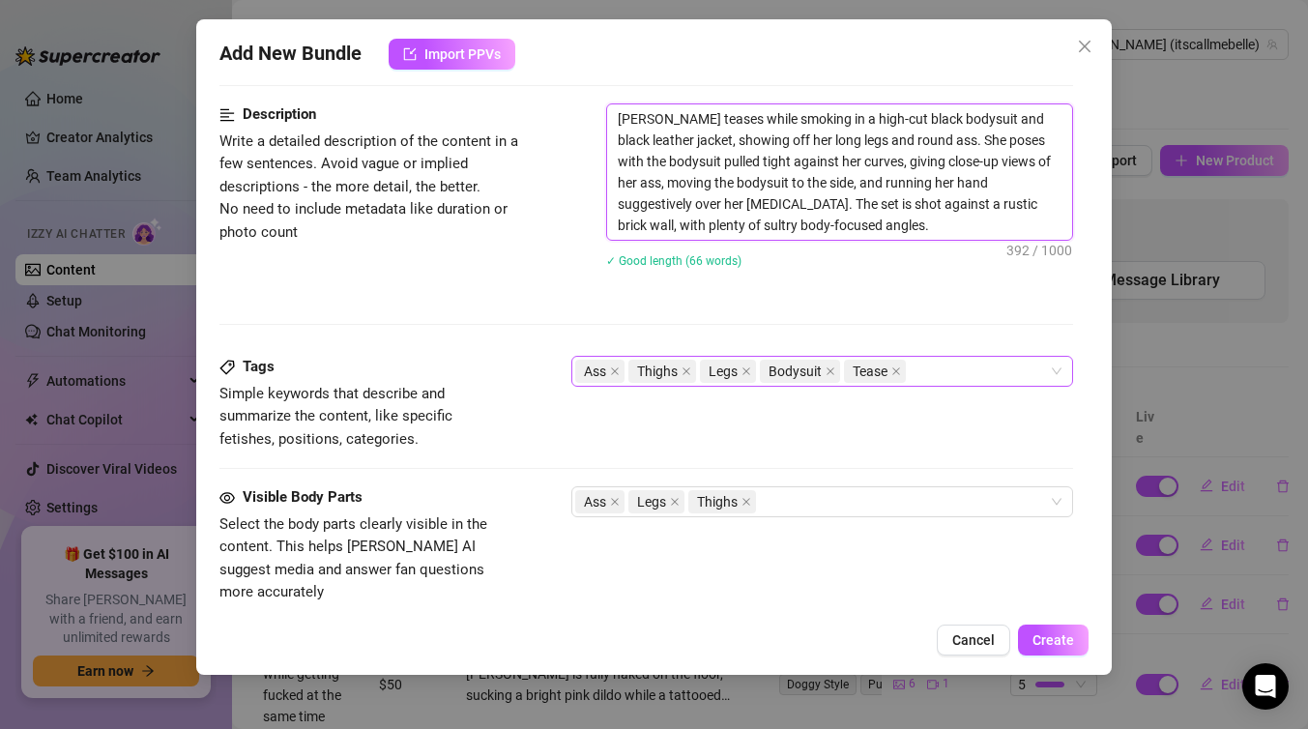
click at [935, 374] on div "Ass Thighs Legs Bodysuit Tease" at bounding box center [812, 371] width 474 height 27
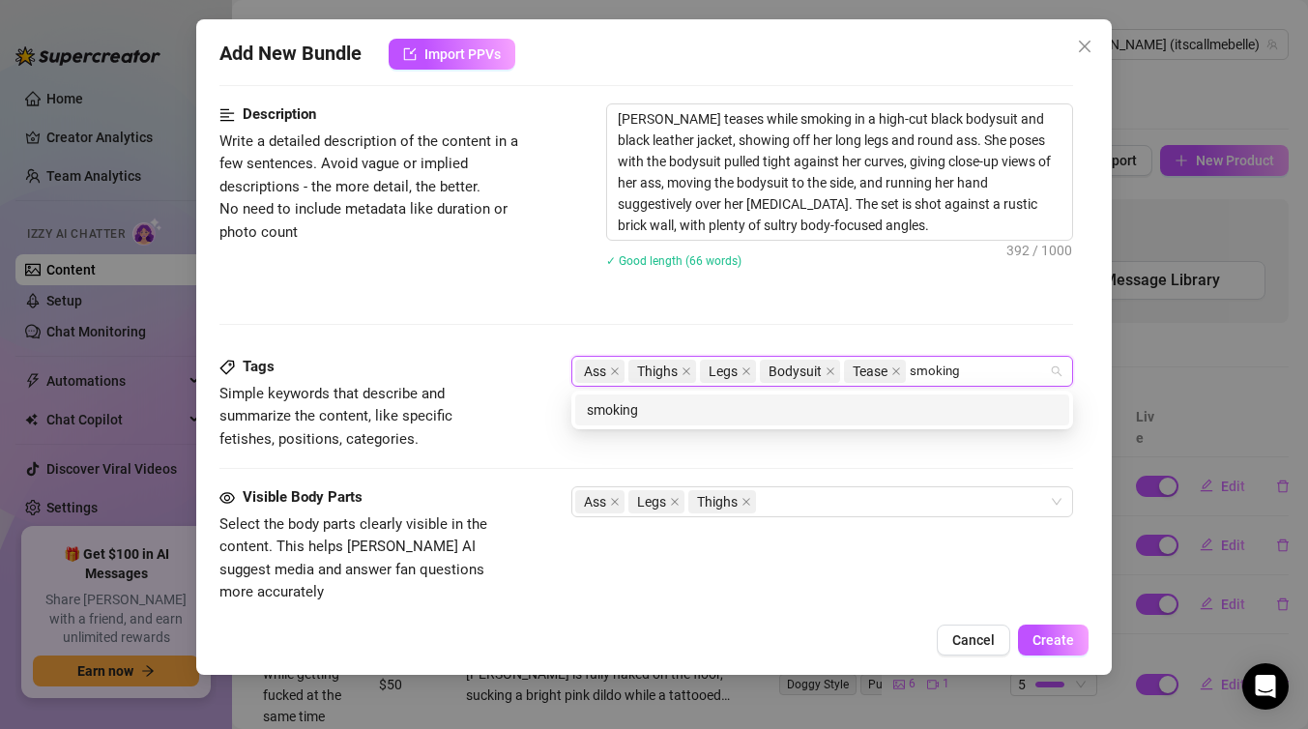
click at [890, 415] on div "smoking" at bounding box center [822, 409] width 471 height 21
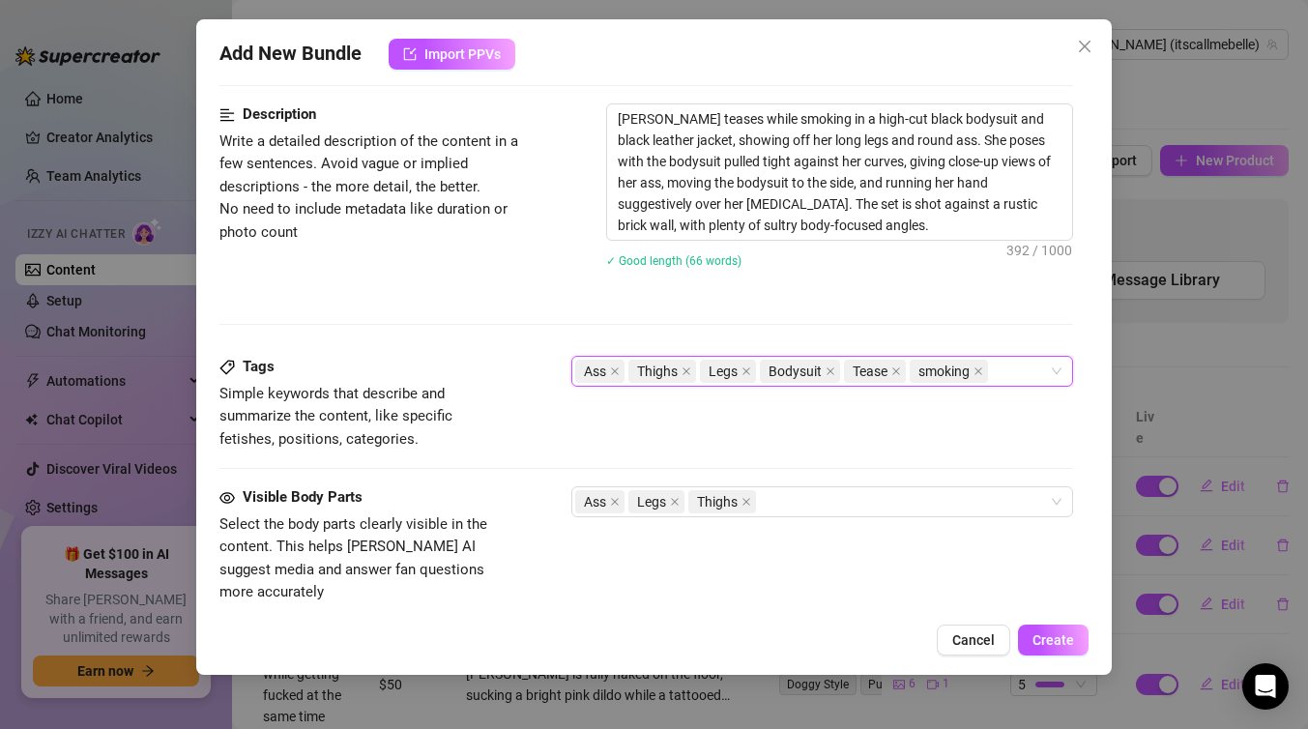
click at [1007, 361] on div "Ass Thighs Legs Bodysuit Tease smoking" at bounding box center [812, 371] width 474 height 27
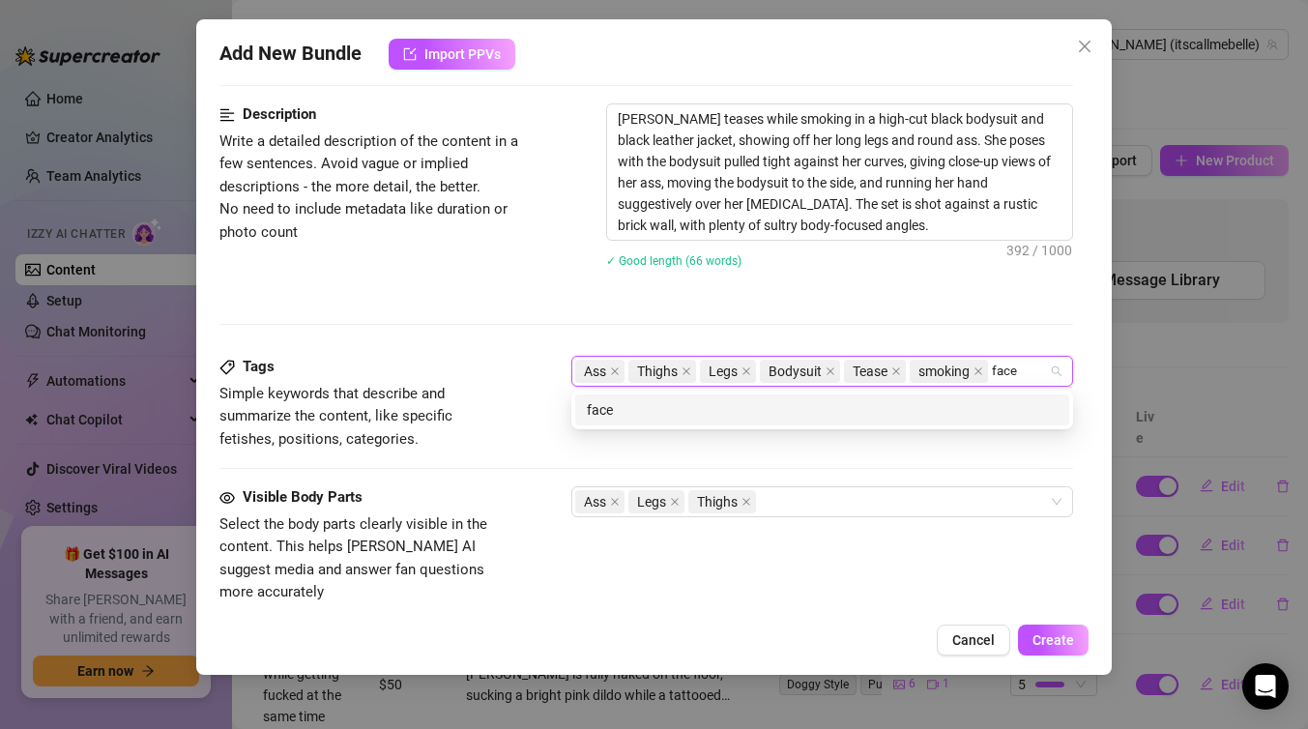
click at [884, 411] on div "face" at bounding box center [822, 409] width 471 height 21
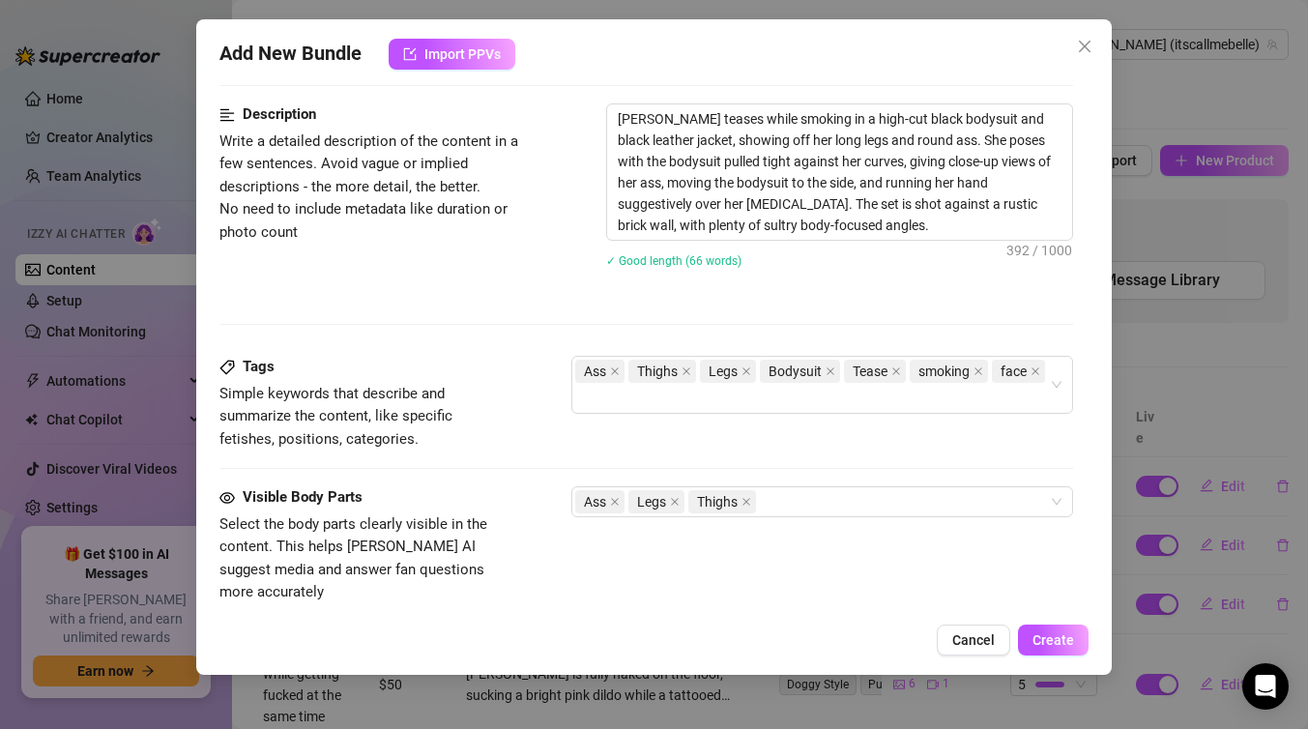
click at [688, 319] on div "Description Write a detailed description of the content in a few sentences. Avo…" at bounding box center [647, 229] width 854 height 252
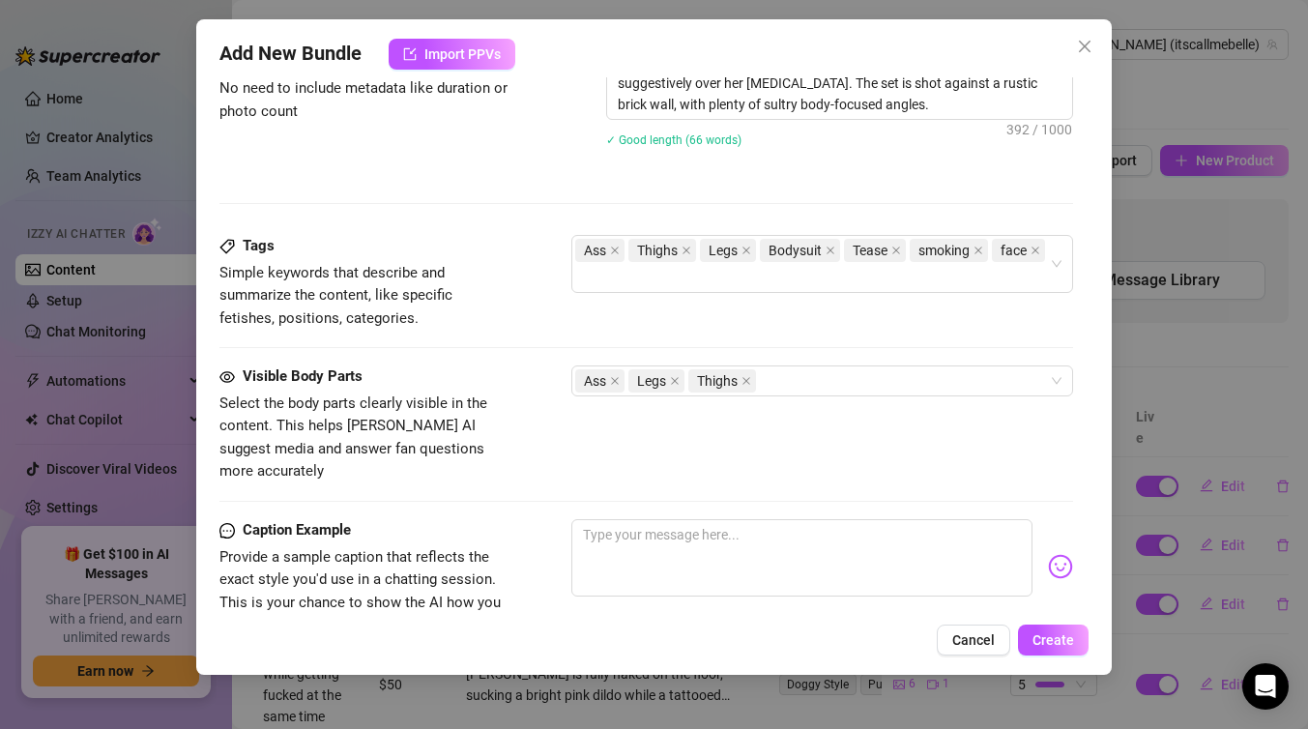
scroll to position [990, 0]
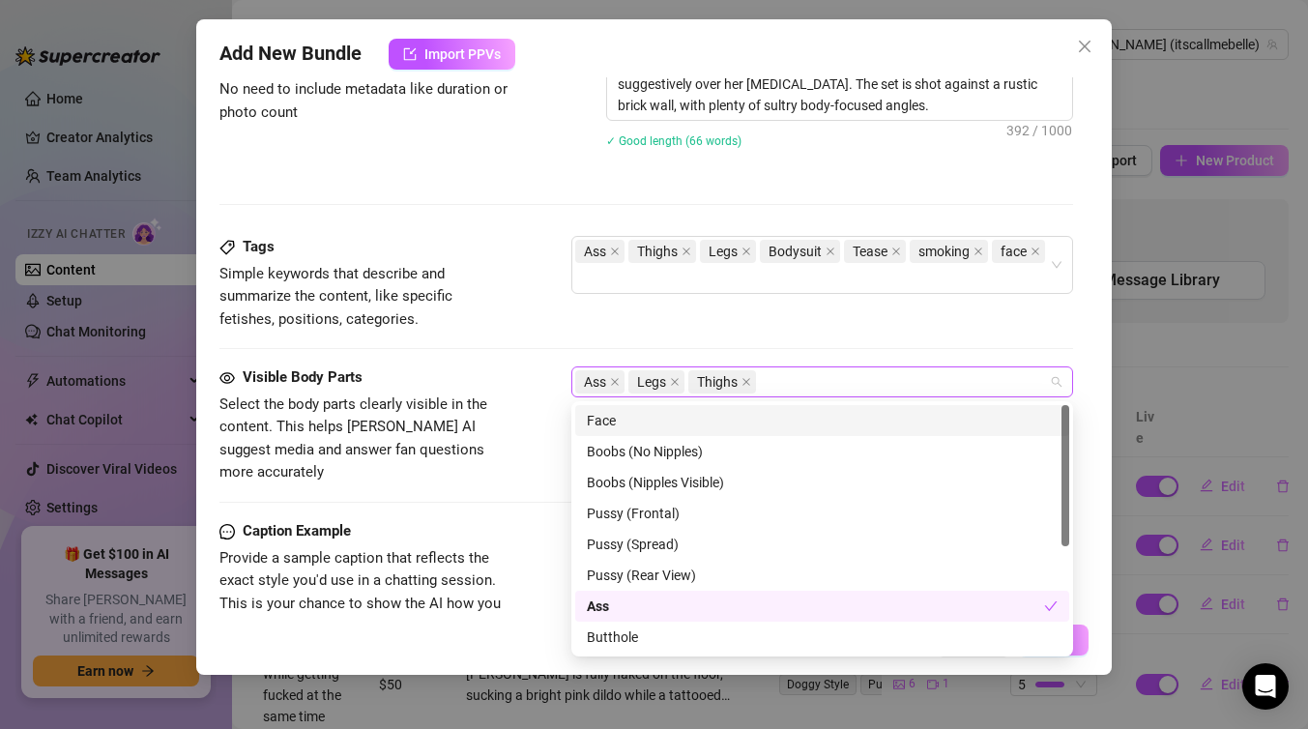
click at [803, 382] on div "Ass Legs Thighs" at bounding box center [812, 381] width 474 height 27
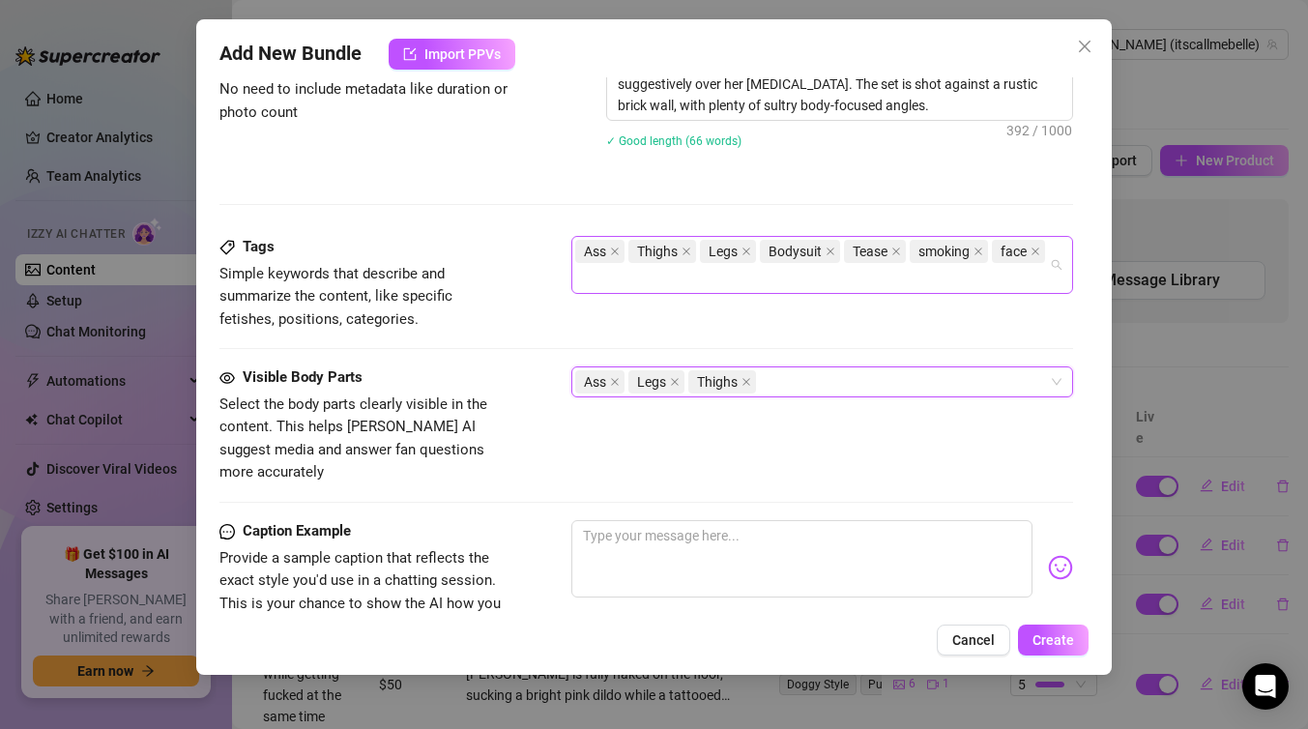
click at [731, 275] on div "Ass Thighs Legs Bodysuit Tease smoking face" at bounding box center [812, 265] width 474 height 54
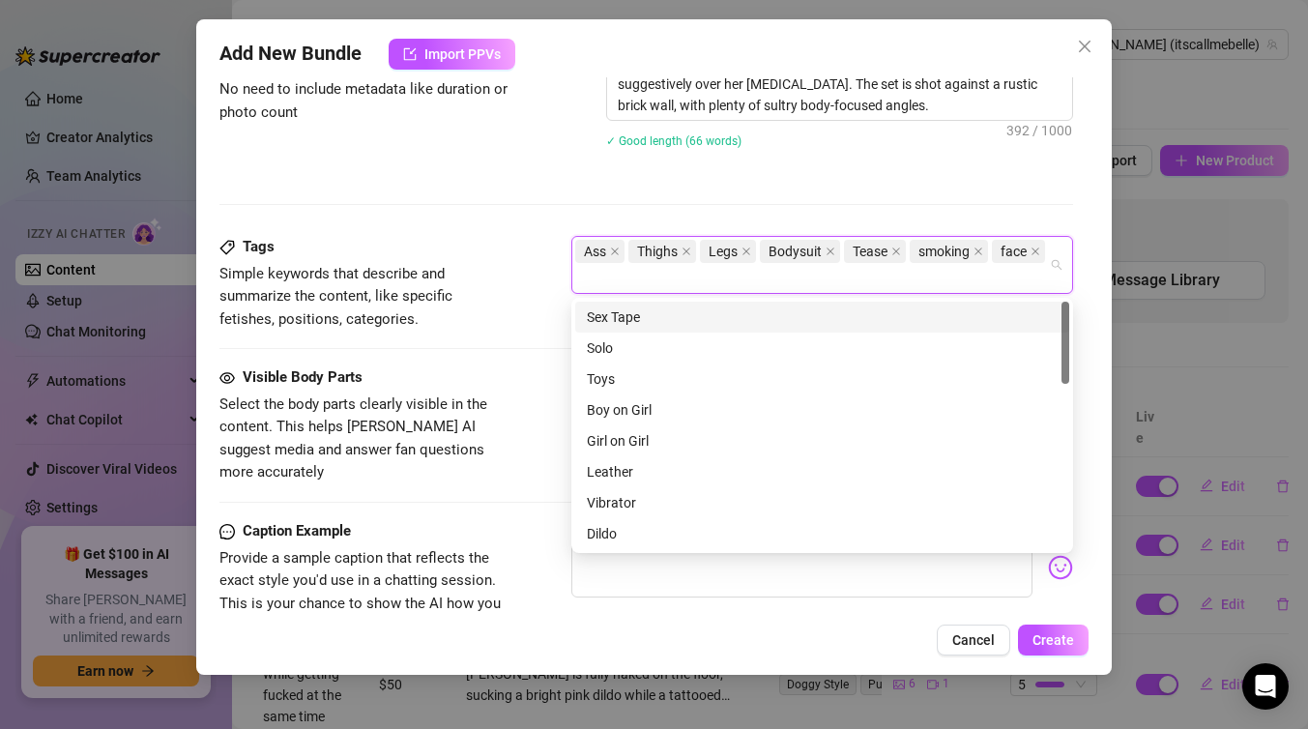
click at [447, 337] on div "Tags Simple keywords that describe and summarize the content, like specific fet…" at bounding box center [647, 301] width 854 height 131
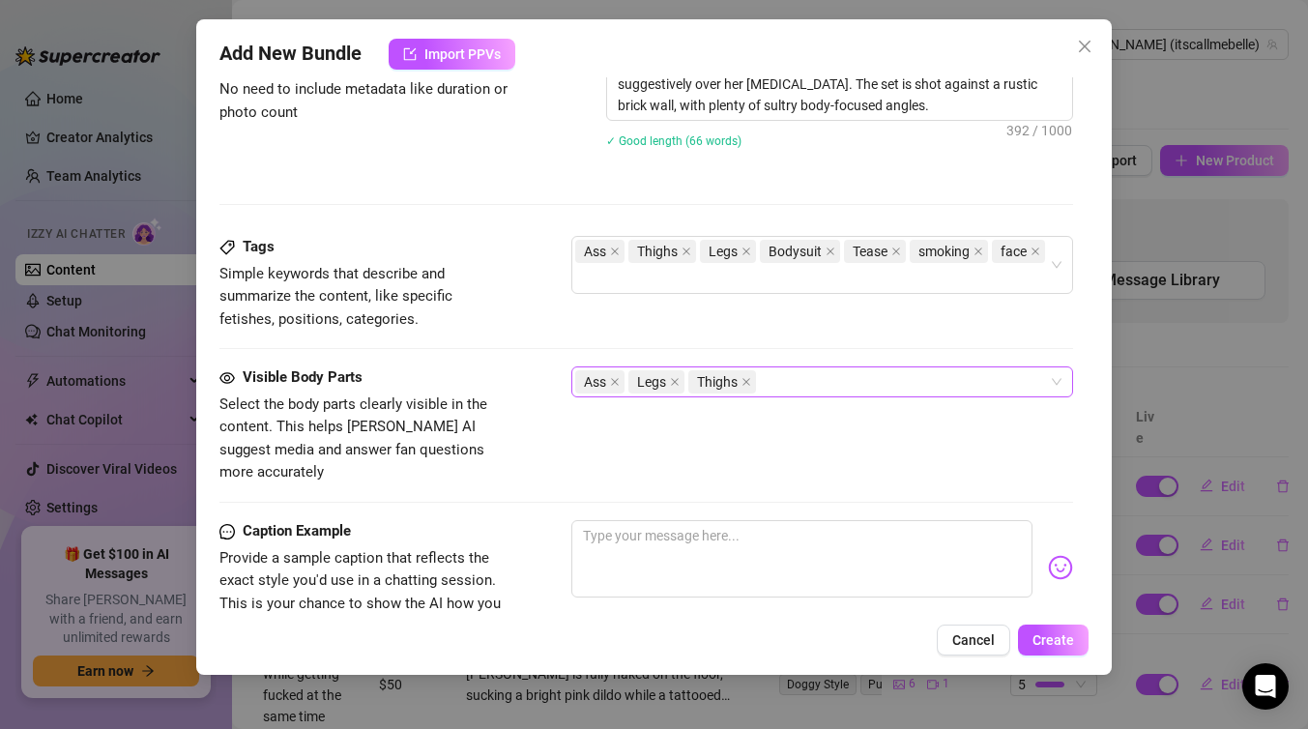
click at [781, 382] on div "Ass Legs Thighs" at bounding box center [812, 381] width 474 height 27
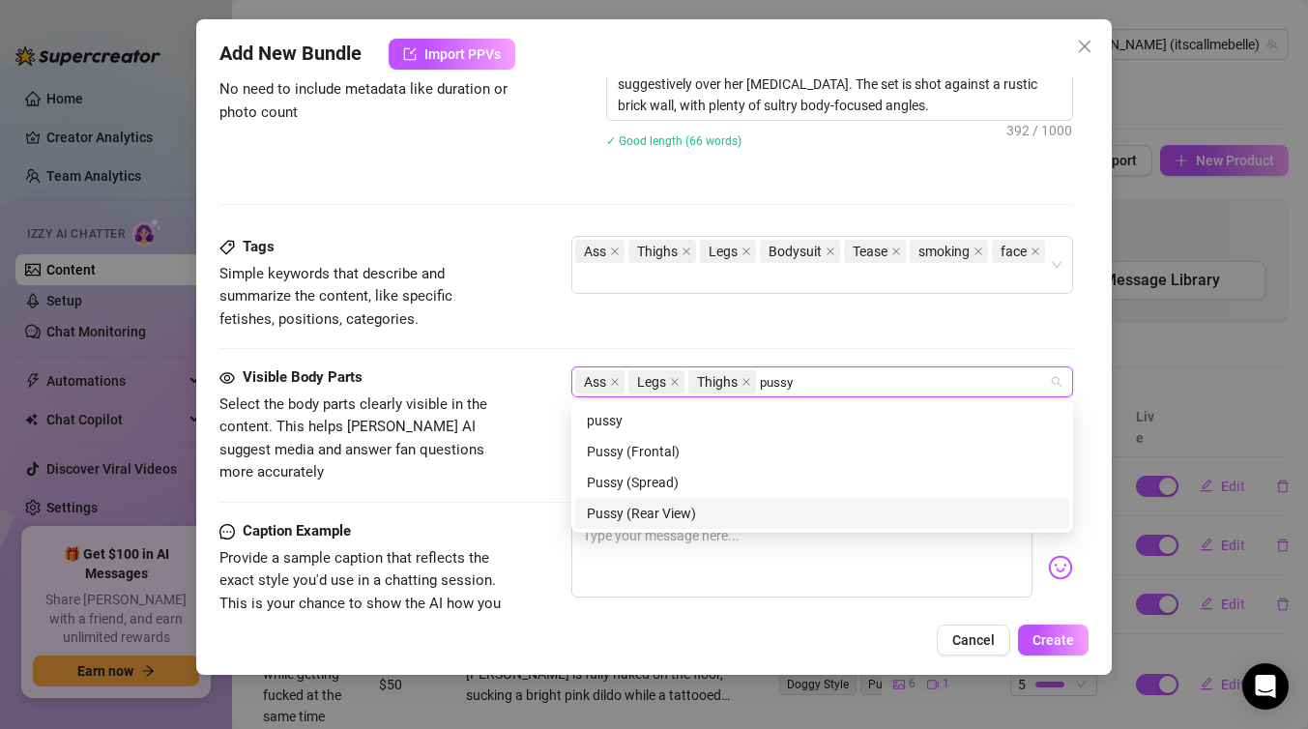
click at [768, 517] on div "Pussy (Rear View)" at bounding box center [822, 513] width 471 height 21
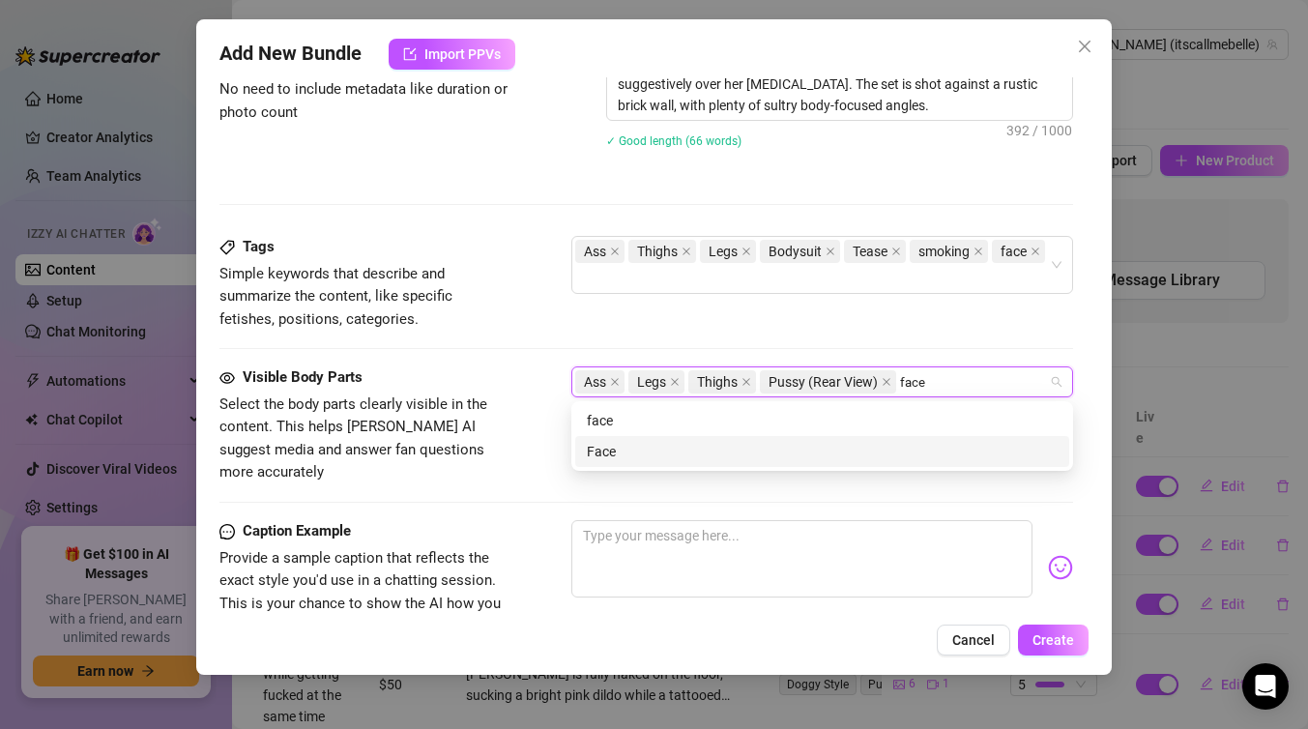
click at [885, 449] on div "Face" at bounding box center [822, 451] width 471 height 21
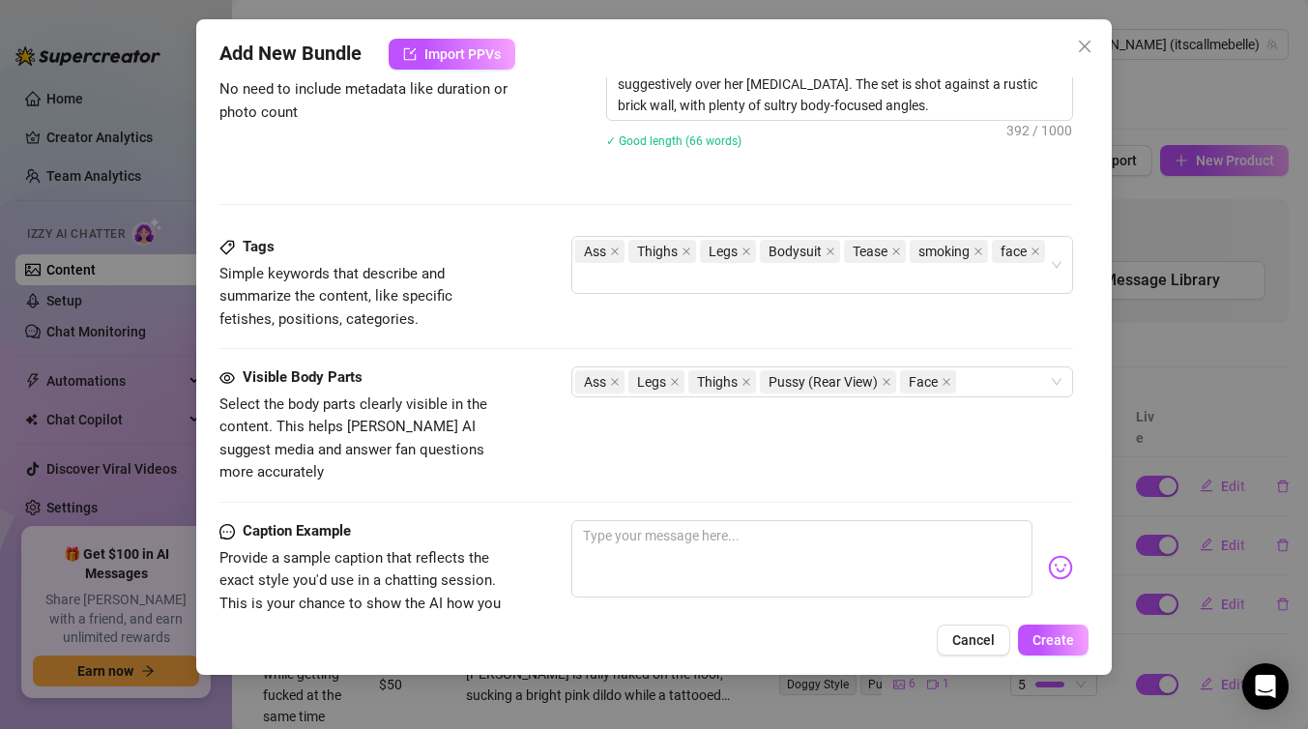
click at [992, 338] on div "Tags Simple keywords that describe and summarize the content, like specific fet…" at bounding box center [647, 301] width 854 height 131
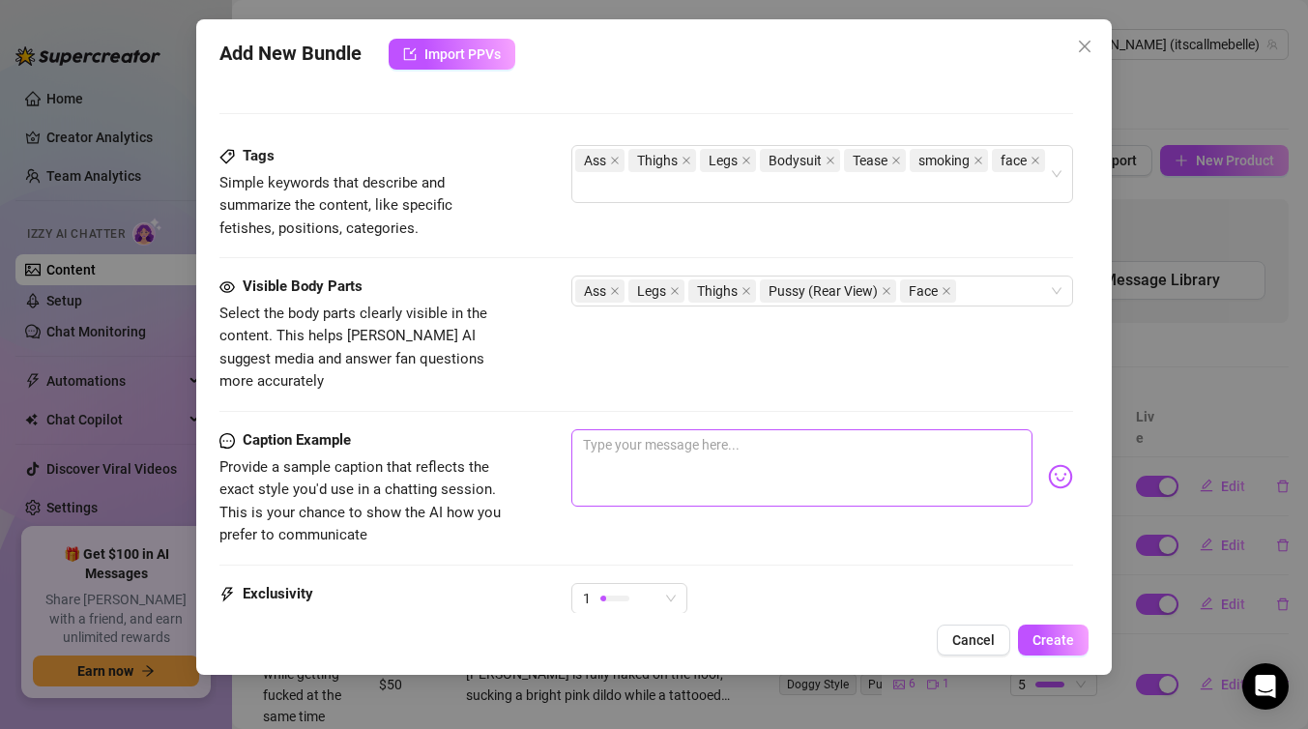
scroll to position [1114, 0]
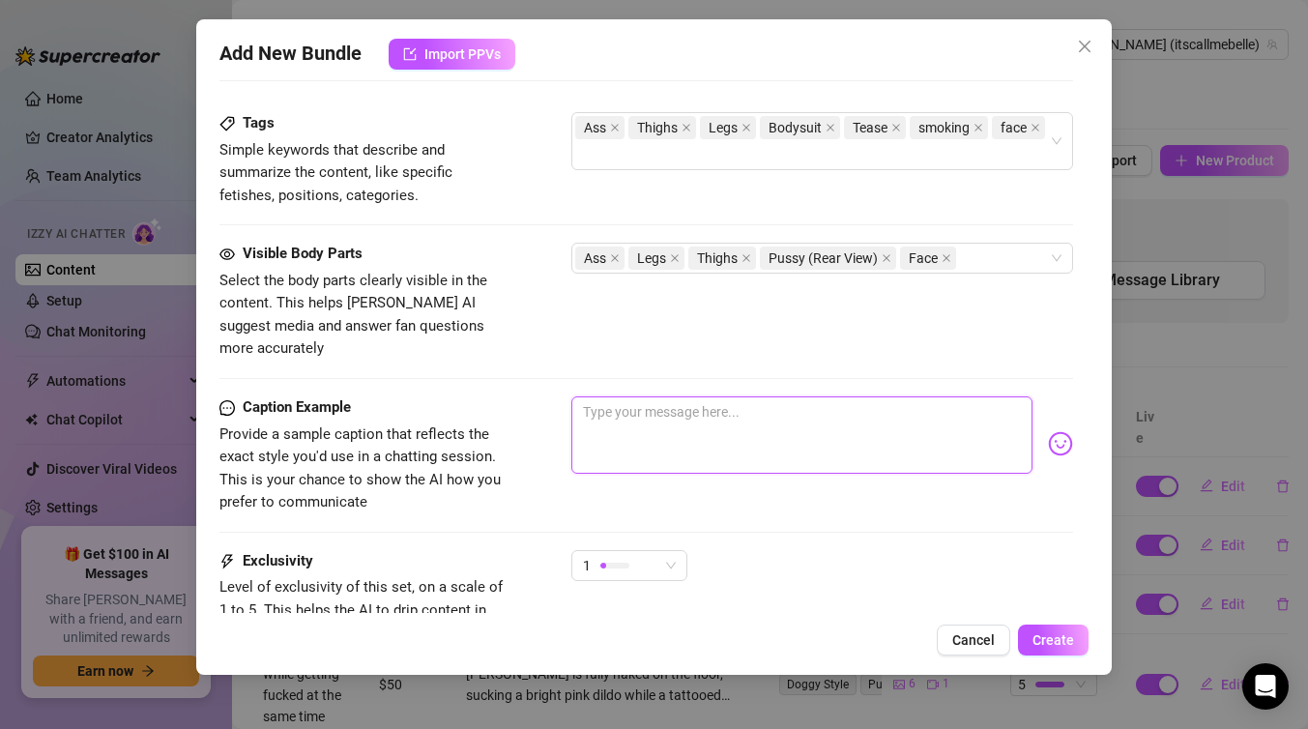
click at [688, 396] on textarea at bounding box center [801, 434] width 461 height 77
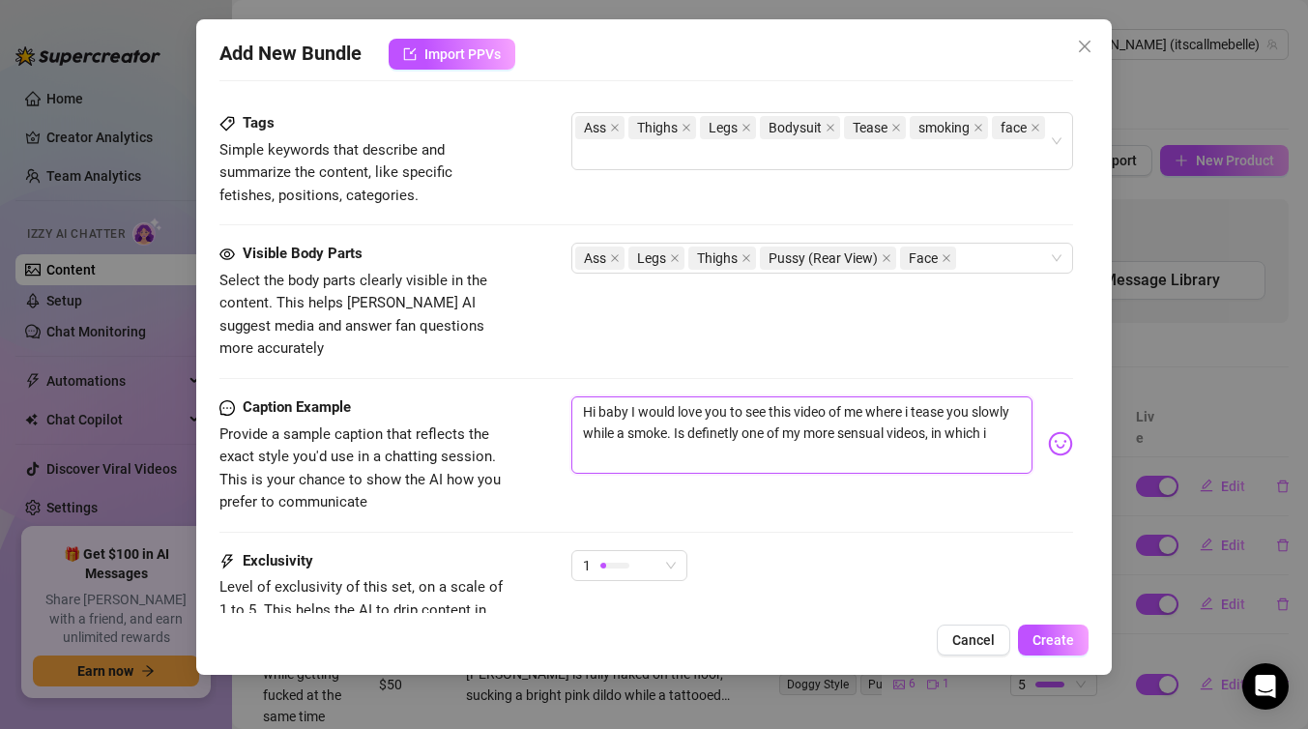
click at [716, 411] on textarea "Hi baby I would love you to see this video of me where i tease you slowly while…" at bounding box center [801, 434] width 461 height 77
drag, startPoint x: 1010, startPoint y: 418, endPoint x: 943, endPoint y: 411, distance: 67.1
click at [943, 411] on textarea "Hi baby I would love you to see this video of me where i tease you slowly while…" at bounding box center [801, 434] width 461 height 77
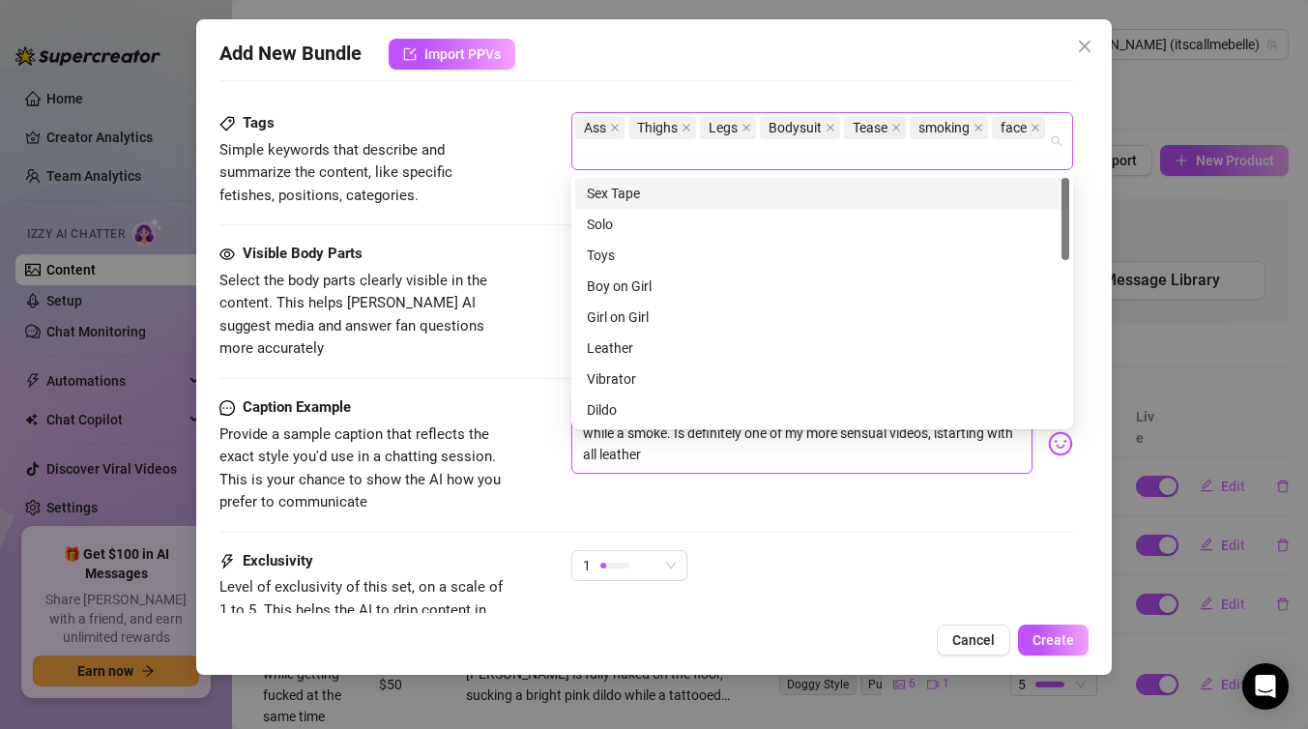
click at [845, 157] on div "Ass Thighs Legs Bodysuit Tease smoking face" at bounding box center [812, 141] width 474 height 54
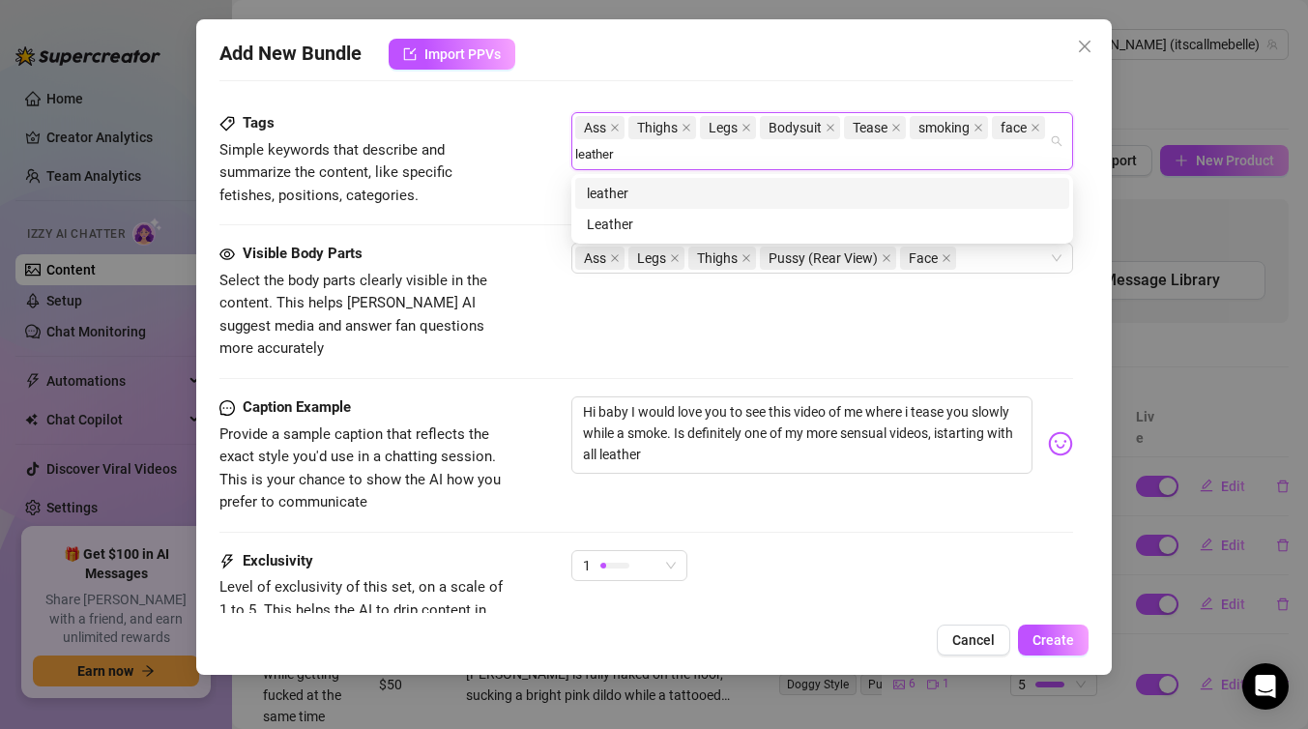
click at [769, 193] on div "leather" at bounding box center [822, 193] width 471 height 21
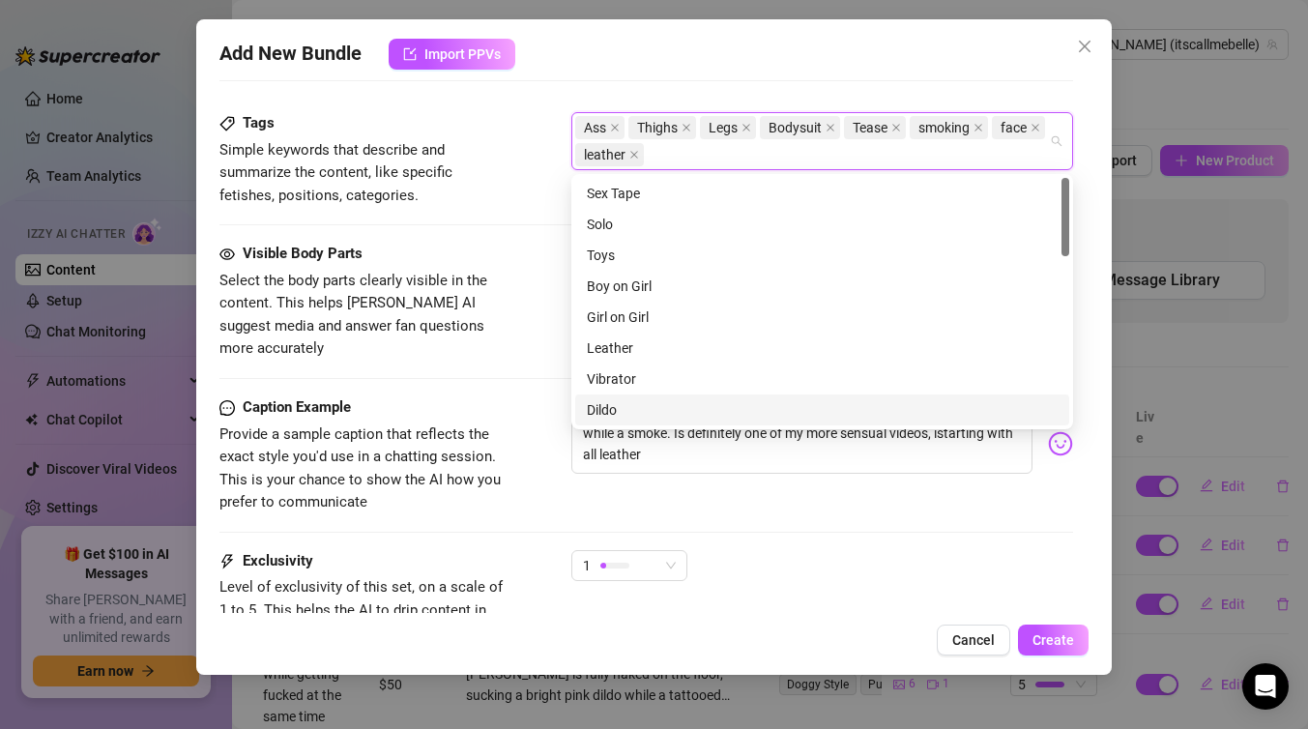
click at [724, 459] on div "Hi baby I would love you to see this video of me where i tease you slowly while…" at bounding box center [822, 443] width 502 height 95
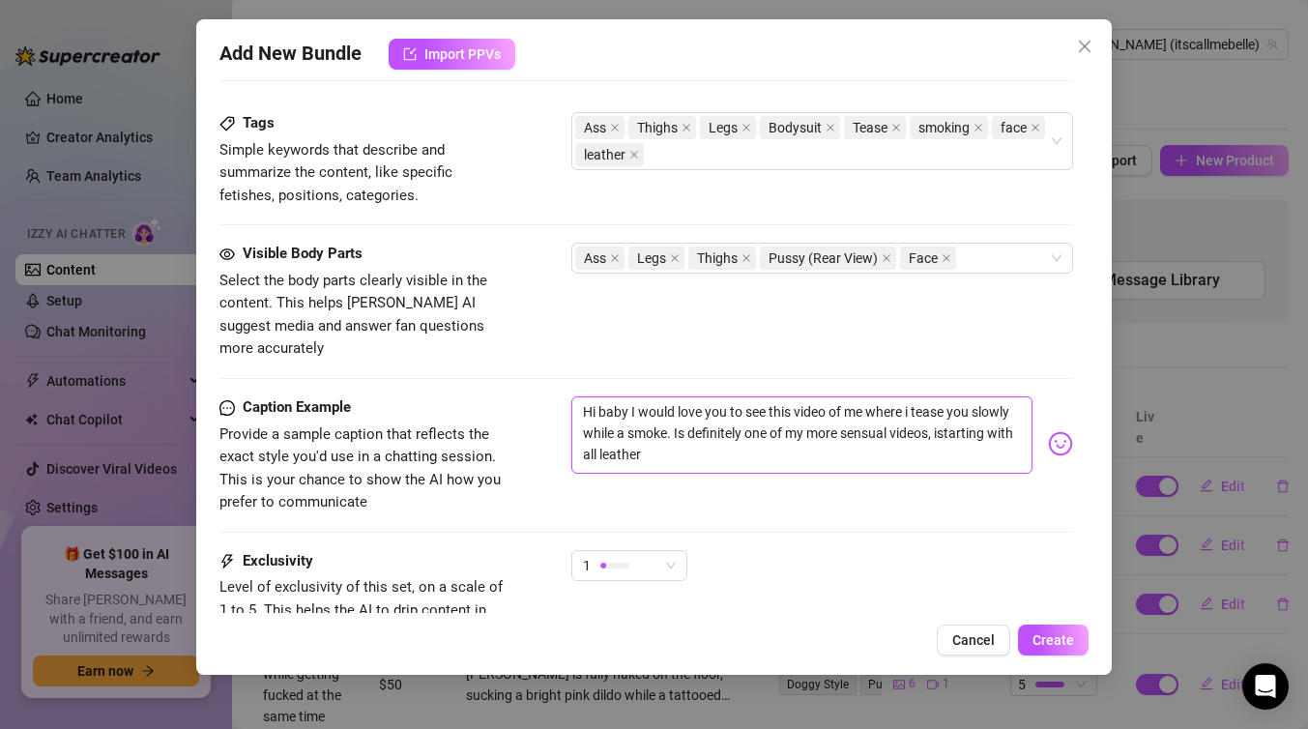
click at [720, 429] on textarea "Hi baby I would love you to see this video of me where i tease you slowly while…" at bounding box center [801, 434] width 461 height 77
click at [584, 433] on textarea "Hi baby I would love you to see this video of me where i tease you slowly while…" at bounding box center [801, 434] width 461 height 77
click at [686, 425] on textarea "Hi baby I would love you to see this video of me where i tease you slowly while…" at bounding box center [801, 434] width 461 height 77
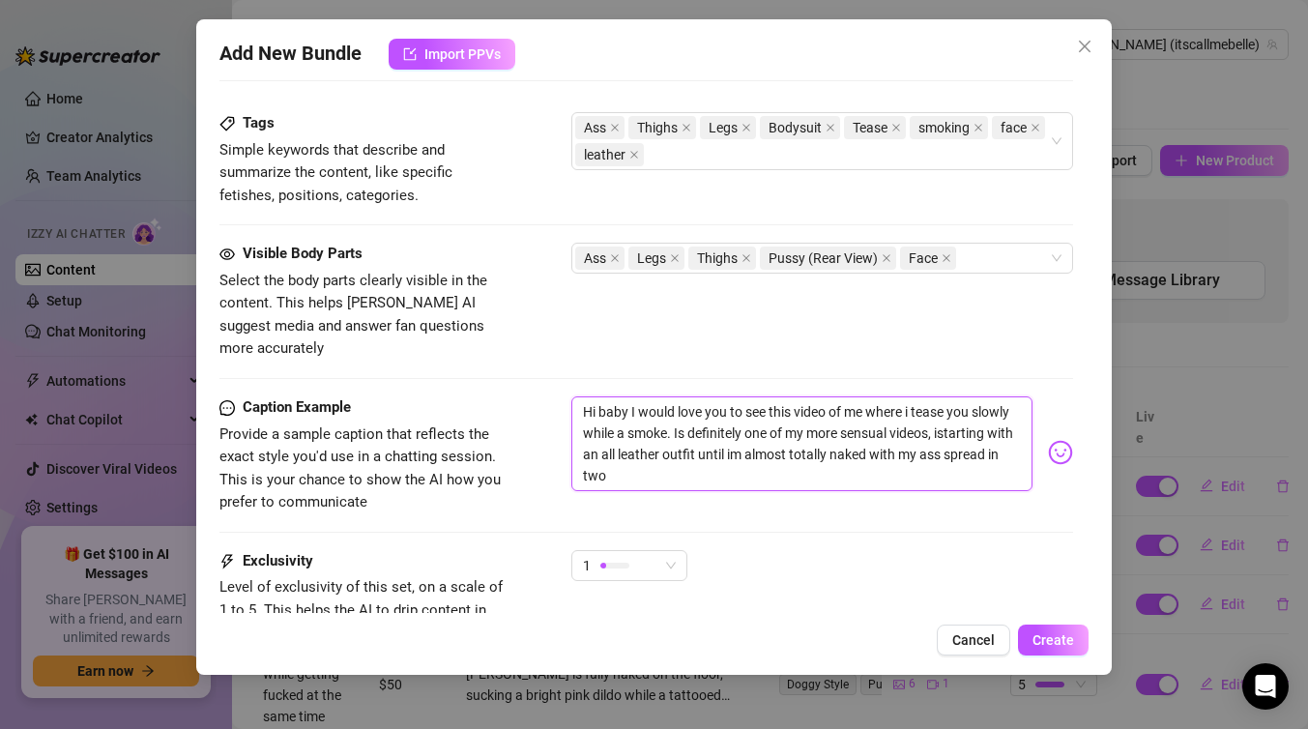
scroll to position [0, 0]
click at [633, 396] on textarea "Hi baby I would love you to see this video of me where i tease you slowly while…" at bounding box center [801, 443] width 461 height 95
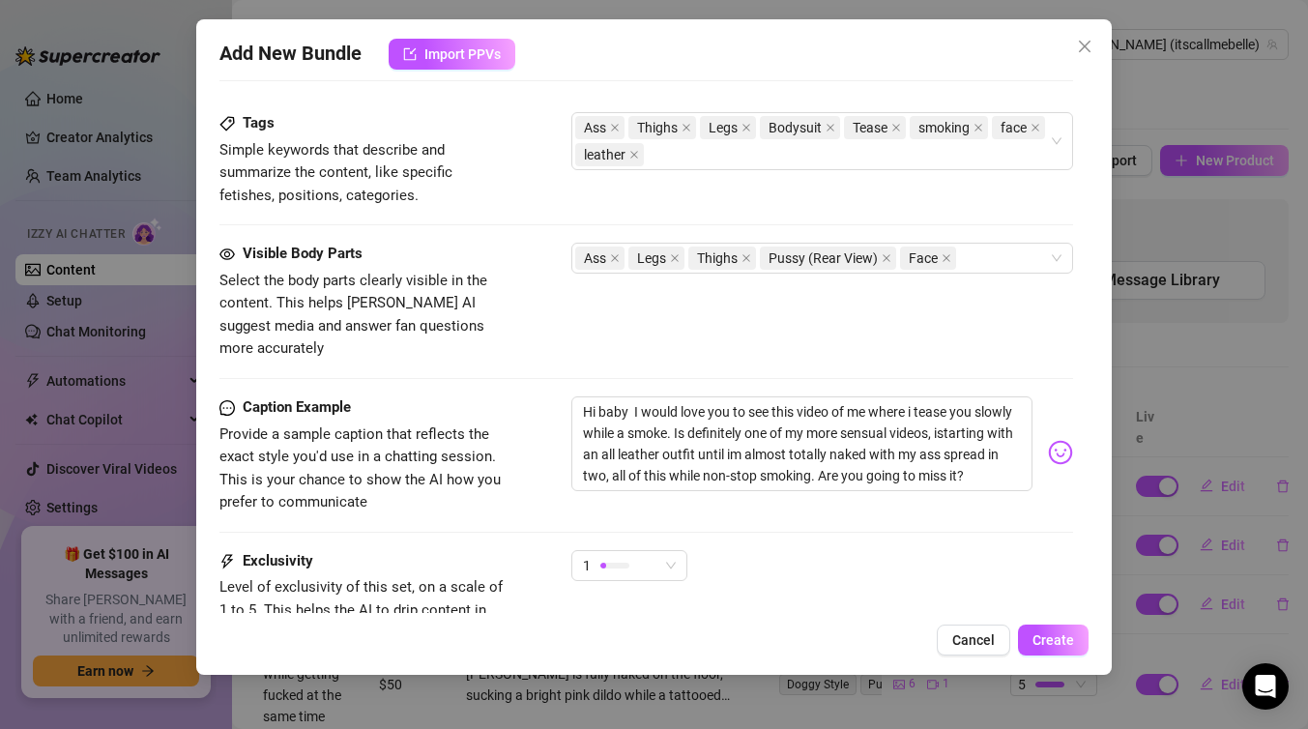
click at [1070, 440] on img at bounding box center [1060, 452] width 25 height 25
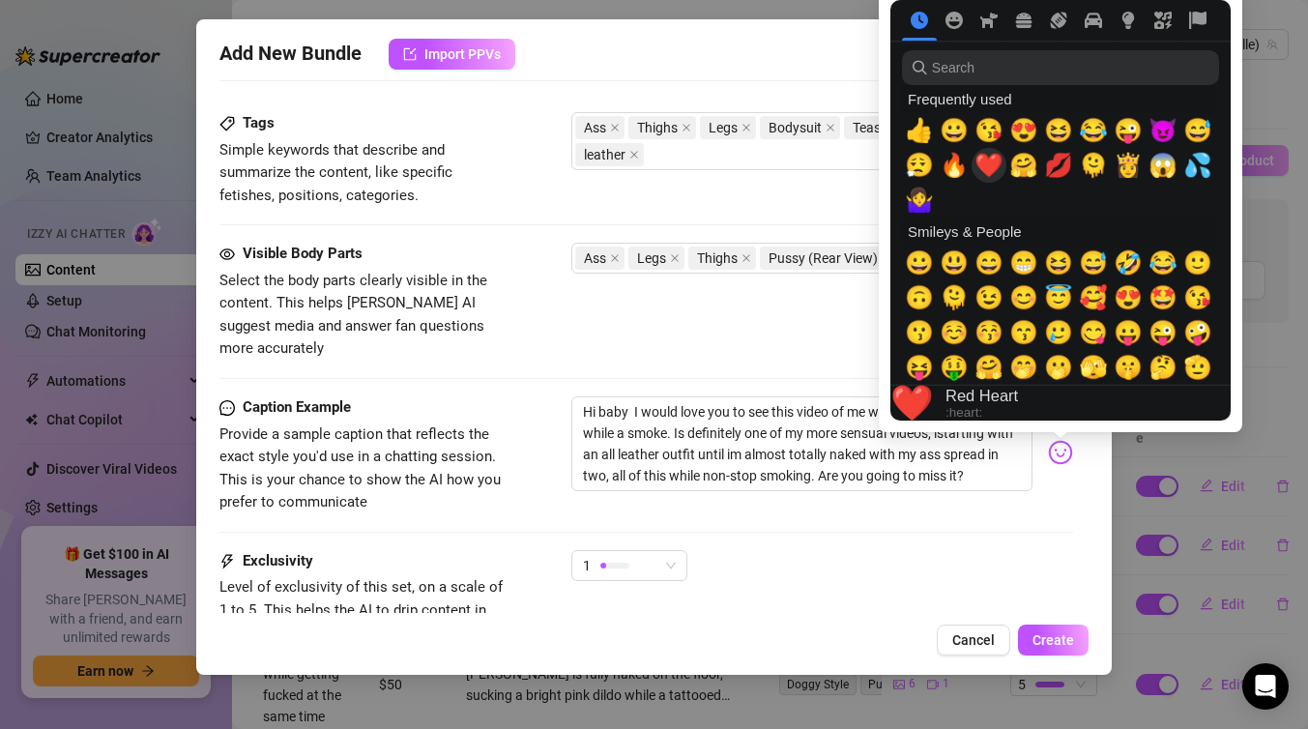
click at [990, 158] on span "❤️" at bounding box center [989, 165] width 29 height 27
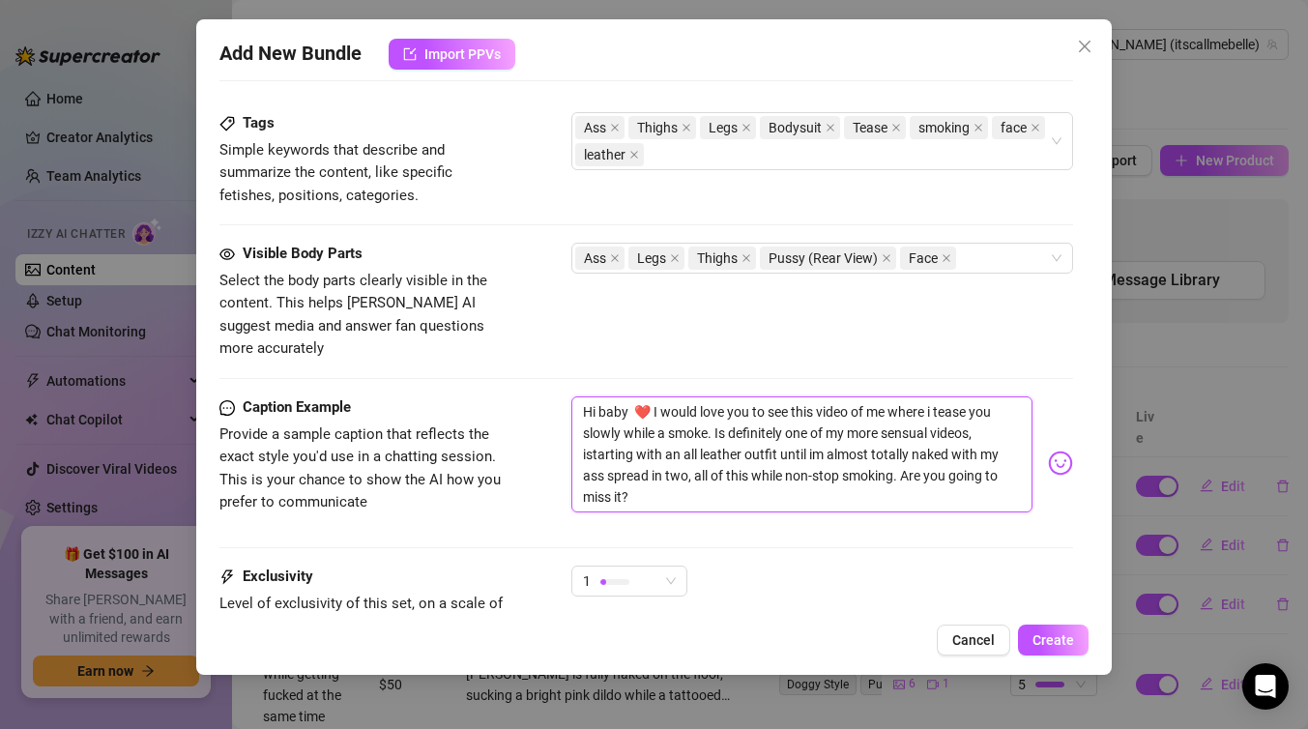
click at [636, 396] on textarea "Hi baby ❤️ I would love you to see this video of me where i tease you slowly wh…" at bounding box center [801, 454] width 461 height 116
click at [739, 465] on textarea "Hi baby ❤️ I would love you to see this video of me where i tease you slowly wh…" at bounding box center [801, 454] width 461 height 116
click at [891, 396] on textarea "Hi baby ❤️ I would love you to see this video of me where i tease you slowly wh…" at bounding box center [801, 454] width 461 height 116
click at [942, 396] on textarea "Hi baby ❤️ I would love you to see this video of me... where i tease you slowly…" at bounding box center [801, 454] width 461 height 116
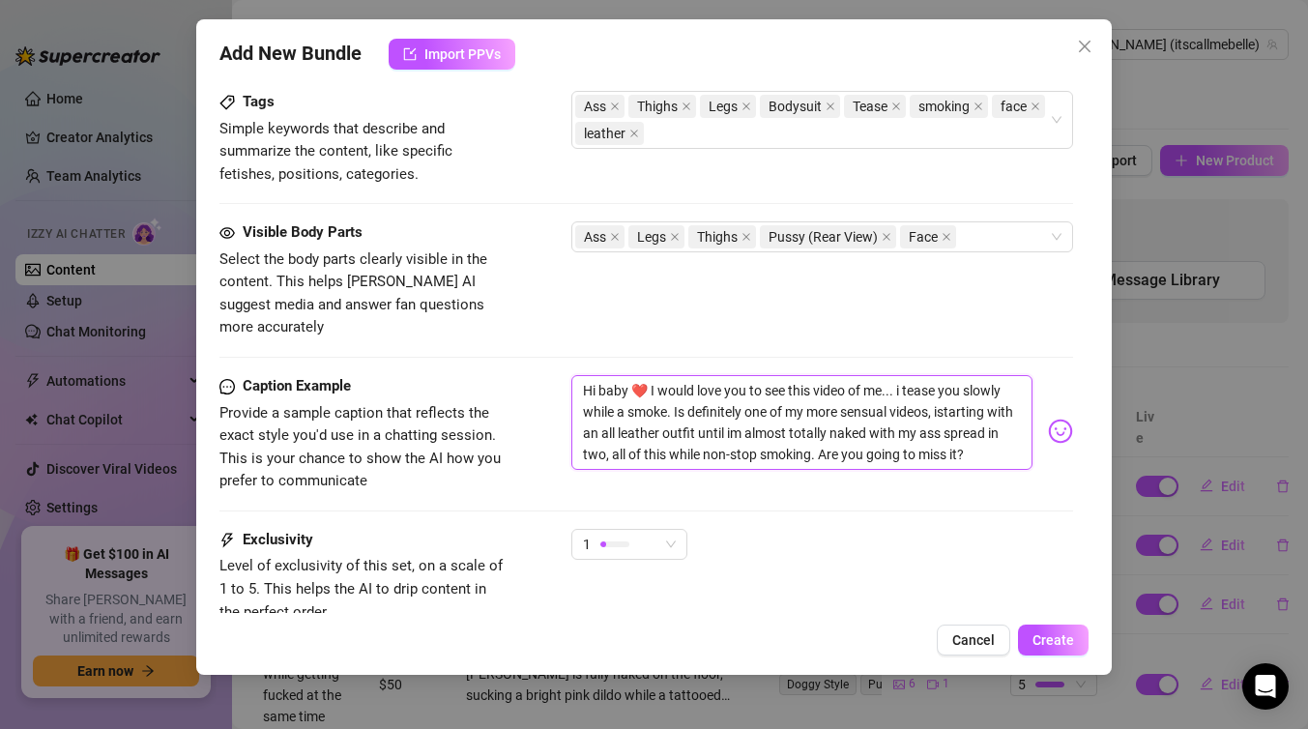
scroll to position [1138, 0]
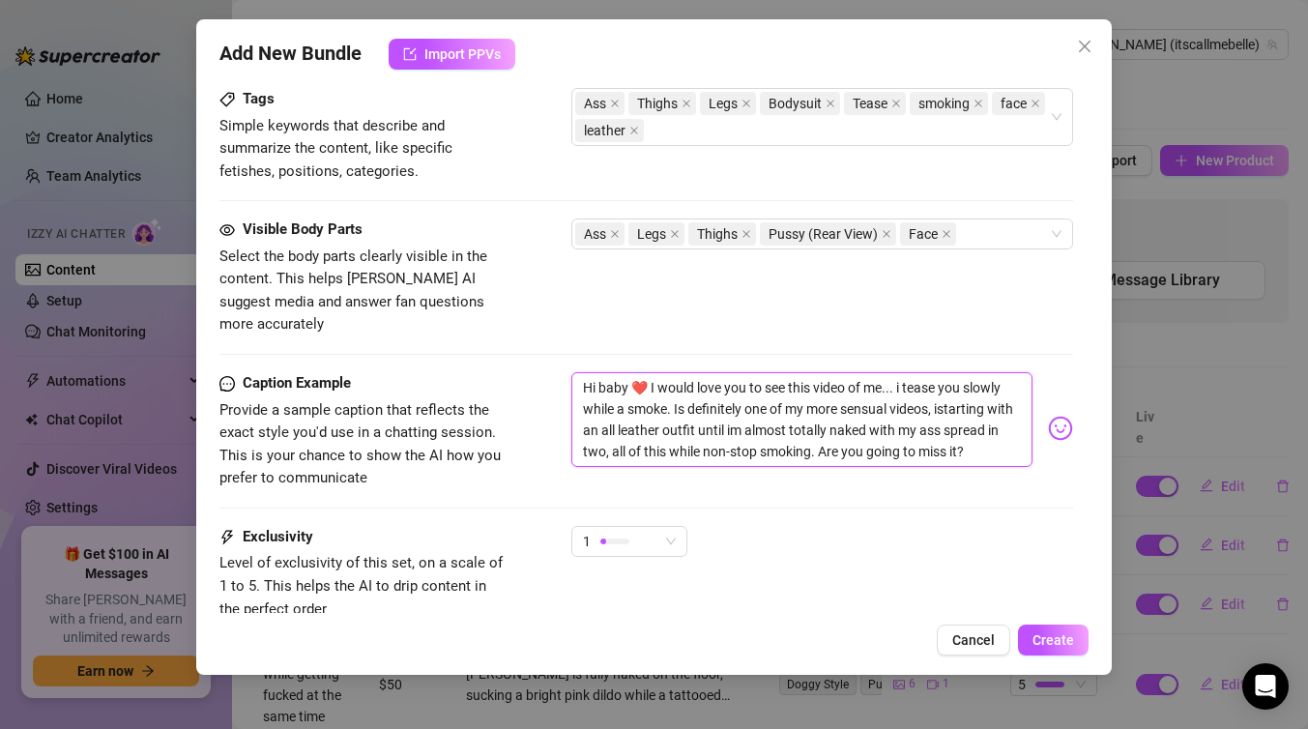
click at [947, 383] on textarea "Hi baby ❤️ I would love you to see this video of me... i tease you slowly while…" at bounding box center [801, 419] width 461 height 95
click at [621, 407] on textarea "Hi baby ❤️ I would love you to see this video of me... i tease you slowly while…" at bounding box center [801, 419] width 461 height 95
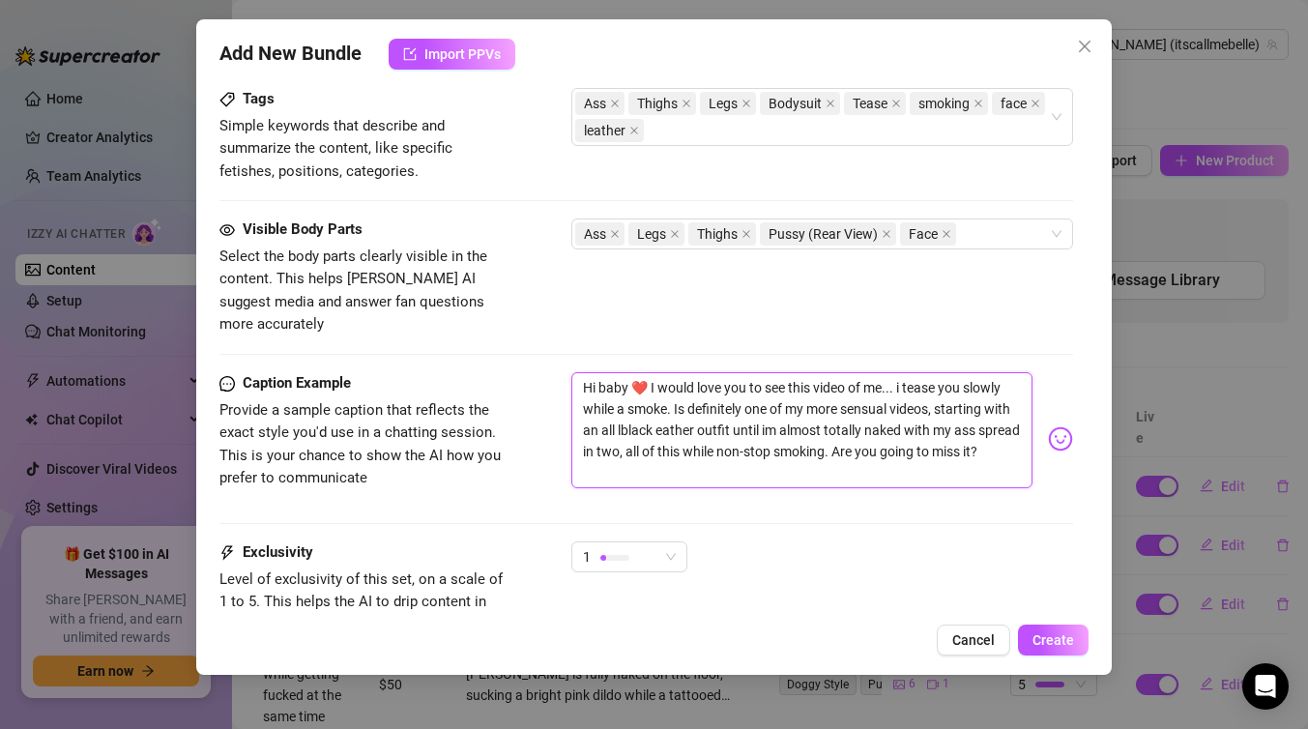
click at [627, 407] on textarea "Hi baby ❤️ I would love you to see this video of me... i tease you slowly while…" at bounding box center [801, 430] width 461 height 116
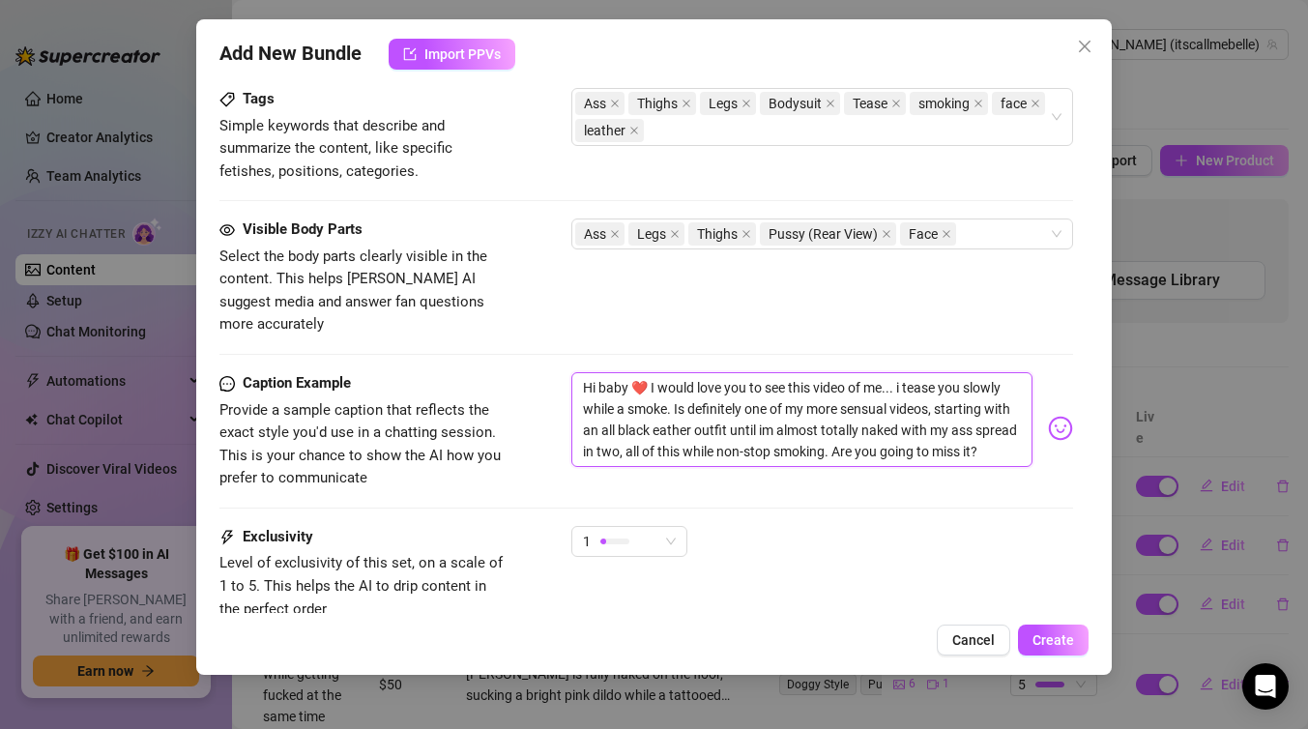
click at [656, 410] on textarea "Hi baby ❤️ I would love you to see this video of me... i tease you slowly while…" at bounding box center [801, 419] width 461 height 95
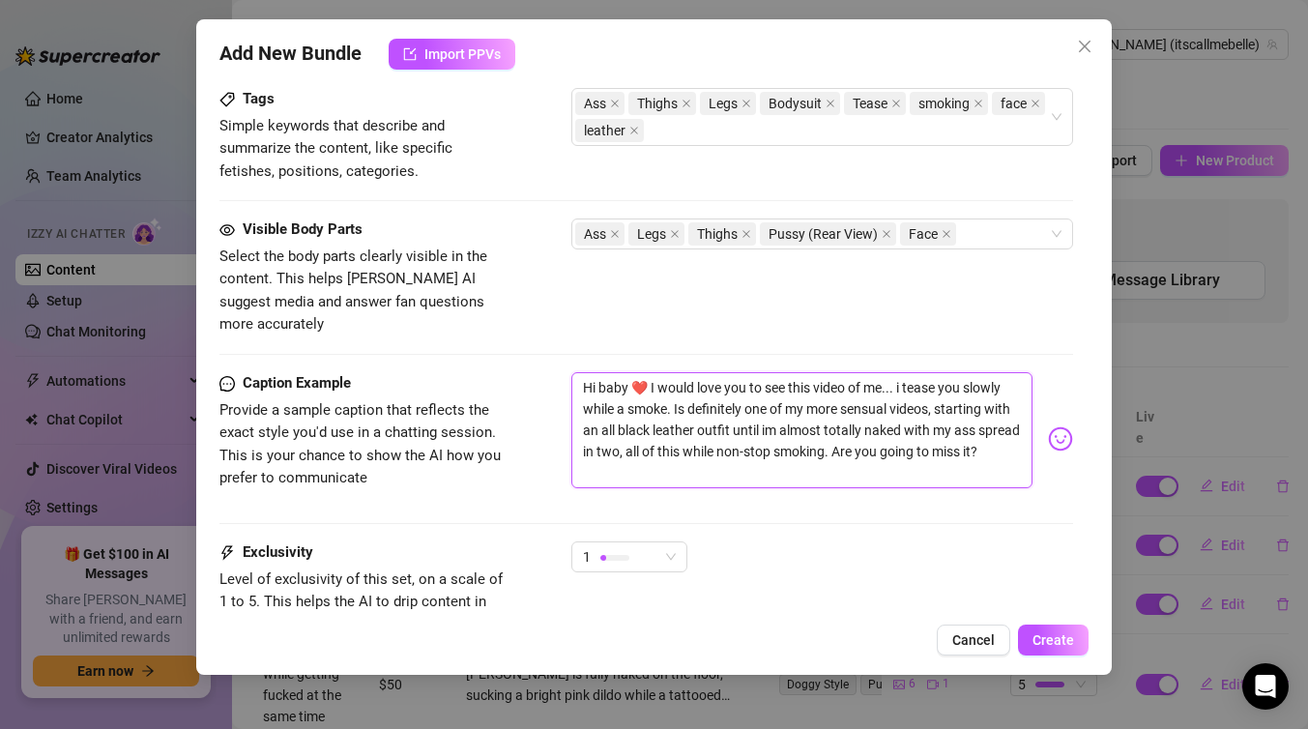
click at [700, 449] on textarea "Hi baby ❤️ I would love you to see this video of me... i tease you slowly while…" at bounding box center [801, 430] width 461 height 116
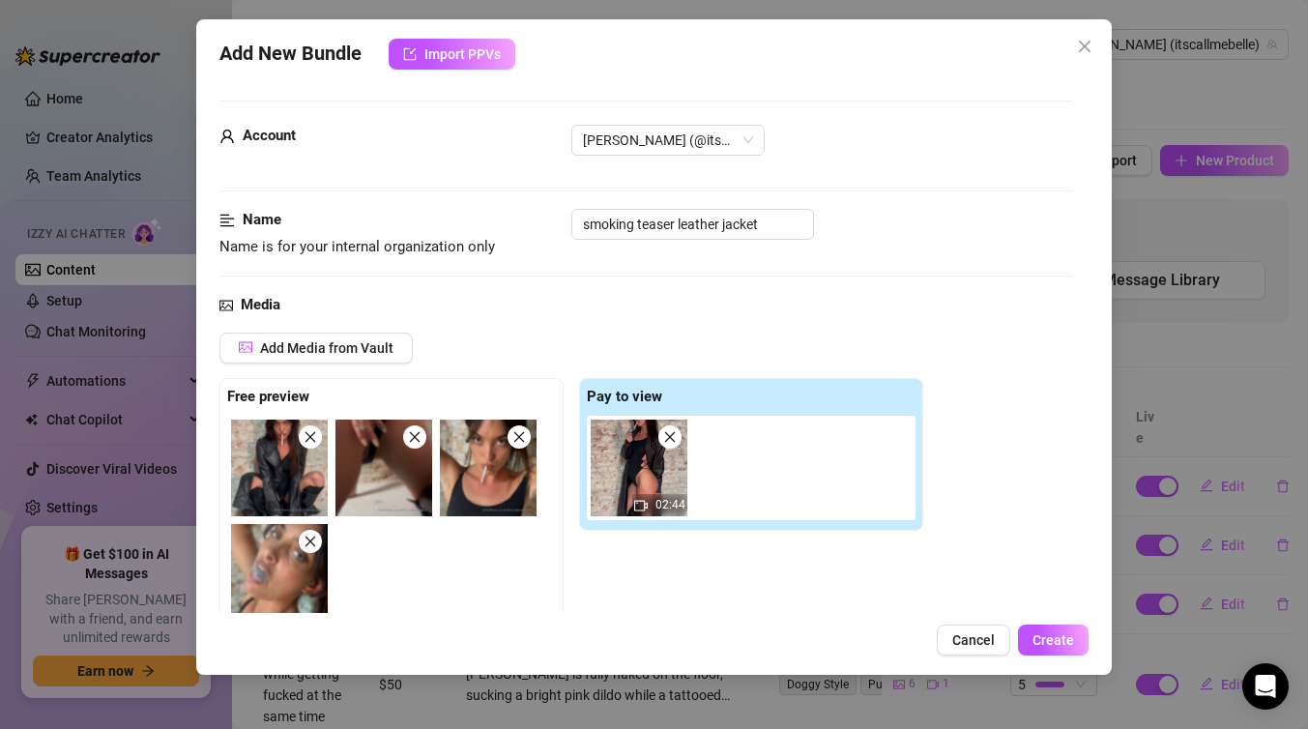
scroll to position [1282, 0]
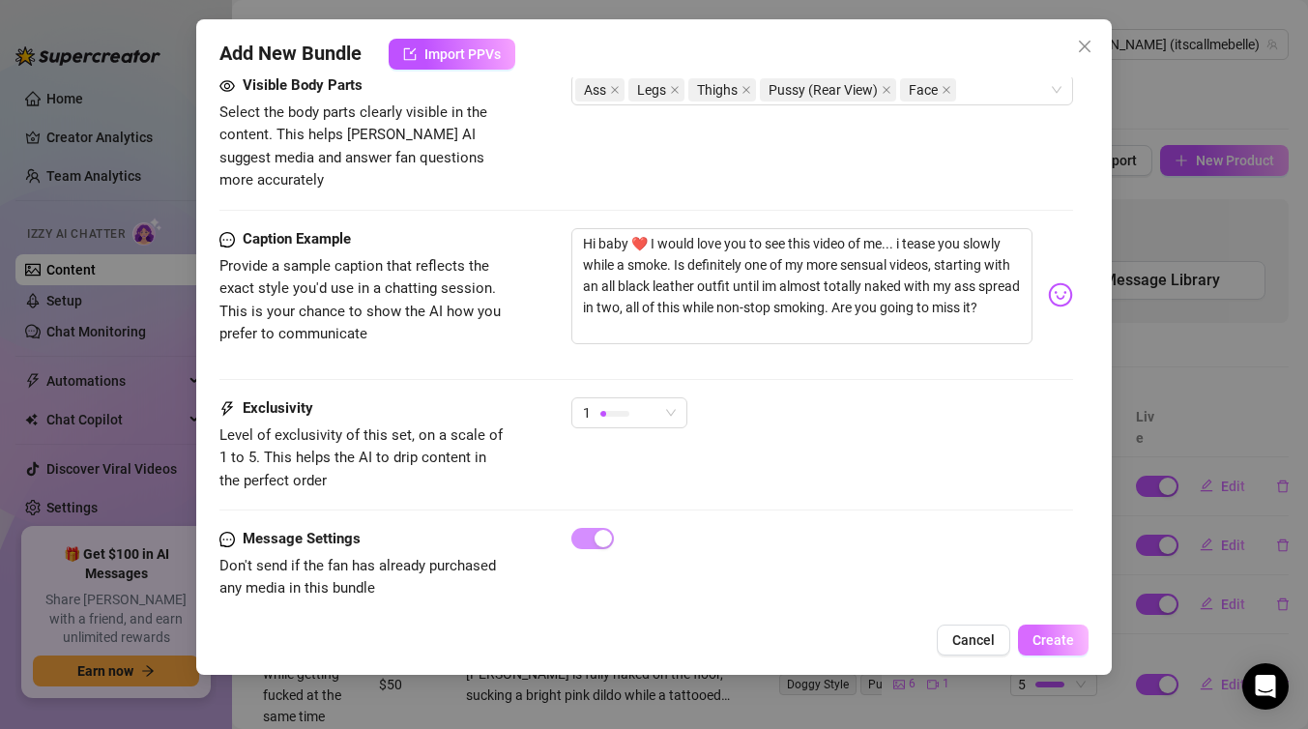
click at [1048, 634] on span "Create" at bounding box center [1054, 639] width 42 height 15
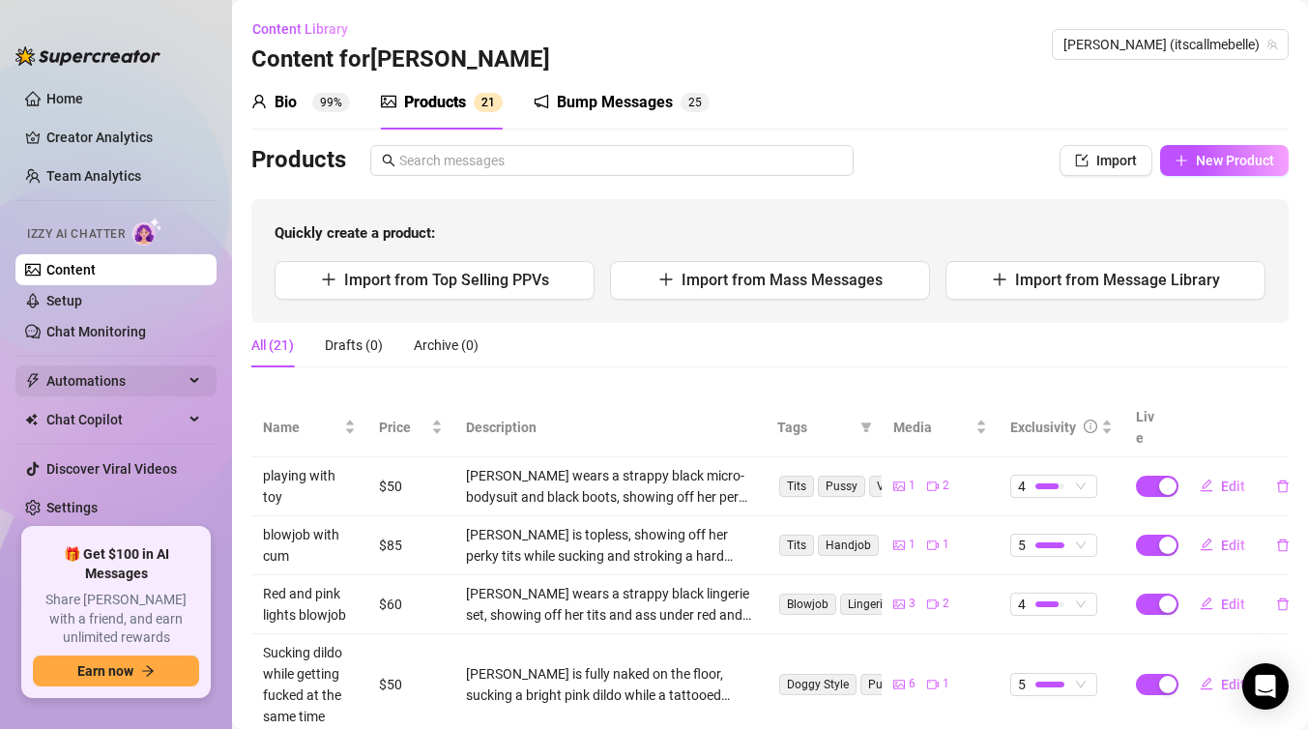
click at [139, 381] on span "Automations" at bounding box center [114, 381] width 137 height 31
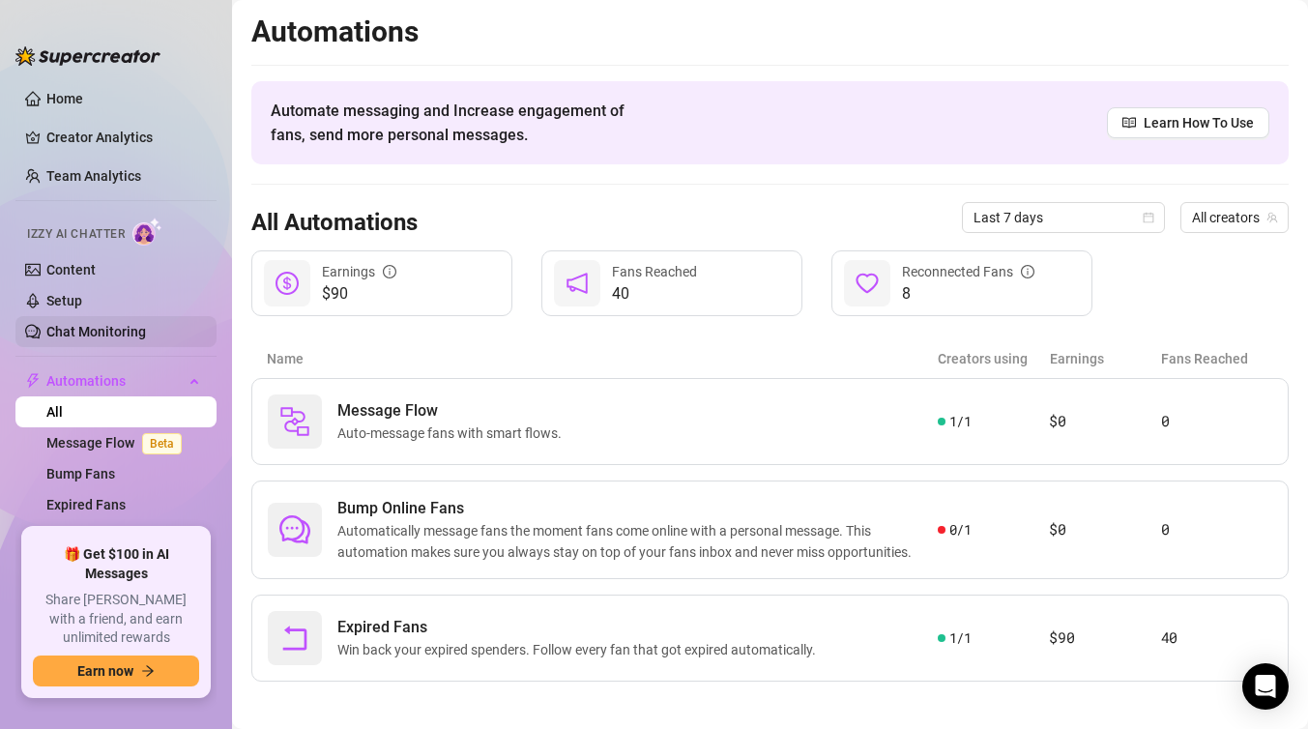
click at [131, 326] on link "Chat Monitoring" at bounding box center [96, 331] width 100 height 15
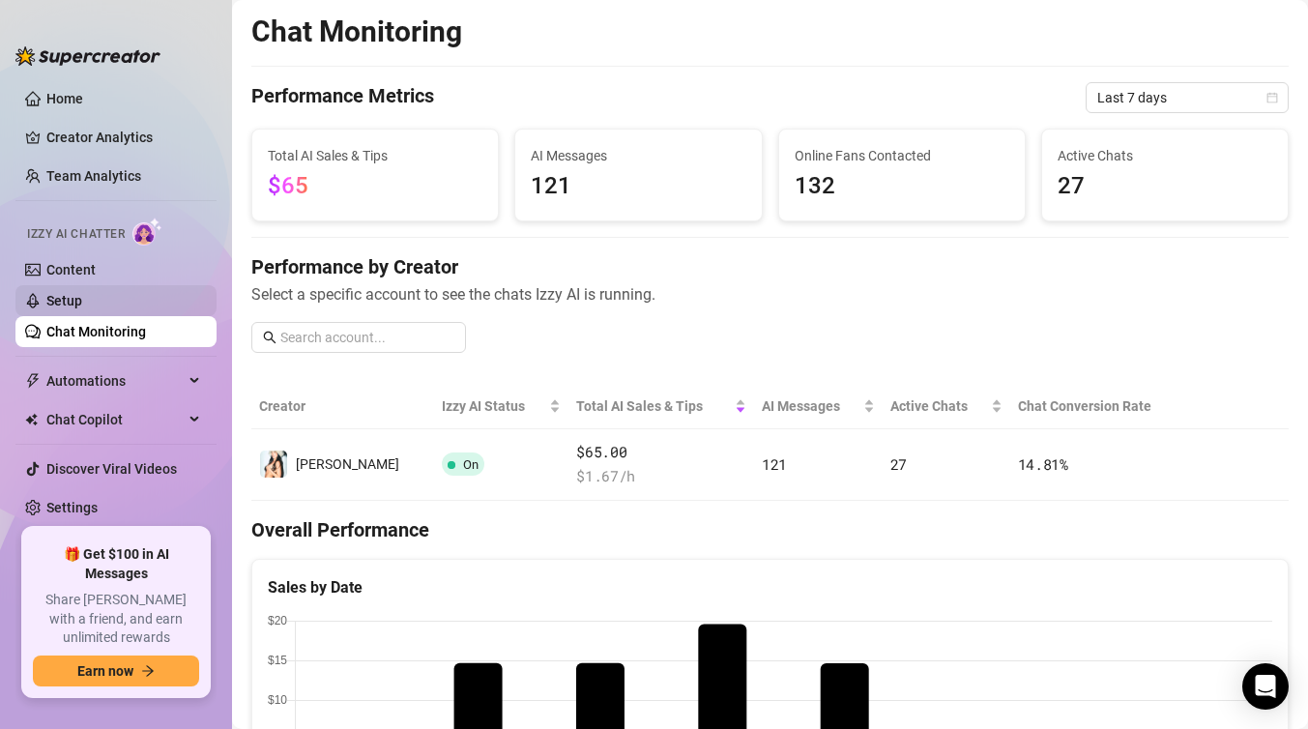
click at [82, 301] on link "Setup" at bounding box center [64, 300] width 36 height 15
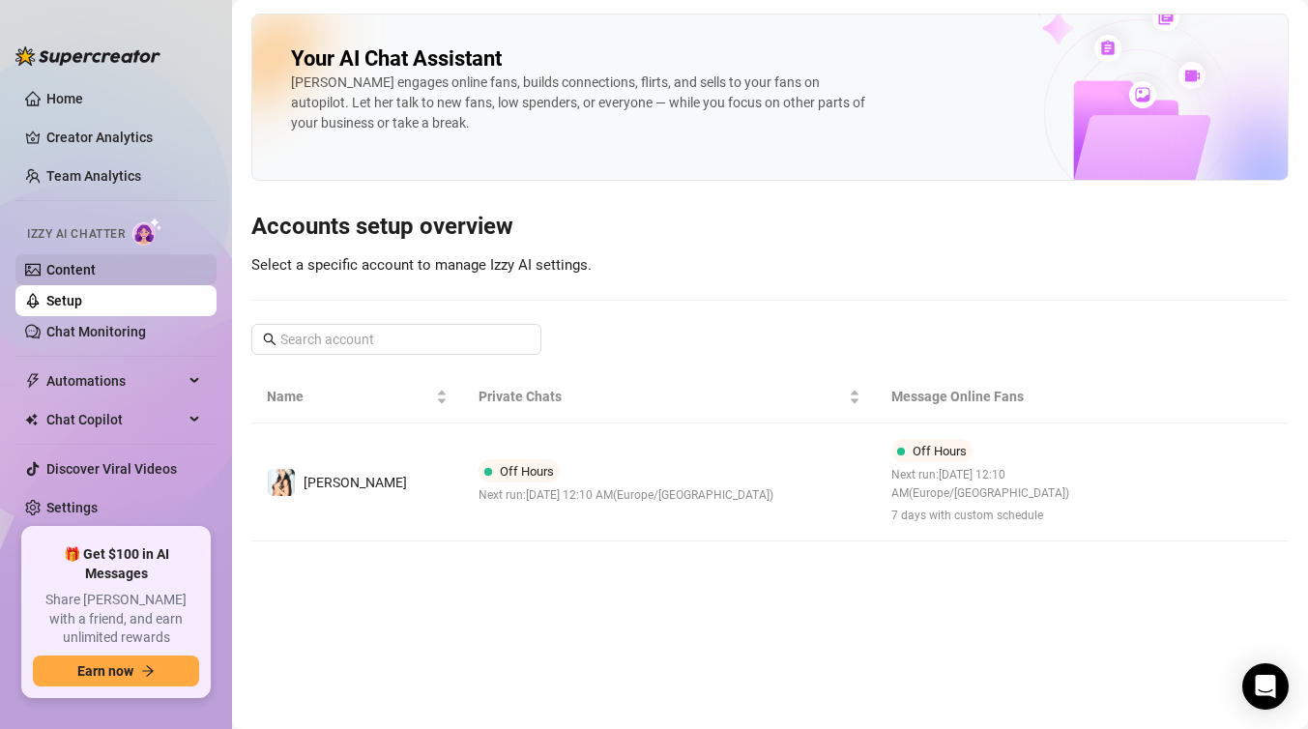
click at [96, 267] on link "Content" at bounding box center [70, 269] width 49 height 15
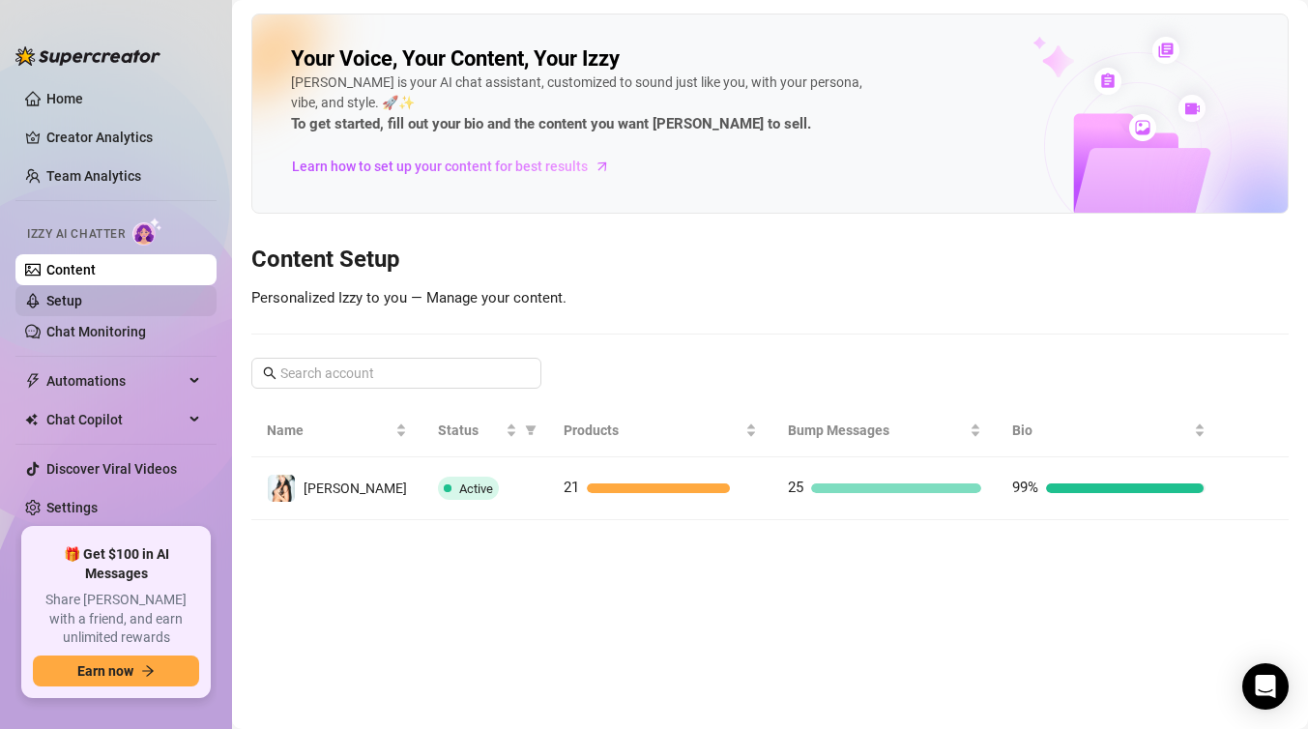
click at [82, 298] on link "Setup" at bounding box center [64, 300] width 36 height 15
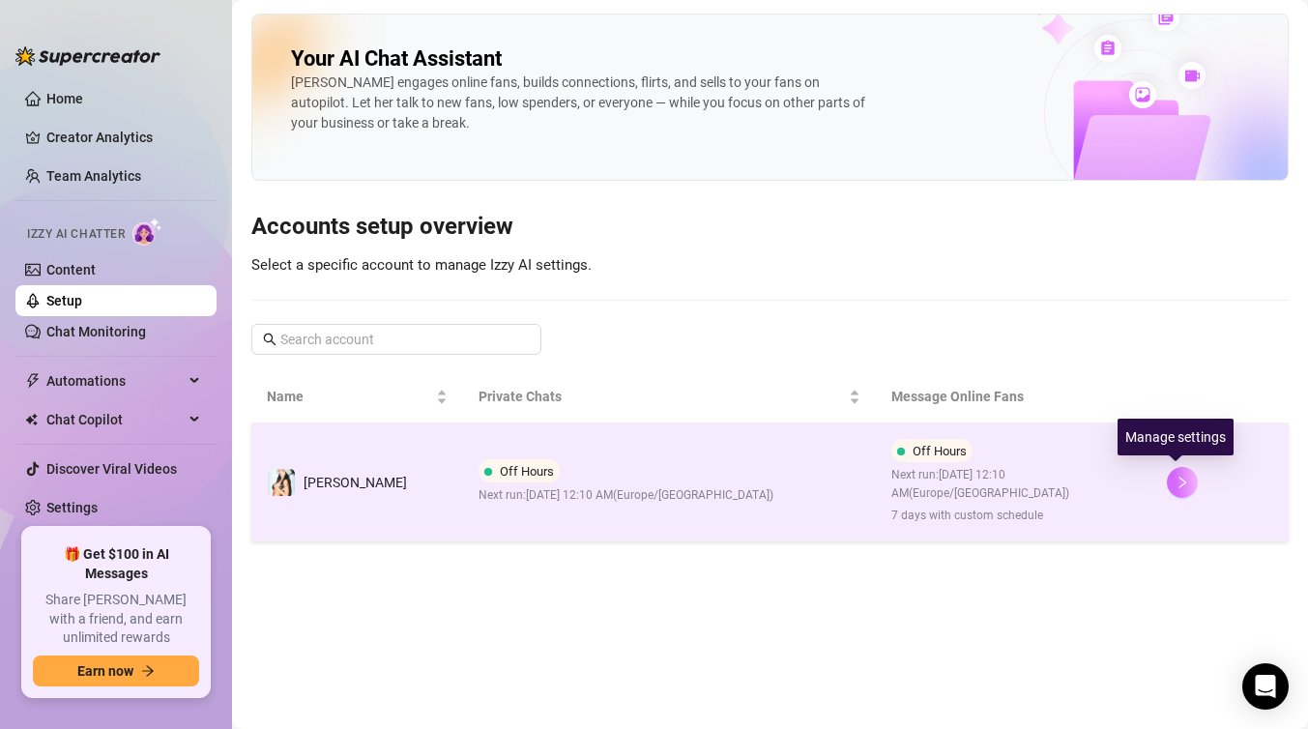
click at [1179, 490] on button "button" at bounding box center [1182, 482] width 31 height 31
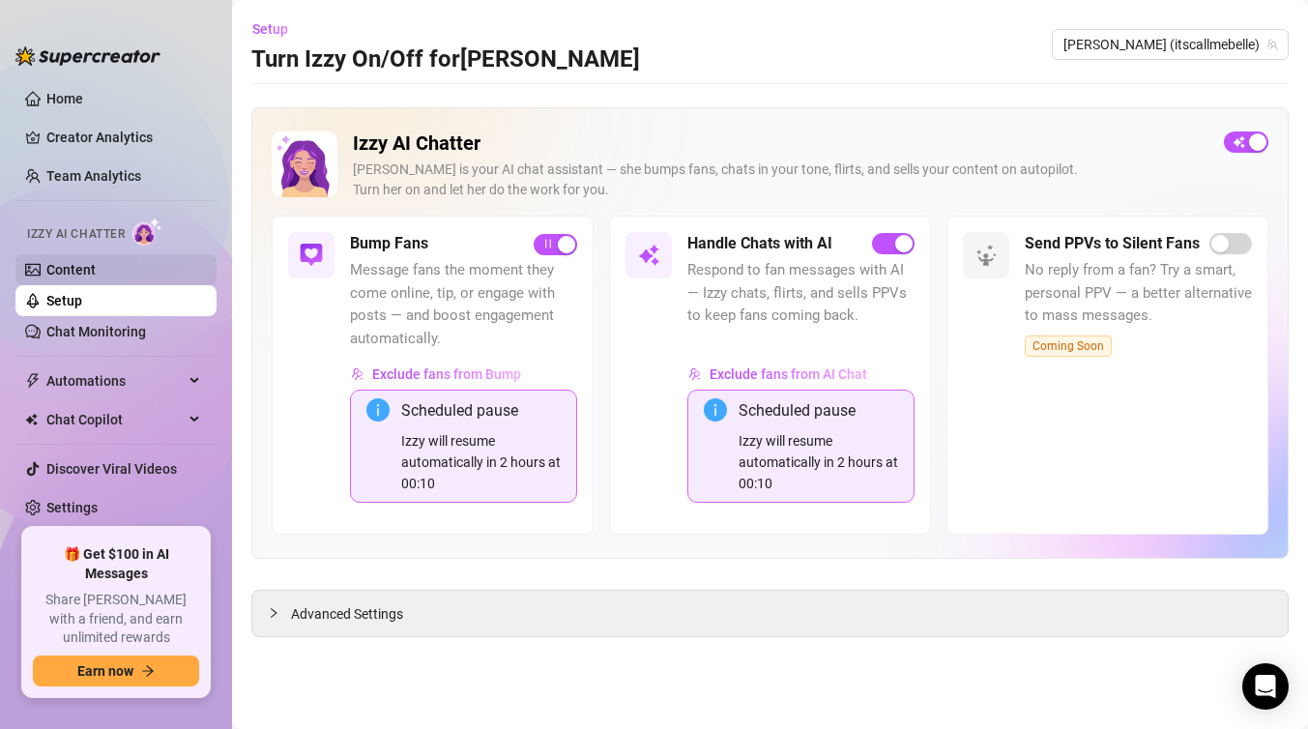
click at [77, 278] on link "Content" at bounding box center [70, 269] width 49 height 15
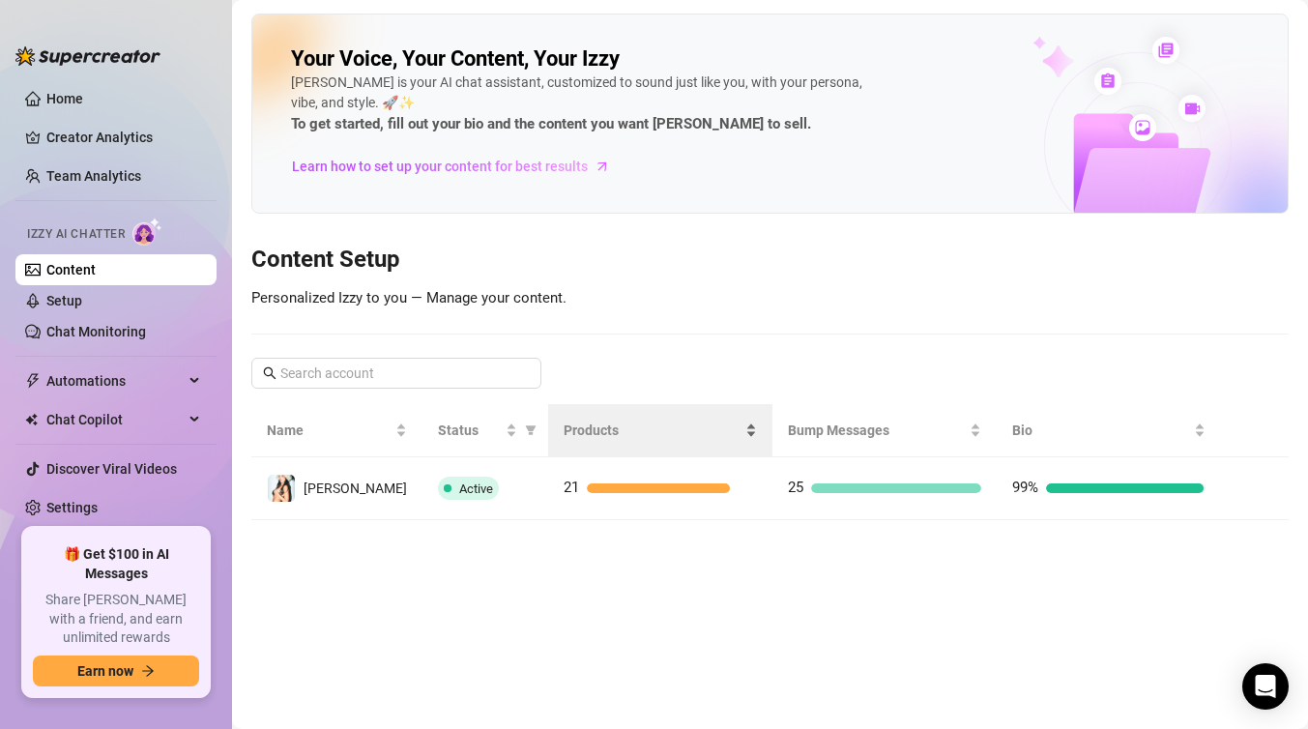
click at [588, 435] on span "Products" at bounding box center [653, 430] width 178 height 21
click at [584, 423] on span "Products" at bounding box center [653, 430] width 178 height 21
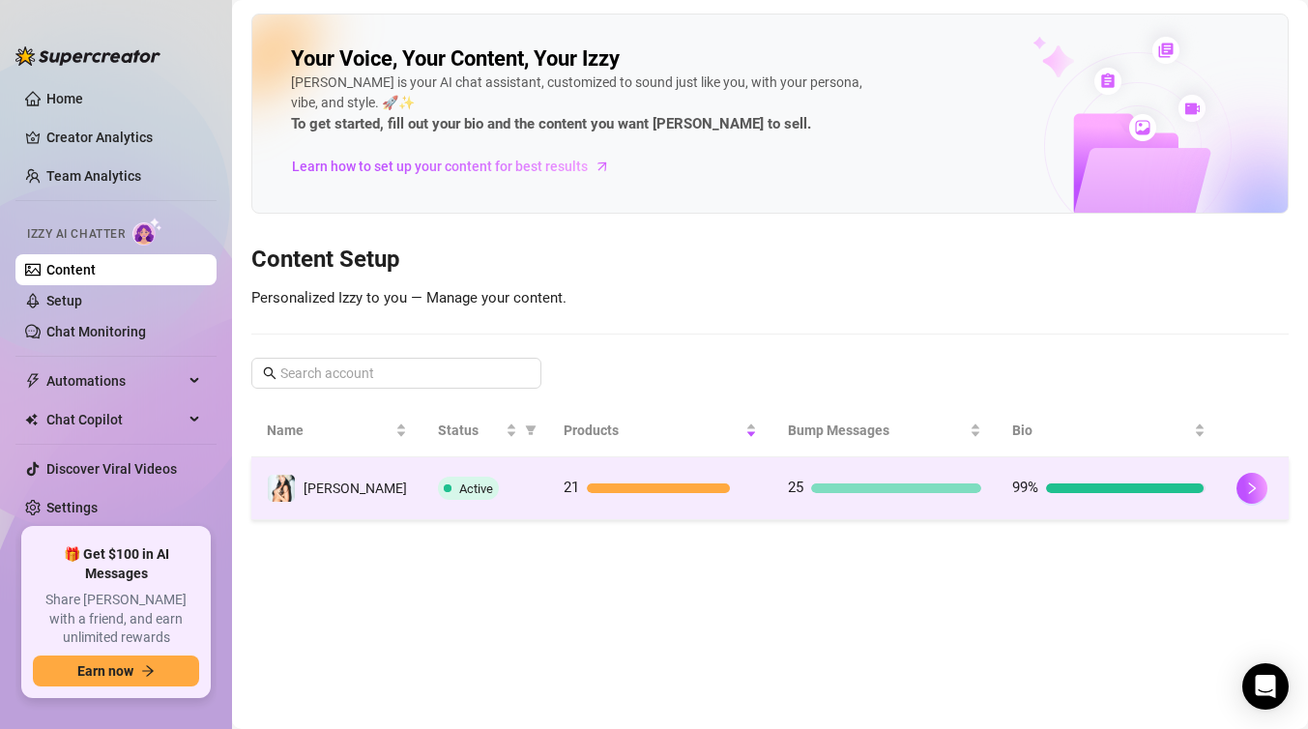
click at [584, 502] on td "21" at bounding box center [660, 488] width 224 height 63
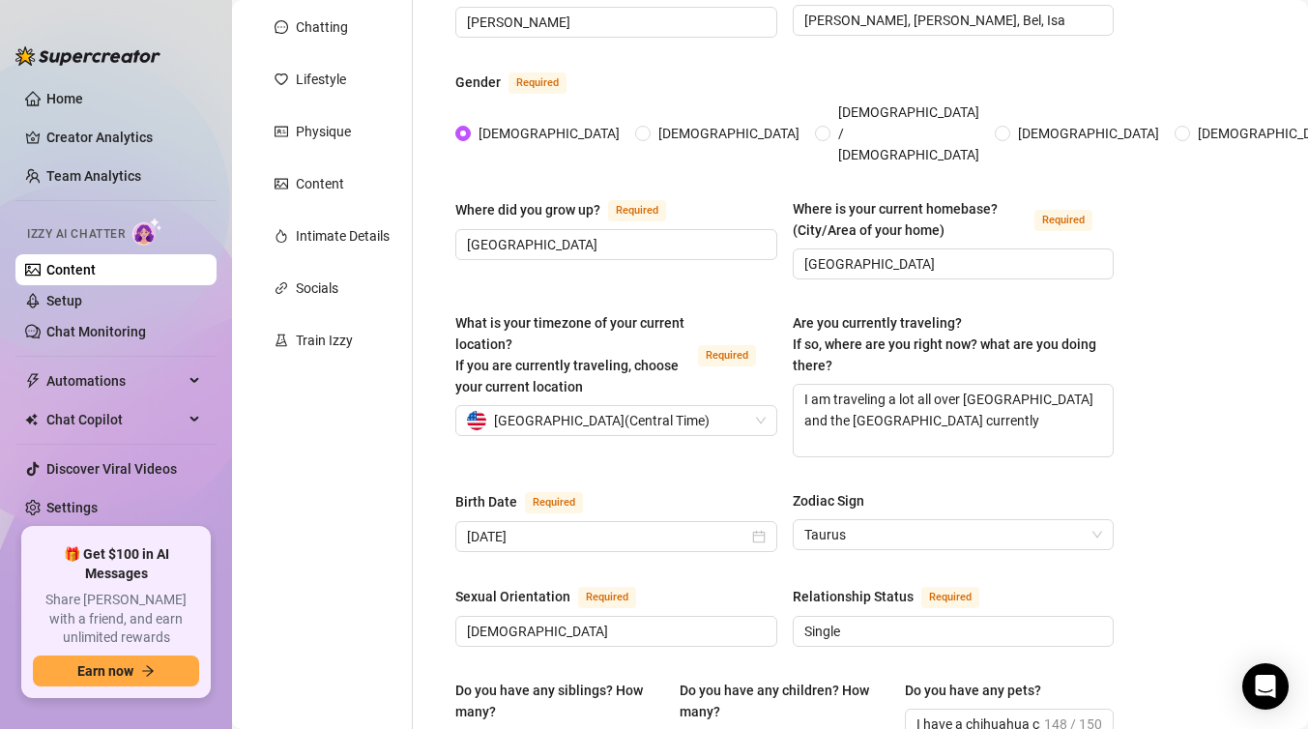
scroll to position [72, 0]
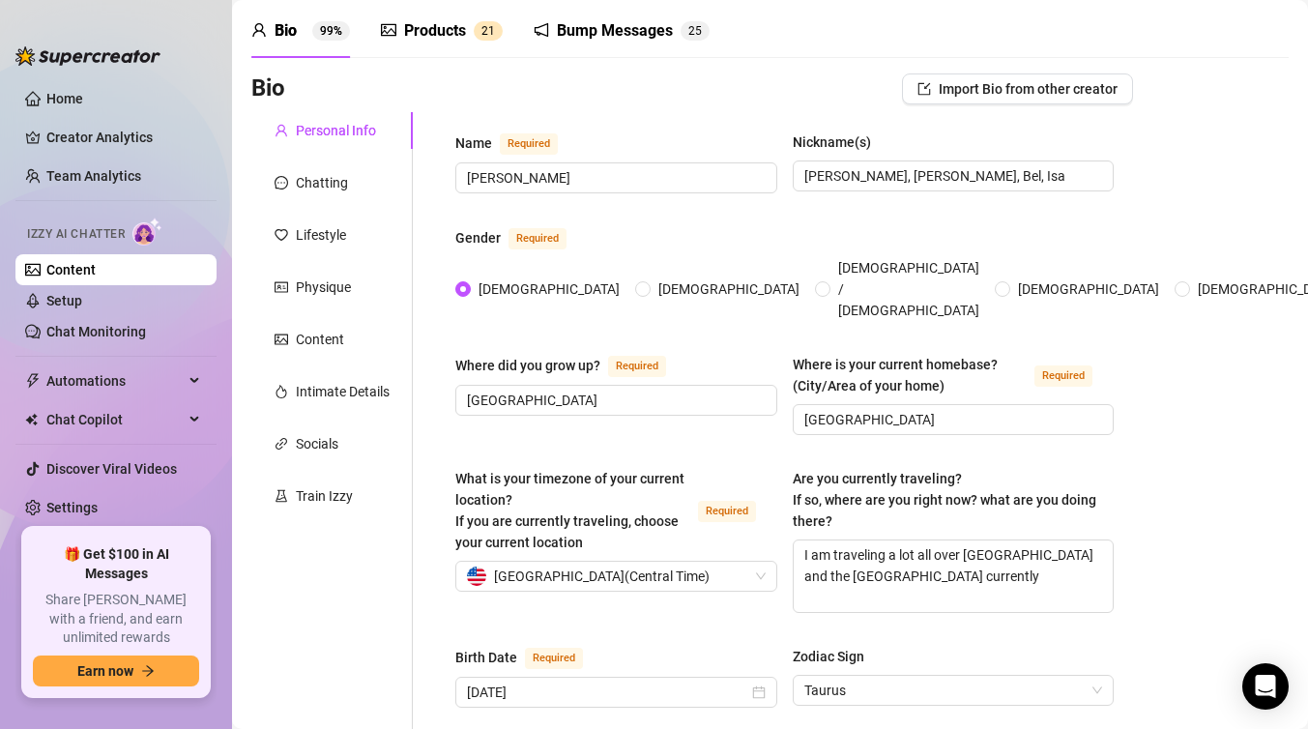
click at [447, 21] on div "Products" at bounding box center [435, 30] width 62 height 23
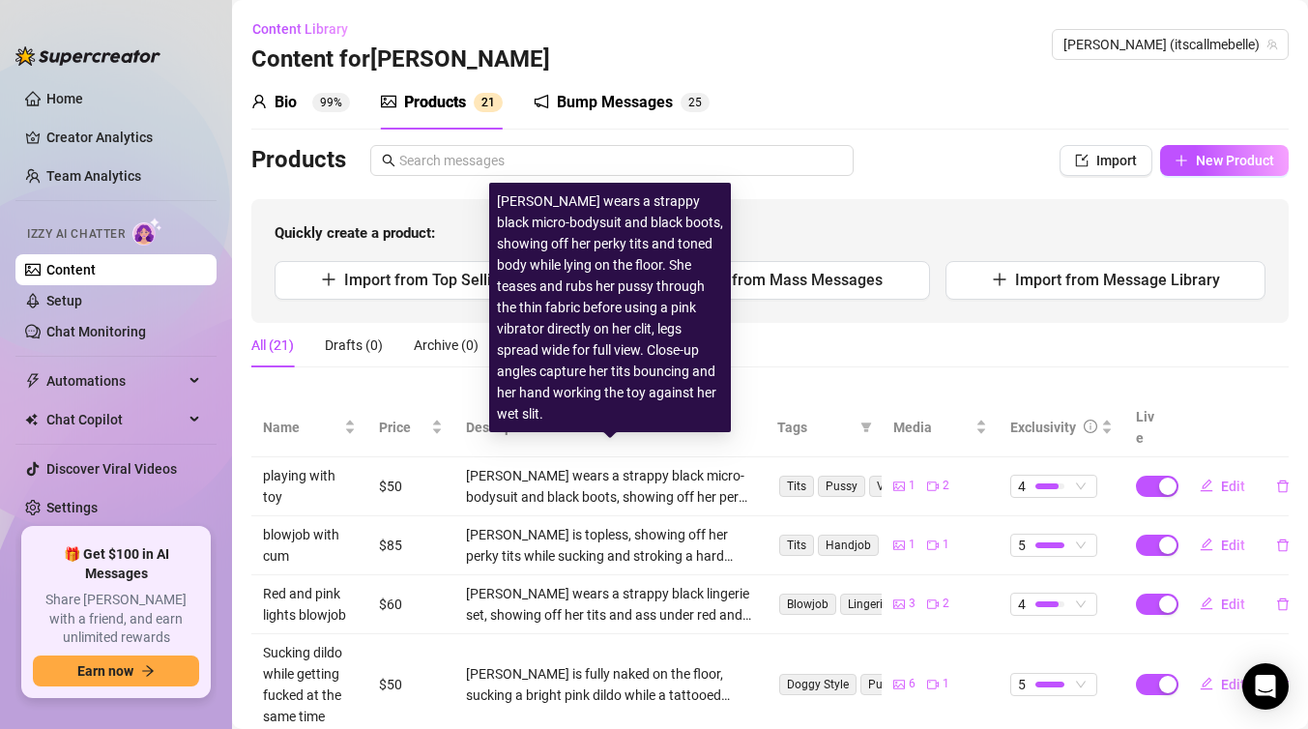
scroll to position [537, 0]
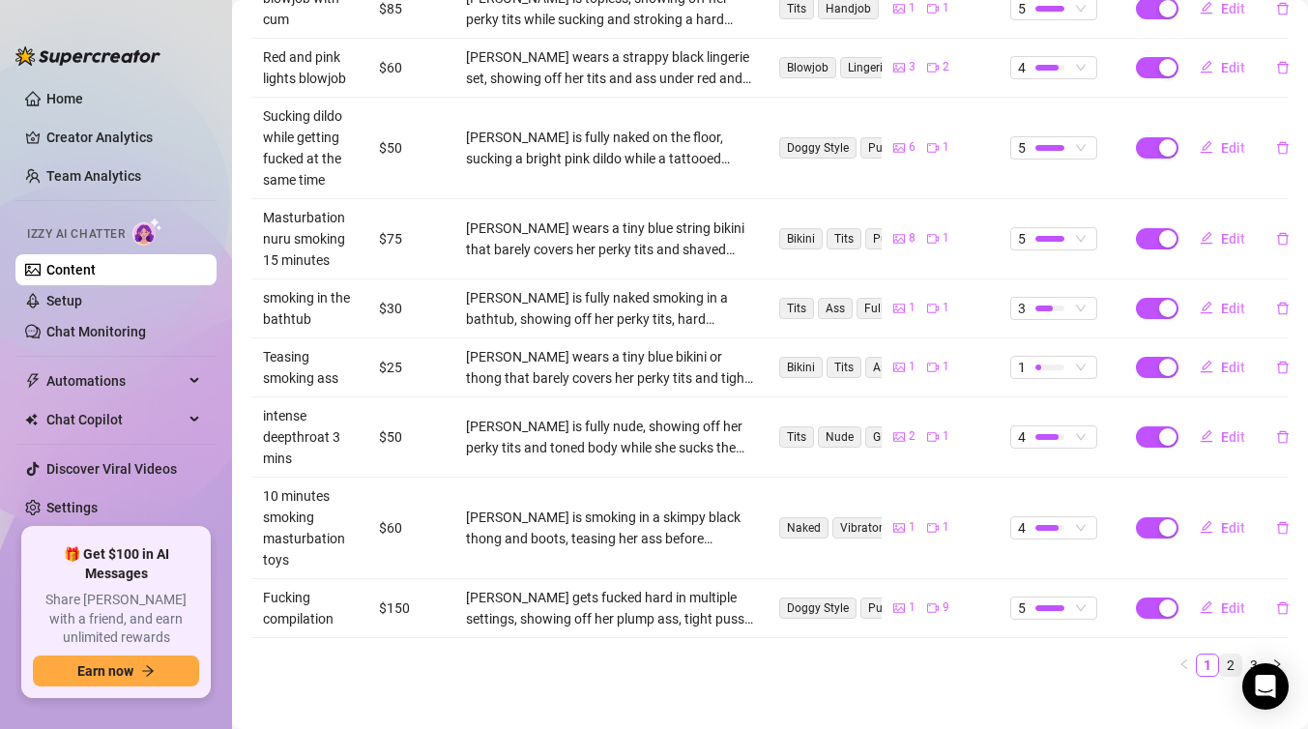
click at [1225, 655] on link "2" at bounding box center [1230, 665] width 21 height 21
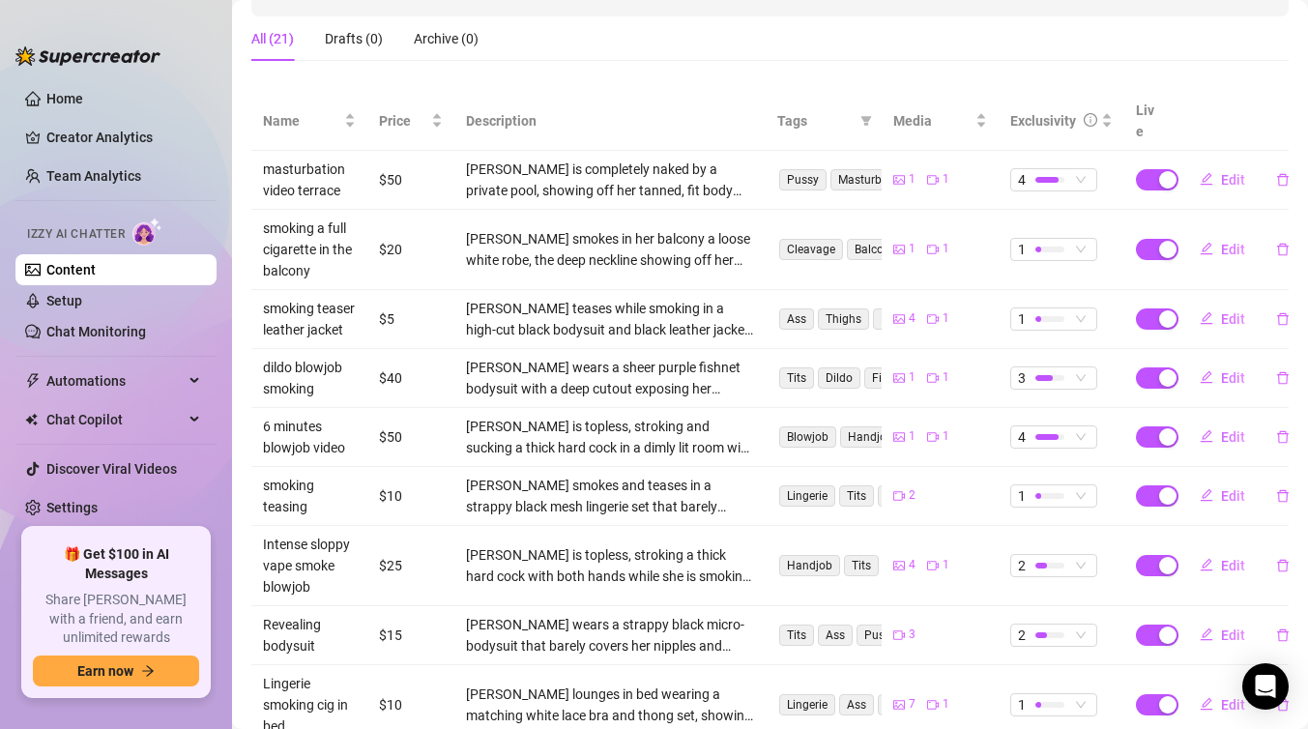
scroll to position [306, 0]
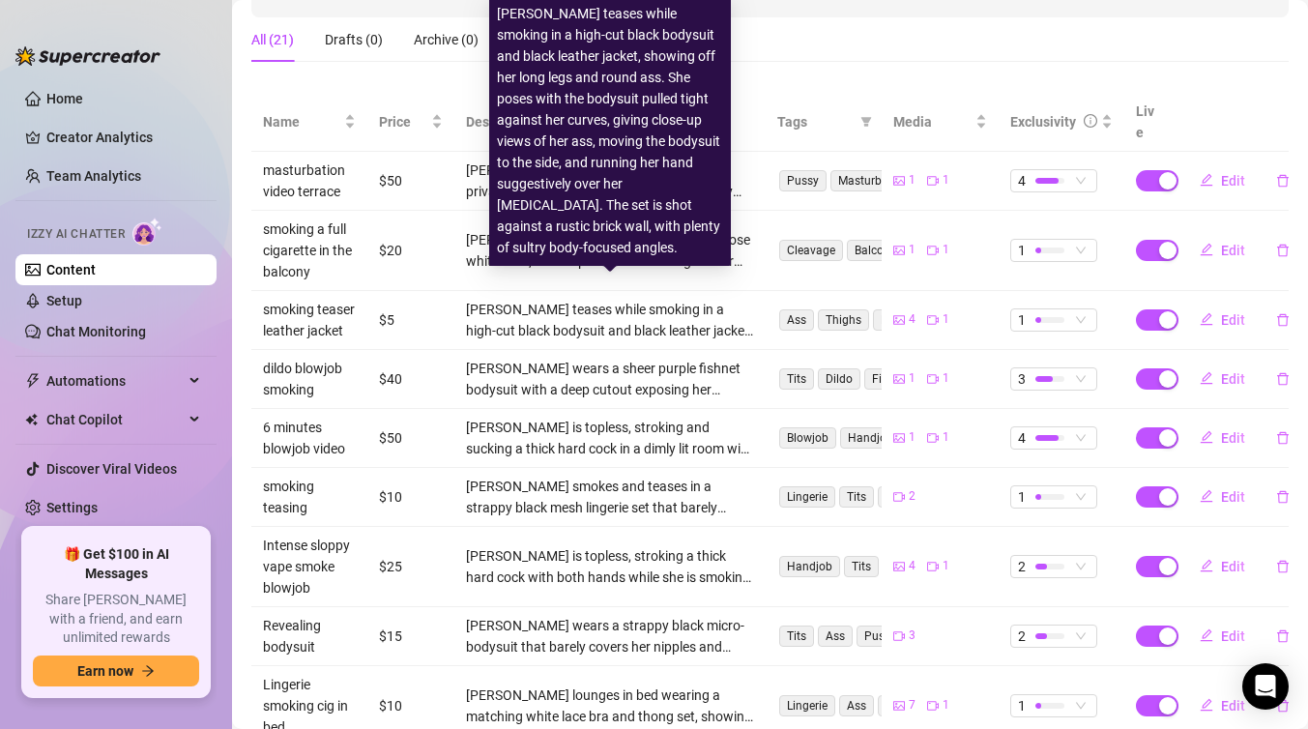
click at [737, 309] on div "[PERSON_NAME] teases while smoking in a high-cut black bodysuit and black leath…" at bounding box center [610, 320] width 288 height 43
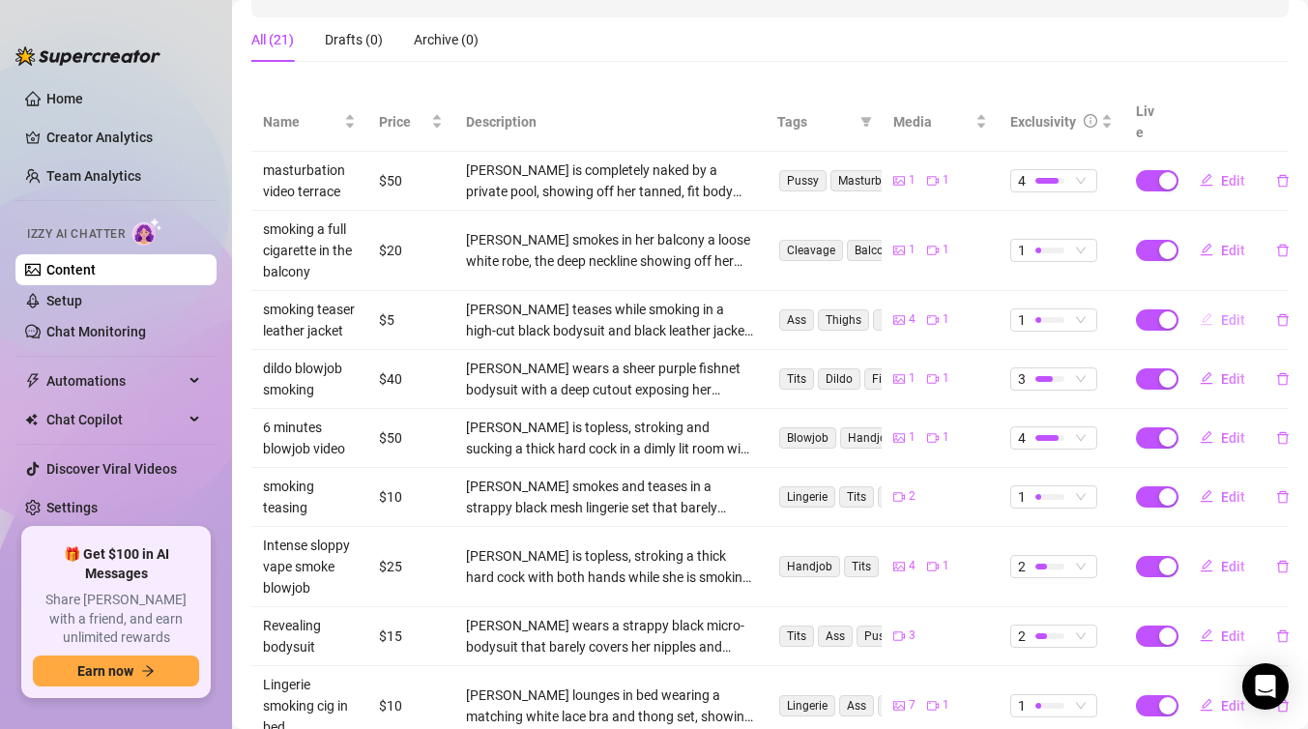
click at [1235, 312] on span "Edit" at bounding box center [1233, 319] width 24 height 15
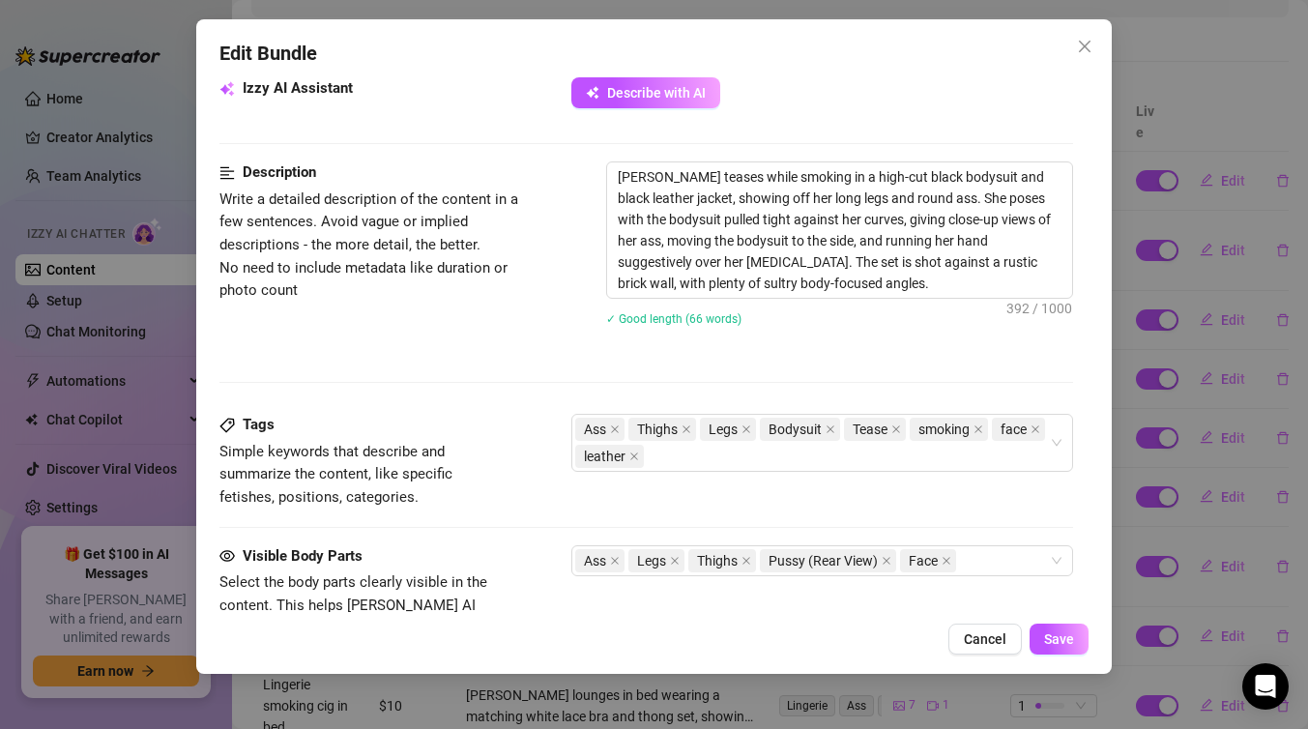
scroll to position [1282, 0]
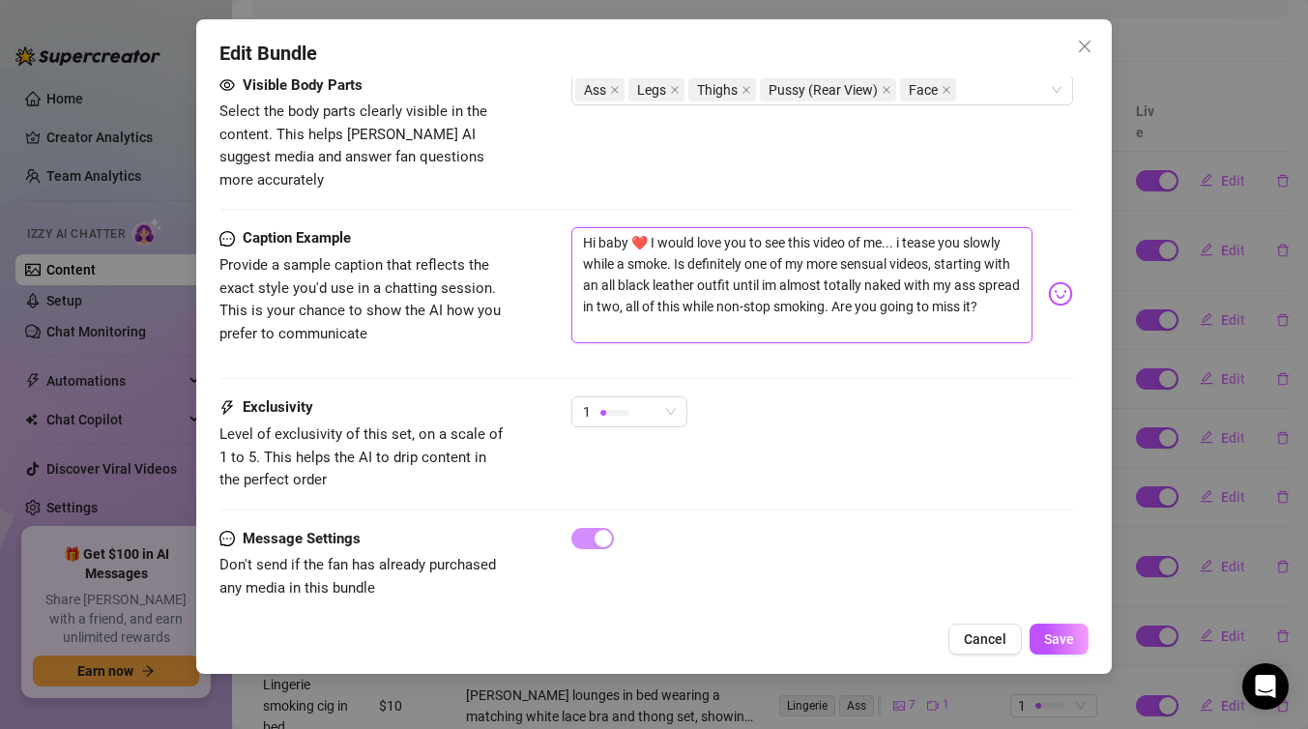
drag, startPoint x: 582, startPoint y: 217, endPoint x: 638, endPoint y: 346, distance: 141.2
click at [638, 351] on div "Caption Example Provide a sample caption that reflects the exact style you'd us…" at bounding box center [647, 311] width 854 height 169
click at [1065, 641] on span "Save" at bounding box center [1059, 638] width 30 height 15
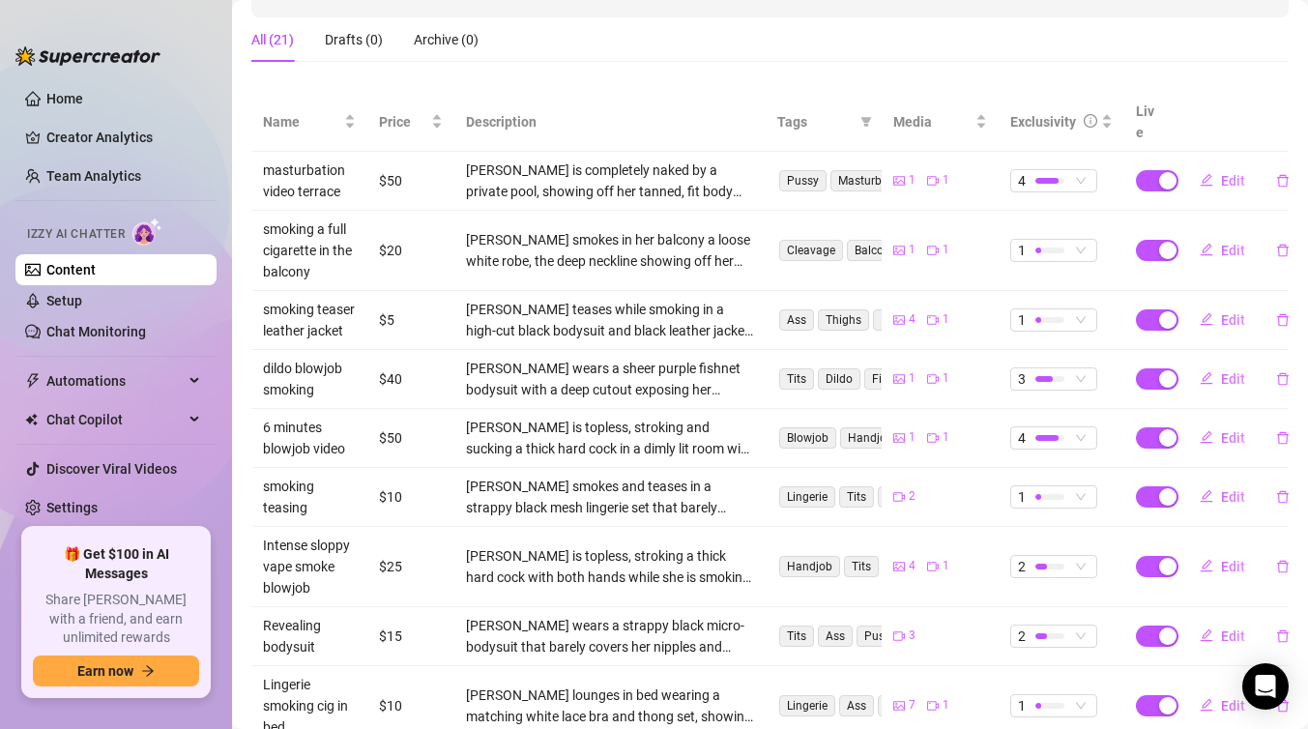
scroll to position [0, 0]
